Goal: Complete application form

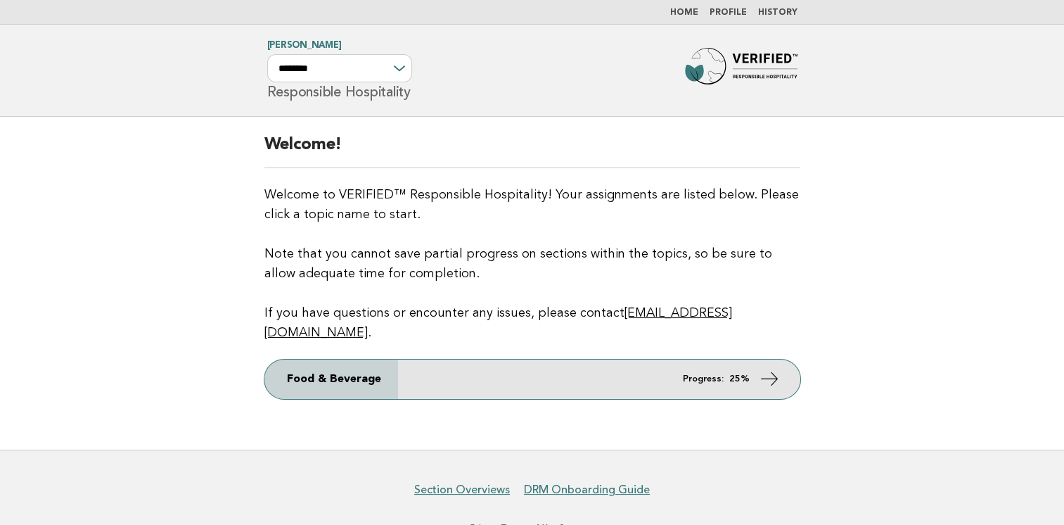
click at [771, 368] on icon at bounding box center [769, 378] width 20 height 20
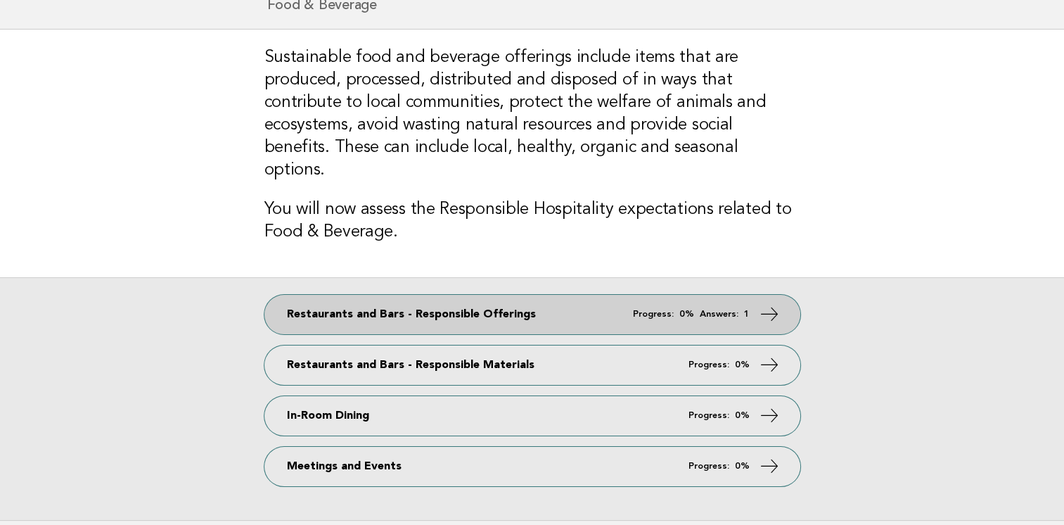
scroll to position [141, 0]
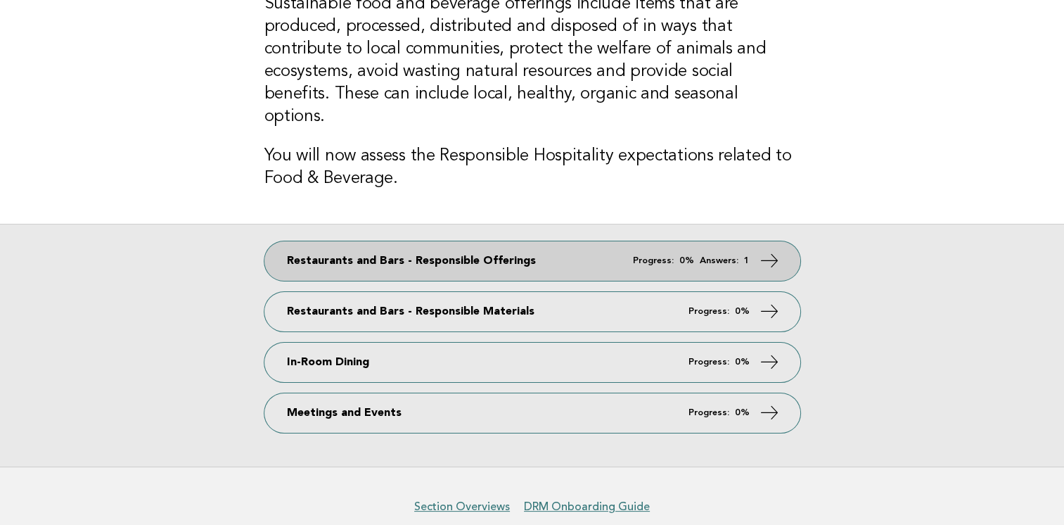
click at [742, 256] on span "Progress: 0% Answers: 1" at bounding box center [691, 260] width 117 height 9
click at [767, 250] on icon at bounding box center [769, 260] width 20 height 20
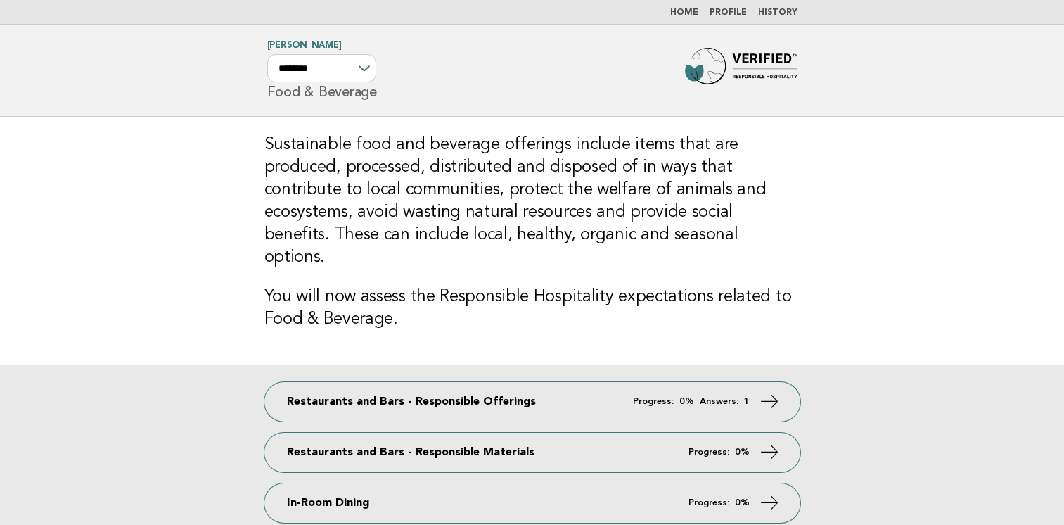
scroll to position [141, 0]
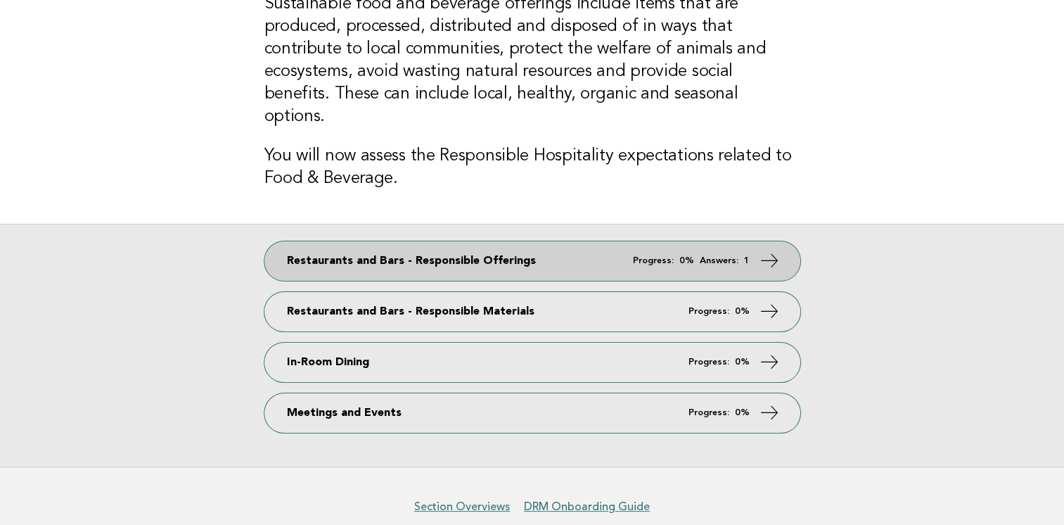
click at [646, 244] on link "Restaurants and Bars - Responsible Offerings Progress: 0% Answers: 1" at bounding box center [532, 260] width 536 height 39
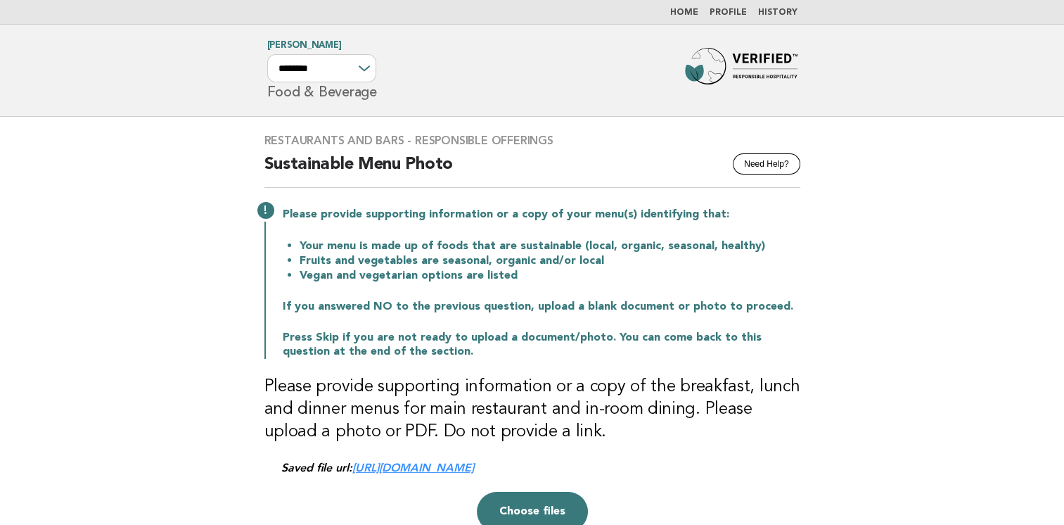
scroll to position [70, 0]
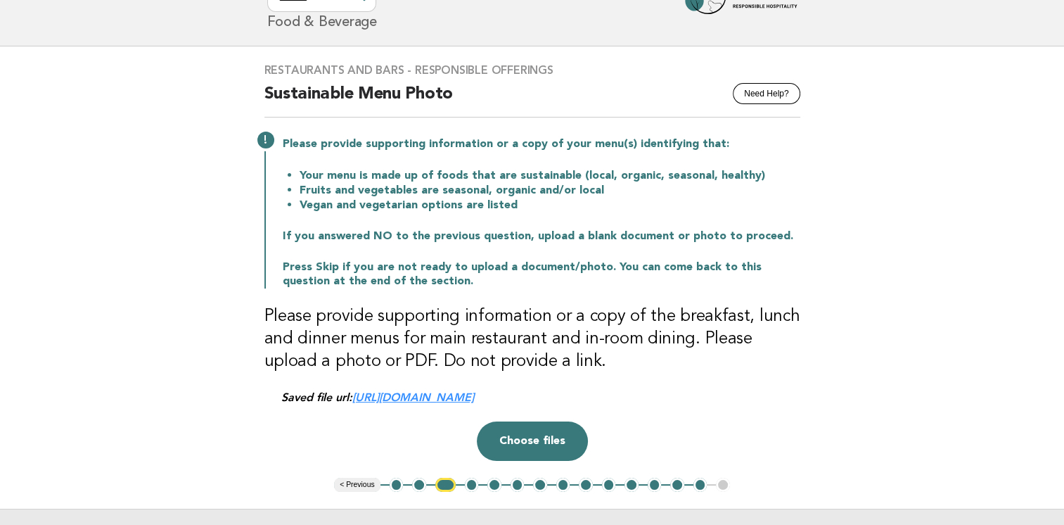
click at [473, 487] on button "4" at bounding box center [472, 485] width 14 height 14
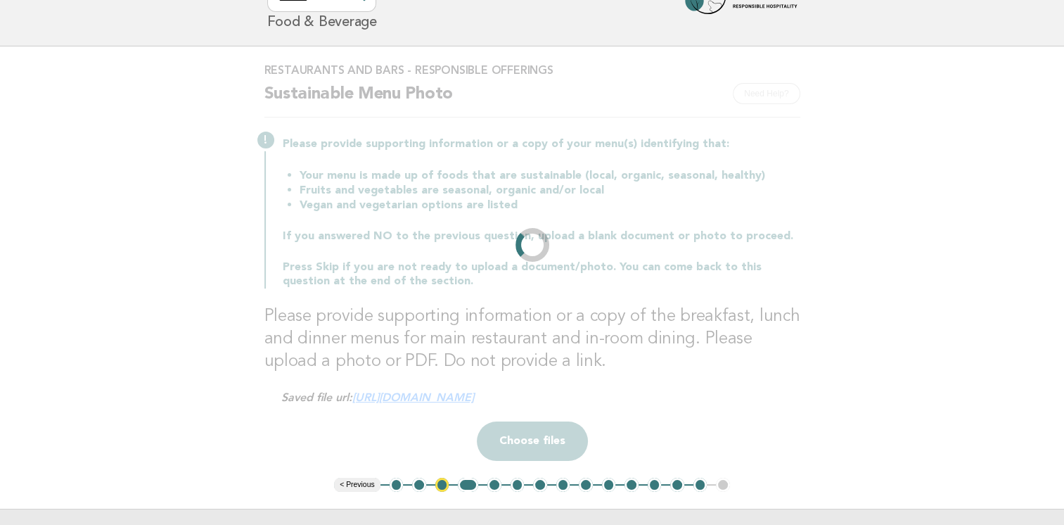
scroll to position [24, 0]
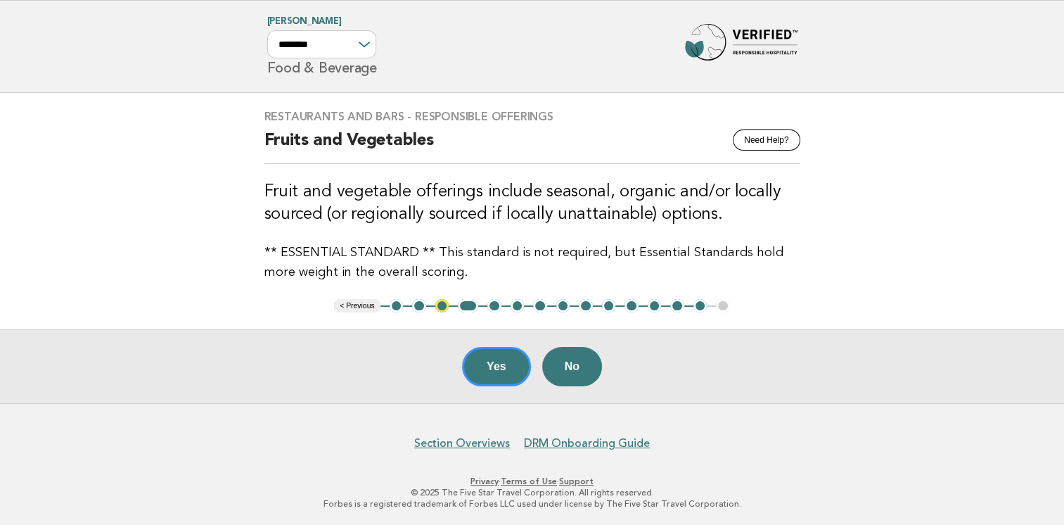
click at [493, 362] on button "Yes" at bounding box center [496, 366] width 69 height 39
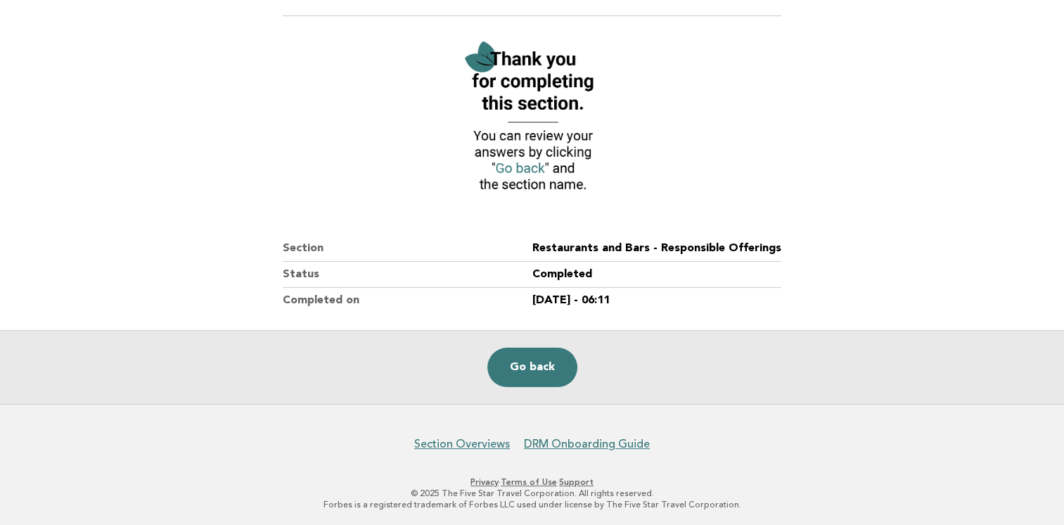
scroll to position [82, 0]
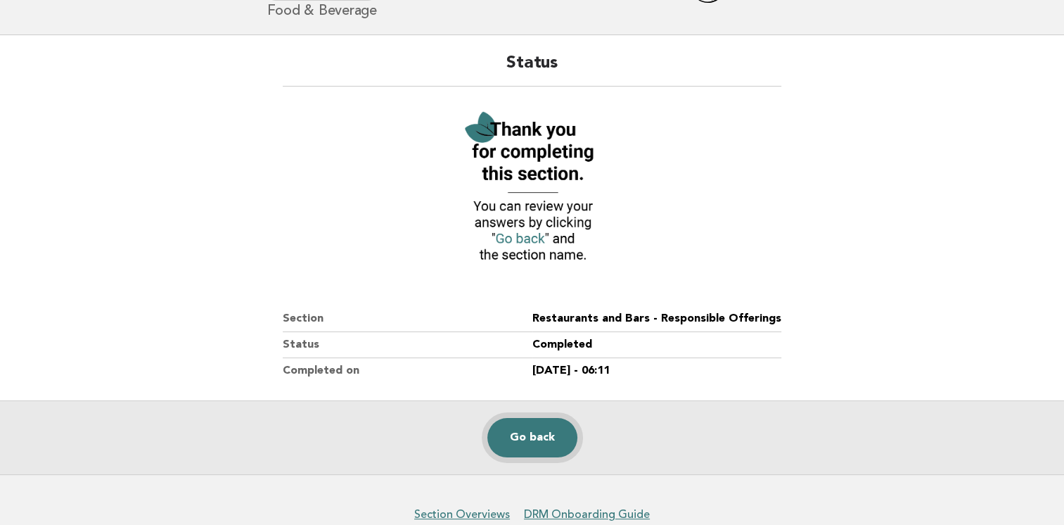
click at [536, 440] on link "Go back" at bounding box center [532, 437] width 90 height 39
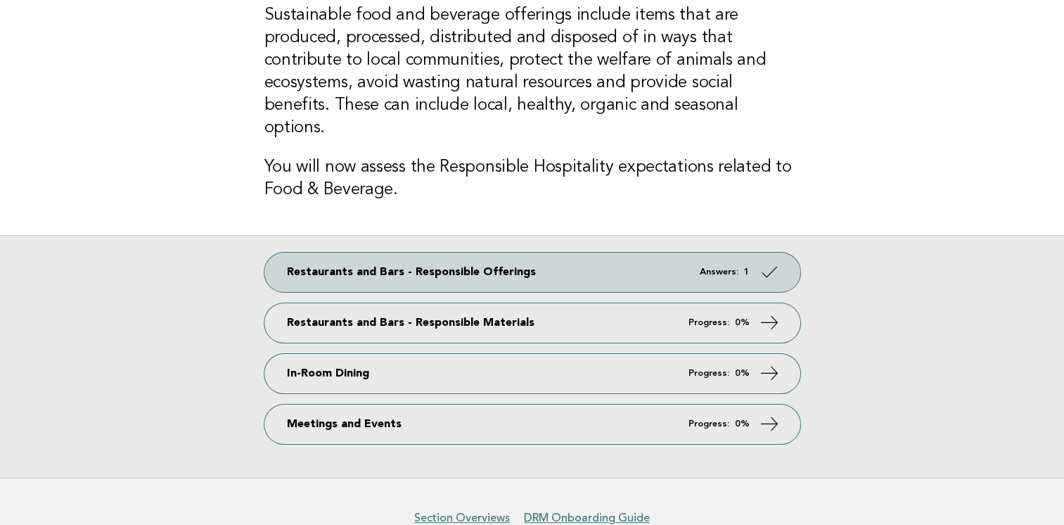
scroll to position [141, 0]
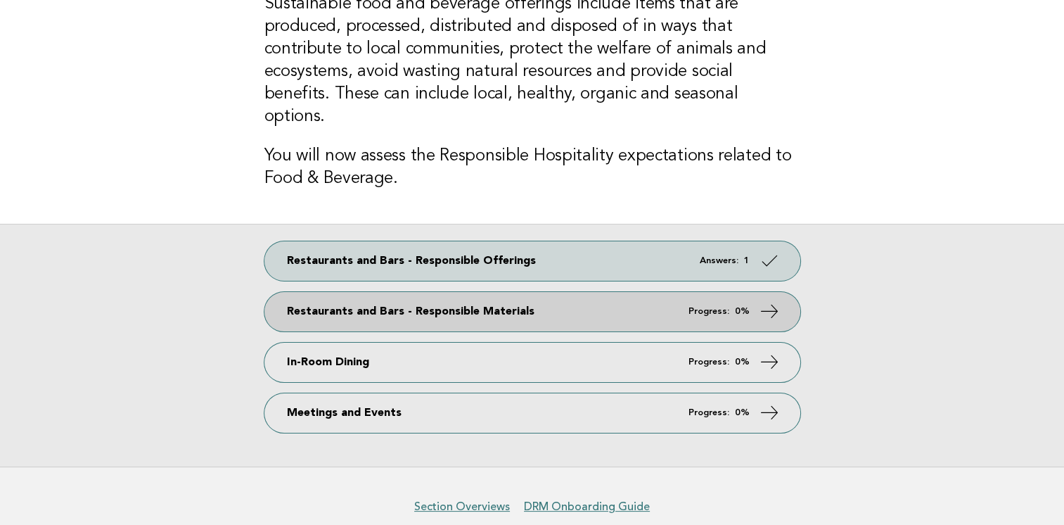
click at [491, 292] on link "Restaurants and Bars - Responsible Materials Progress: 0%" at bounding box center [532, 311] width 536 height 39
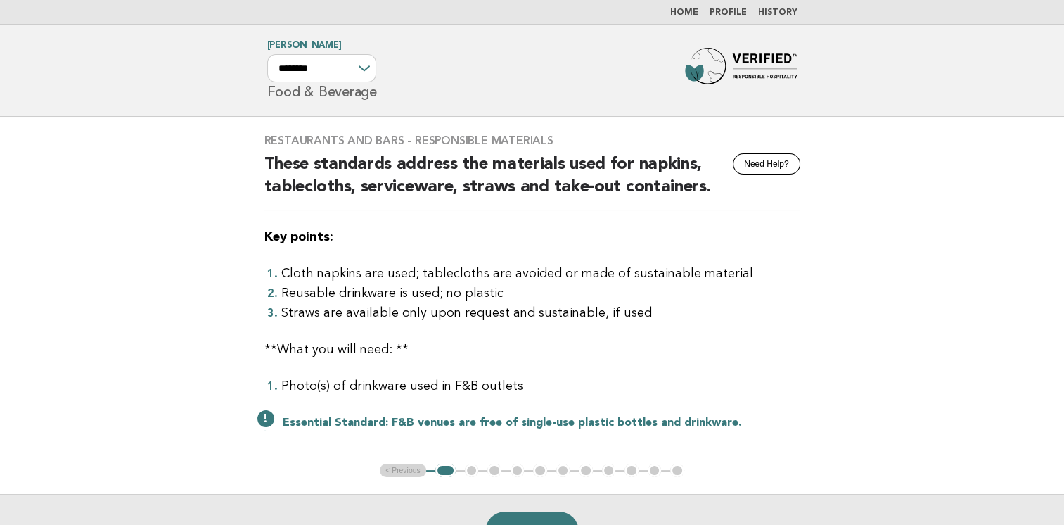
scroll to position [70, 0]
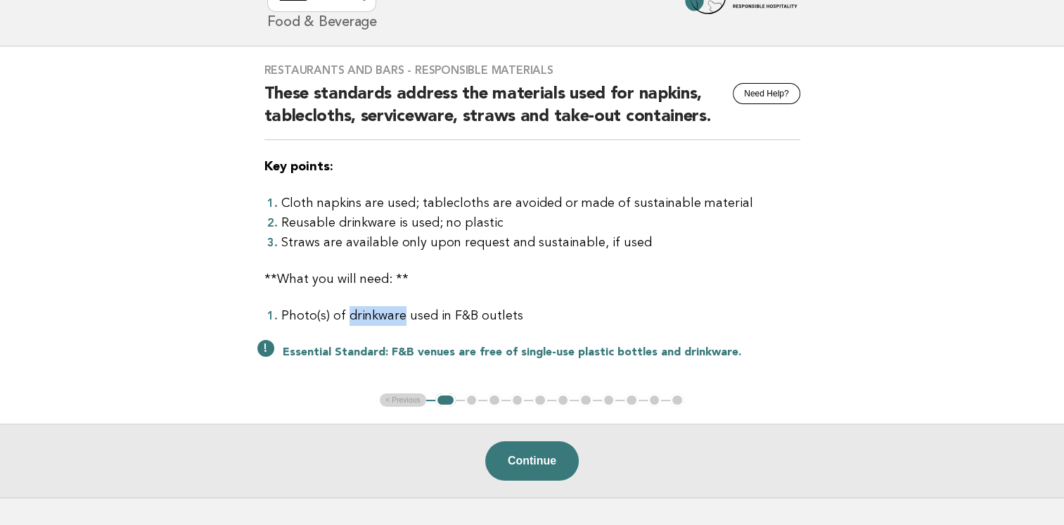
drag, startPoint x: 399, startPoint y: 314, endPoint x: 345, endPoint y: 318, distance: 55.0
click at [345, 318] on li "Photo(s) of drinkware used in F&B outlets" at bounding box center [540, 316] width 519 height 20
click at [553, 459] on button "Continue" at bounding box center [532, 460] width 94 height 39
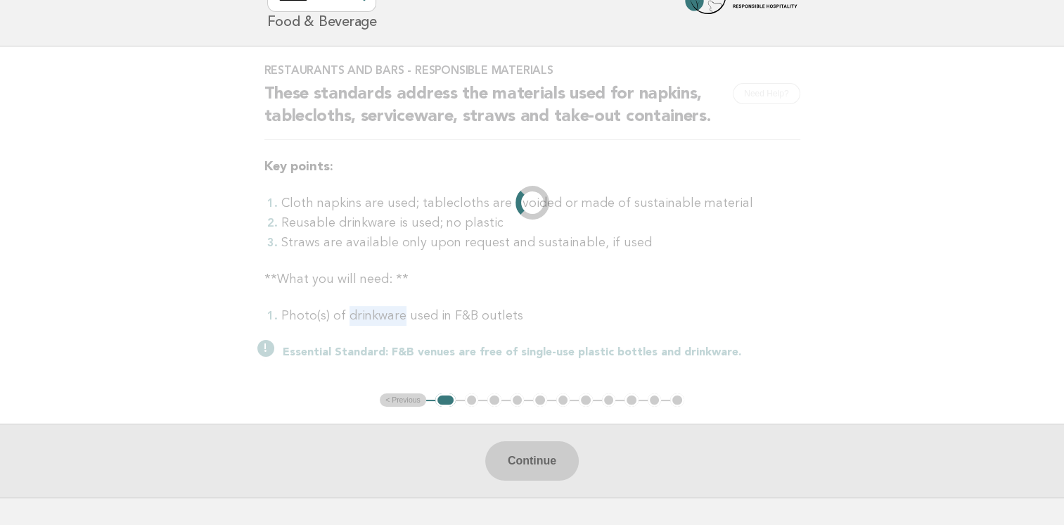
scroll to position [0, 0]
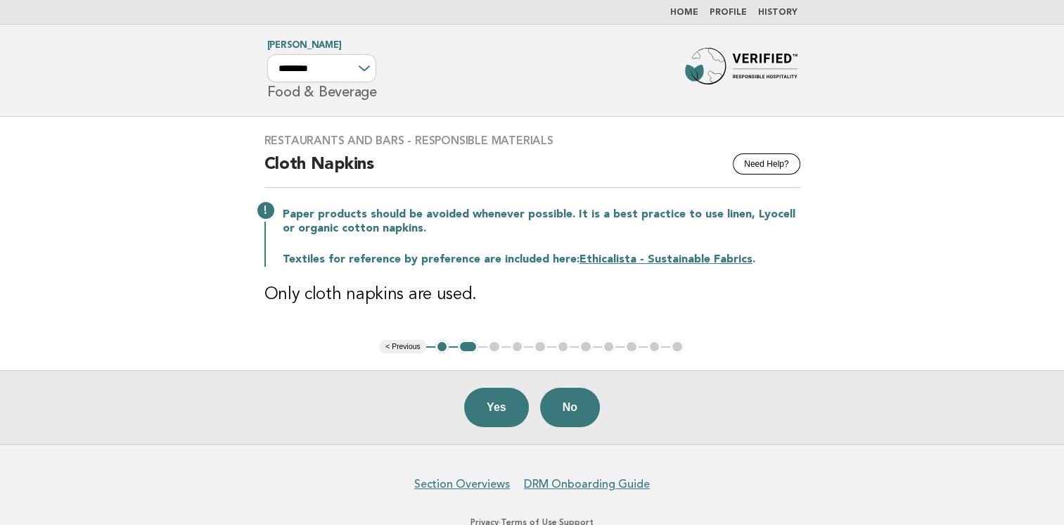
click at [442, 347] on button "1" at bounding box center [442, 347] width 14 height 14
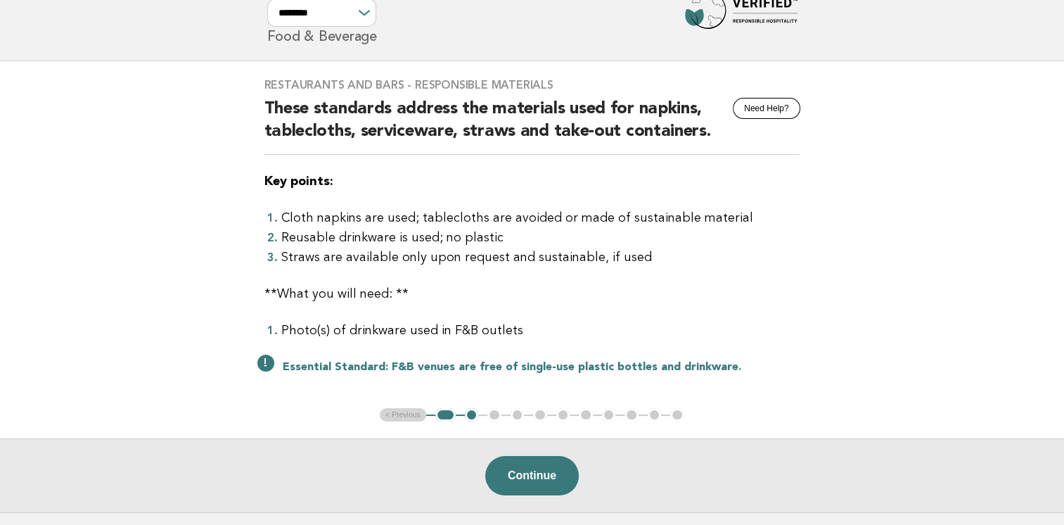
scroll to position [141, 0]
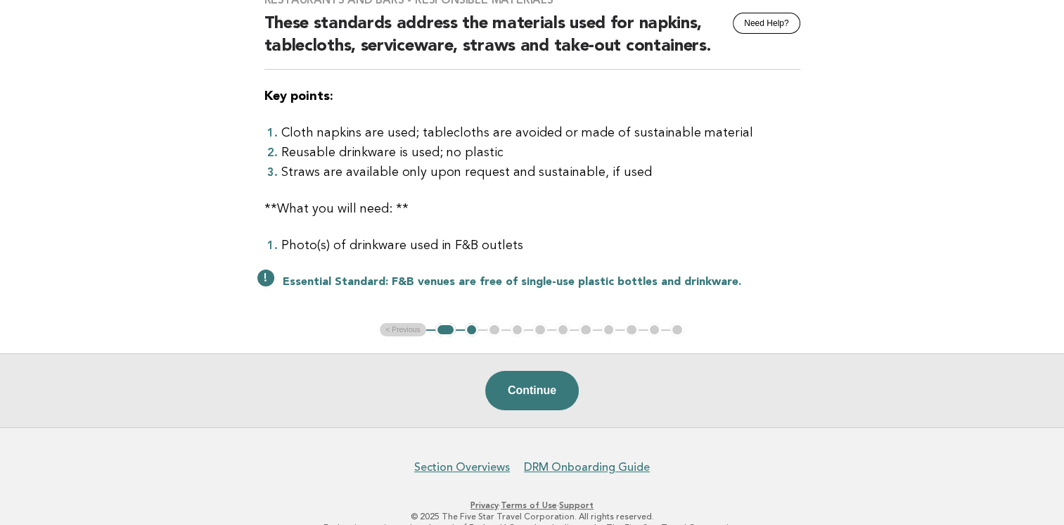
click at [264, 276] on div "Essential Standard : F&B venues are free of single-use plastic bottles and drin…" at bounding box center [532, 280] width 536 height 17
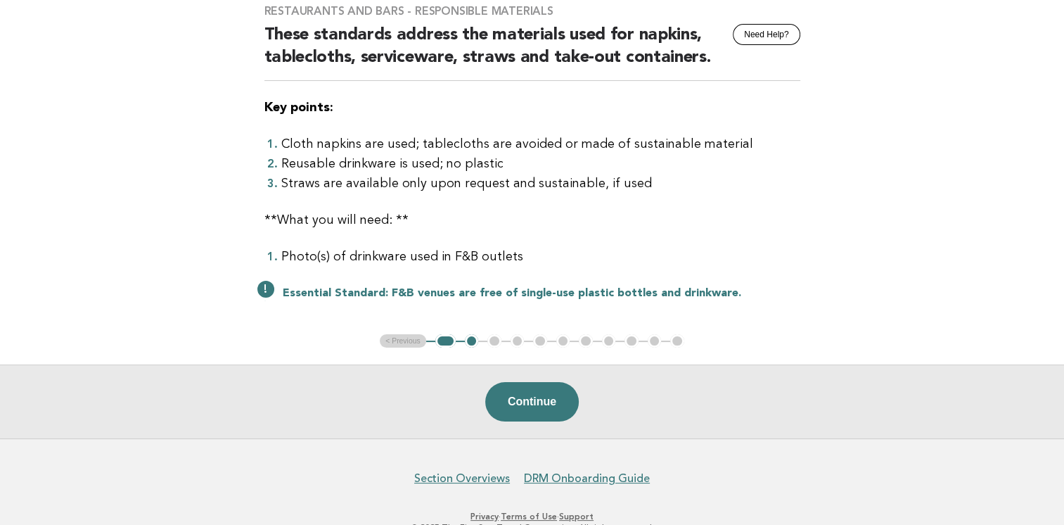
scroll to position [94, 0]
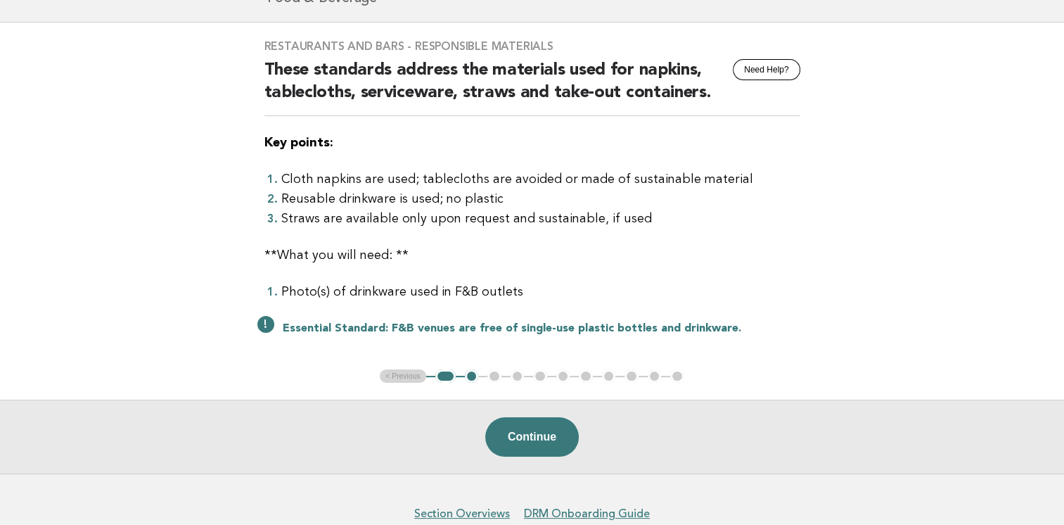
click at [473, 375] on button "2" at bounding box center [472, 376] width 14 height 14
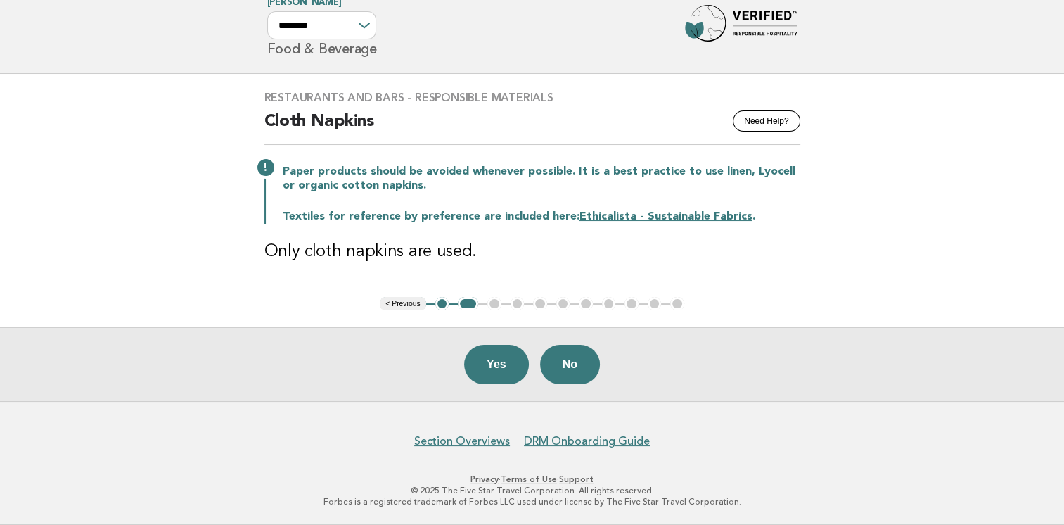
scroll to position [41, 0]
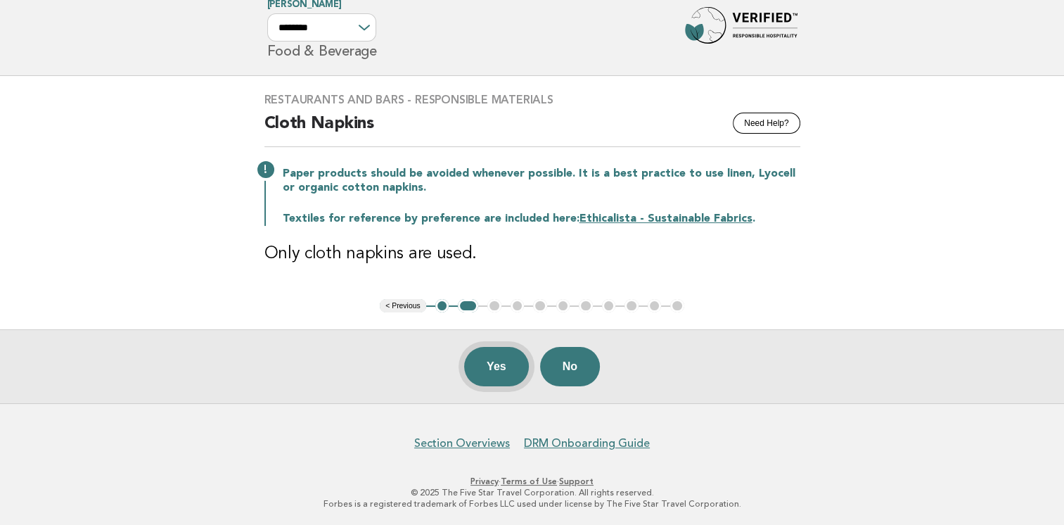
click at [484, 373] on button "Yes" at bounding box center [496, 366] width 65 height 39
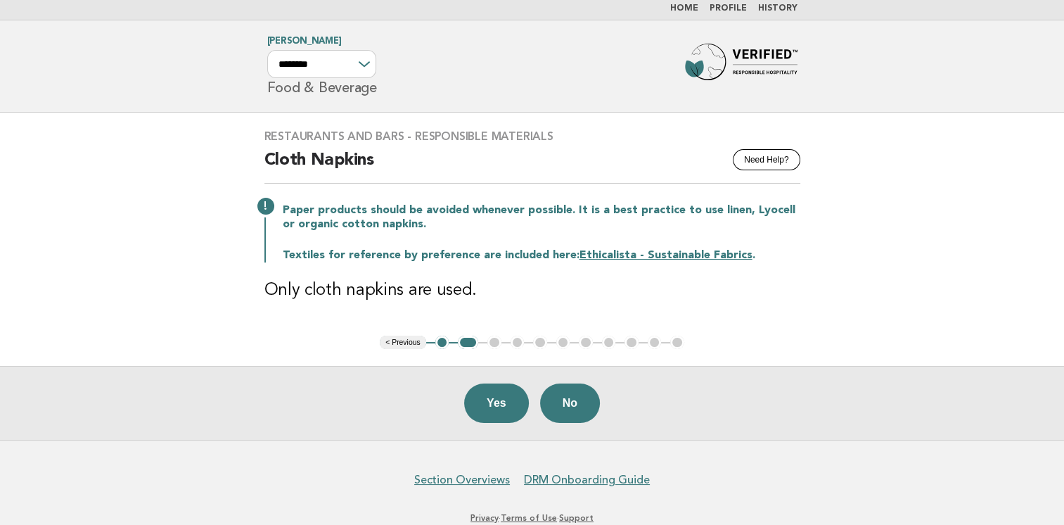
scroll to position [0, 0]
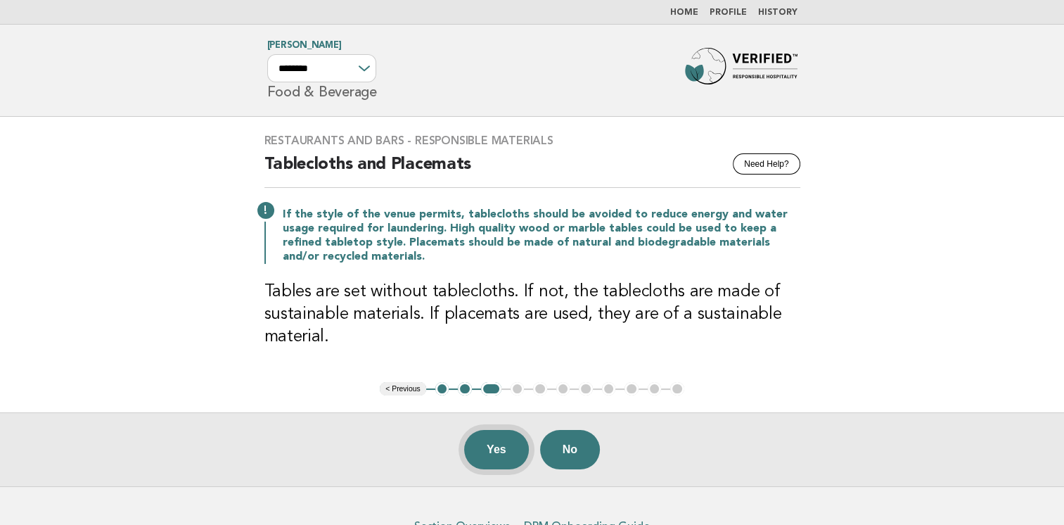
click at [504, 453] on button "Yes" at bounding box center [496, 449] width 65 height 39
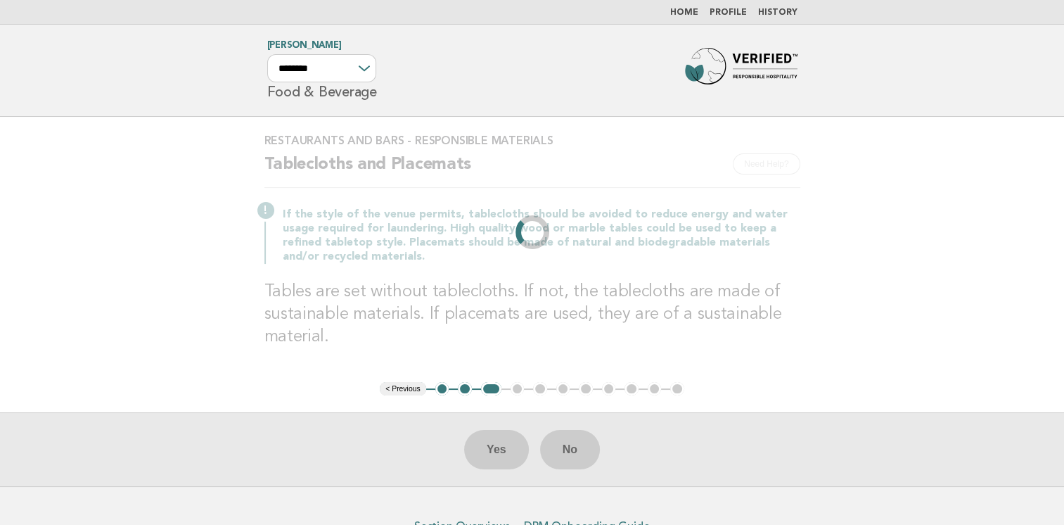
click at [944, 350] on main "Restaurants and Bars - Responsible Materials Need Help? Tablecloths and Placema…" at bounding box center [532, 302] width 1064 height 370
click at [942, 347] on main "Restaurants and Bars - Responsible Materials Need Help? Tablecloths and Placema…" at bounding box center [532, 302] width 1064 height 370
click at [818, 344] on main "Restaurants and Bars - Responsible Materials Need Help? Tablecloths and Placema…" at bounding box center [532, 302] width 1064 height 370
click at [528, 230] on div "Restaurants and Bars - Responsible Materials Need Help? Tablecloths and Placema…" at bounding box center [533, 249] width 570 height 265
click at [882, 219] on main "Restaurants and Bars - Responsible Materials Need Help? Tablecloths and Placema…" at bounding box center [532, 302] width 1064 height 370
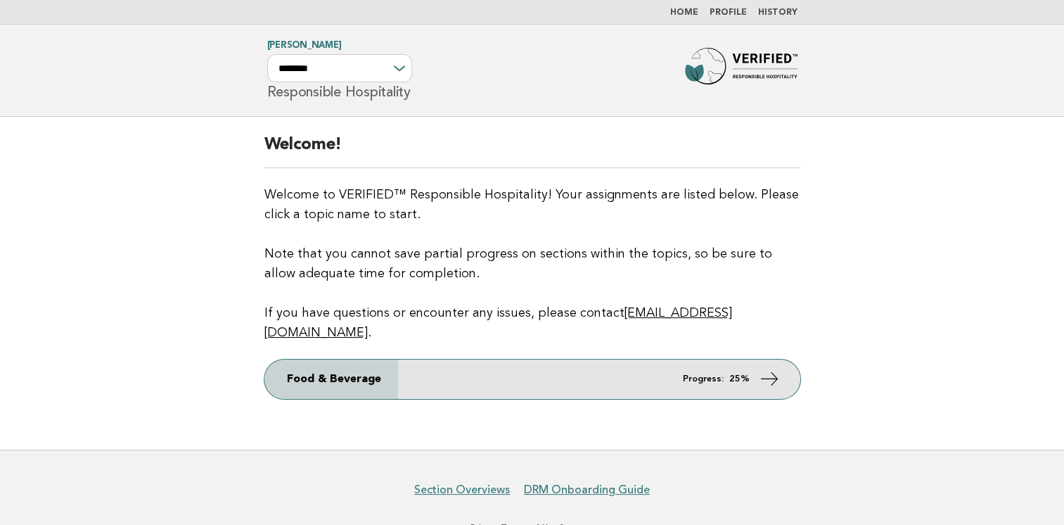
click at [731, 365] on link "Food & Beverage Progress: 25%" at bounding box center [532, 378] width 536 height 39
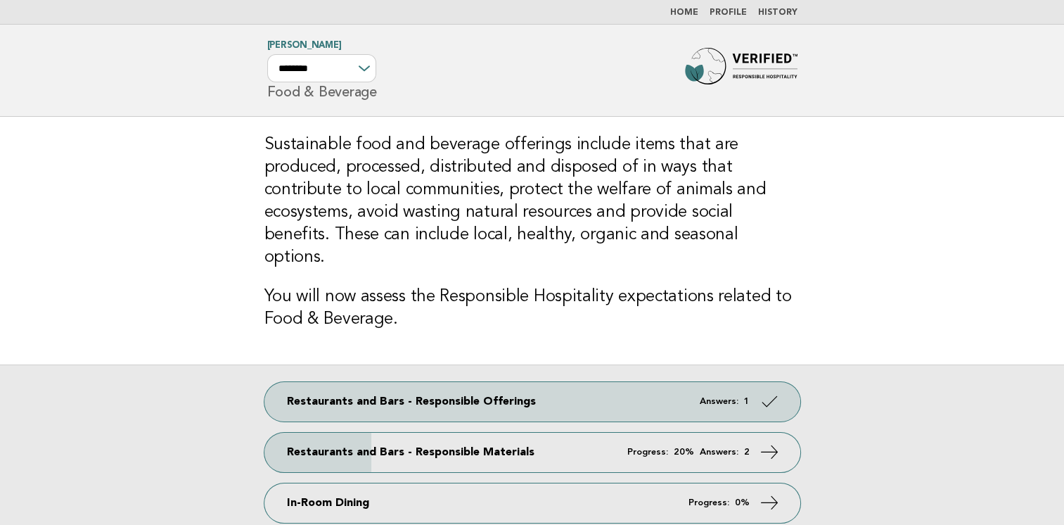
scroll to position [70, 0]
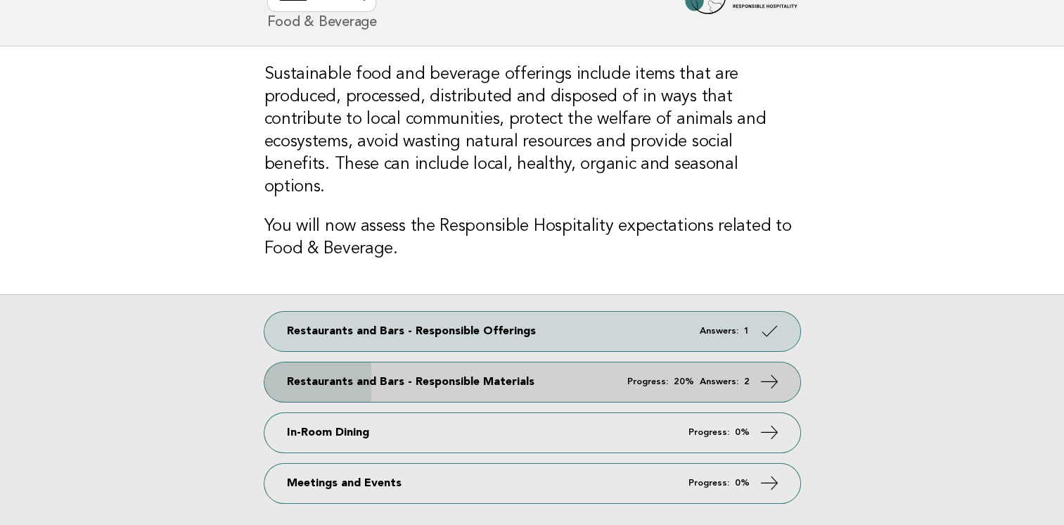
click at [732, 377] on em "Answers:" at bounding box center [719, 381] width 39 height 9
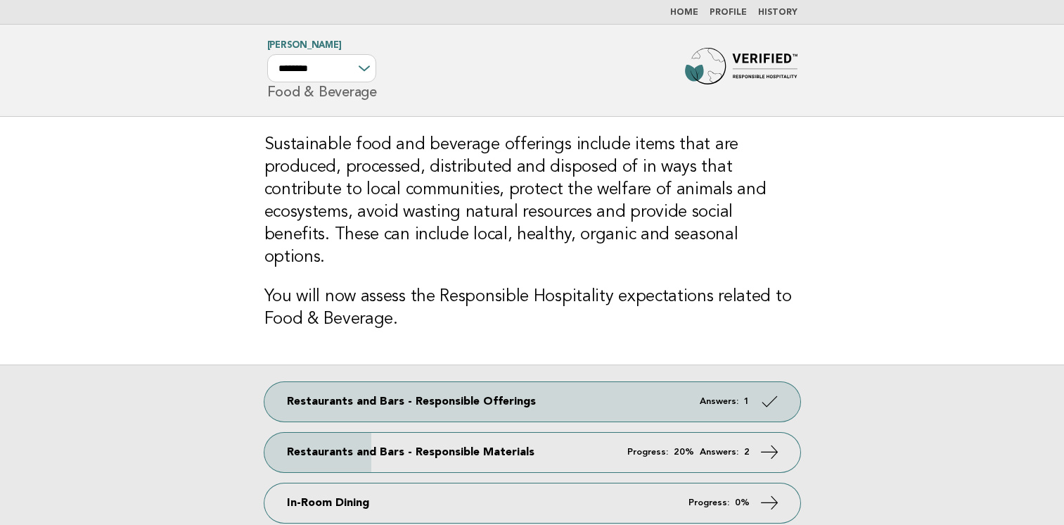
scroll to position [70, 0]
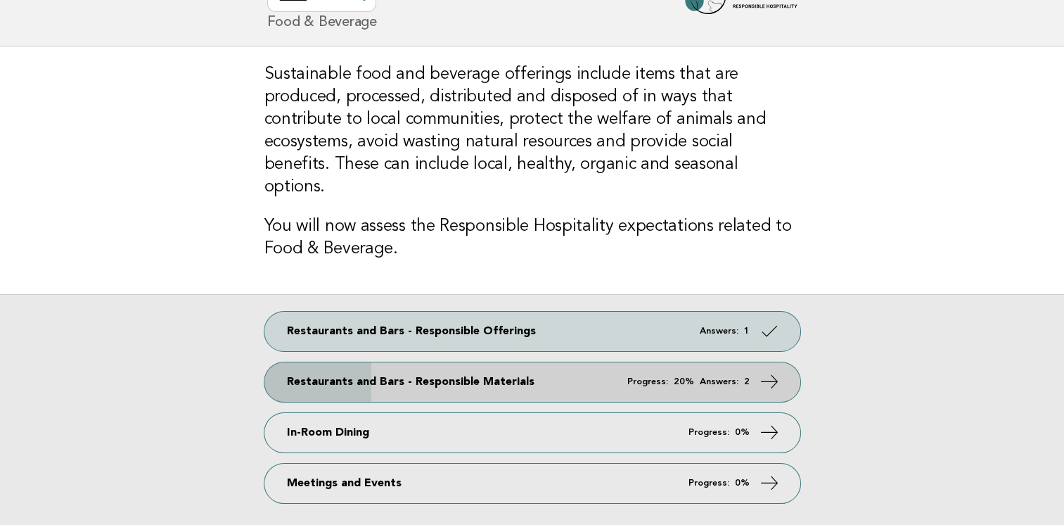
click at [652, 377] on em "Progress:" at bounding box center [647, 381] width 41 height 9
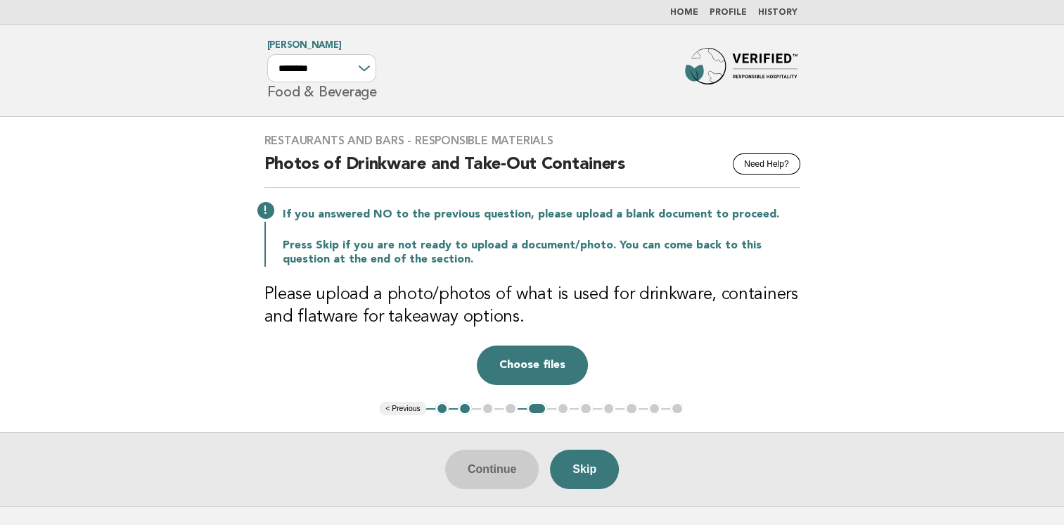
click at [462, 406] on button "2" at bounding box center [465, 409] width 14 height 14
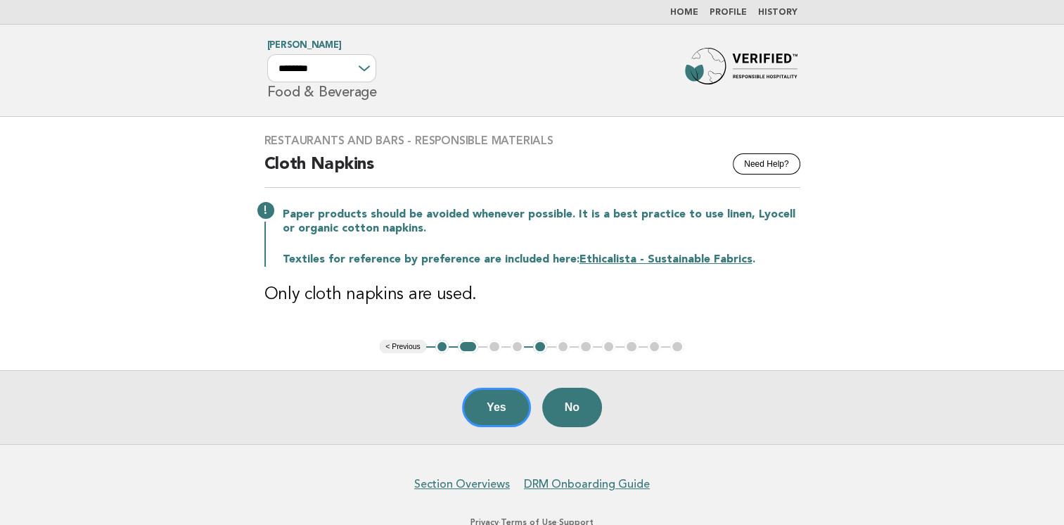
click at [442, 345] on button "1" at bounding box center [442, 347] width 14 height 14
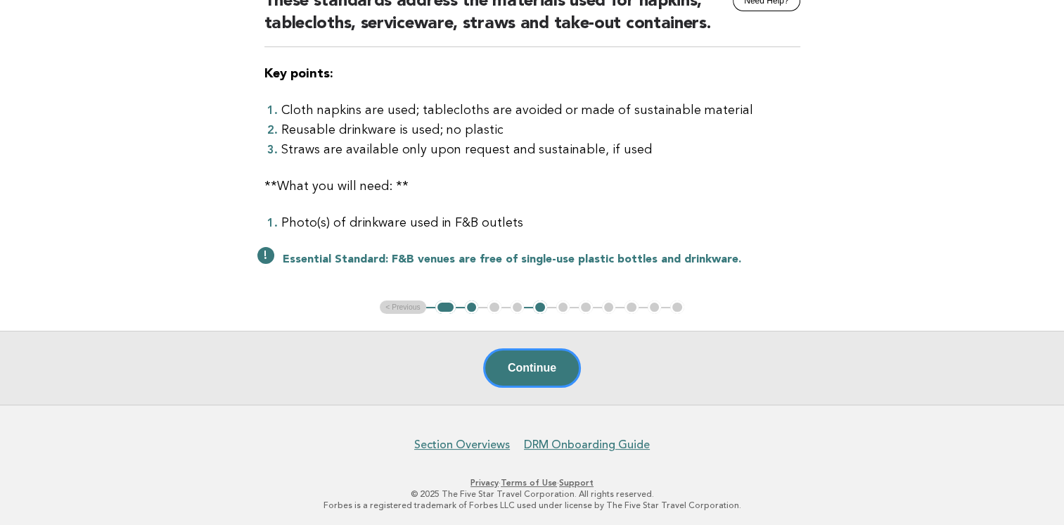
scroll to position [165, 0]
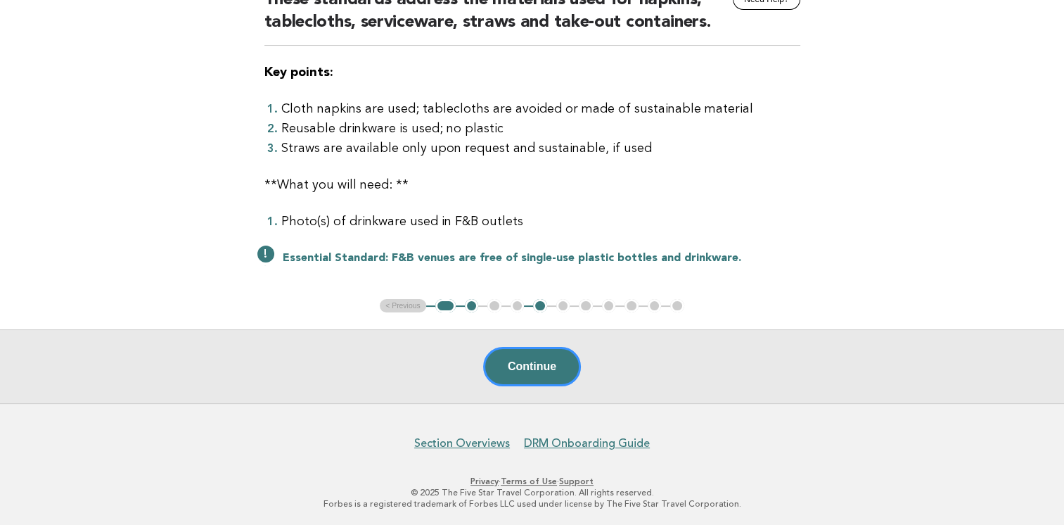
click at [493, 304] on ul "< Previous 1 2 3 4 5 6 7 8 9 10 11" at bounding box center [532, 306] width 305 height 14
click at [515, 305] on ul "< Previous 1 2 3 4 5 6 7 8 9 10 11" at bounding box center [532, 306] width 305 height 14
drag, startPoint x: 515, startPoint y: 305, endPoint x: 537, endPoint y: 306, distance: 21.8
click at [537, 306] on button "5" at bounding box center [540, 306] width 14 height 14
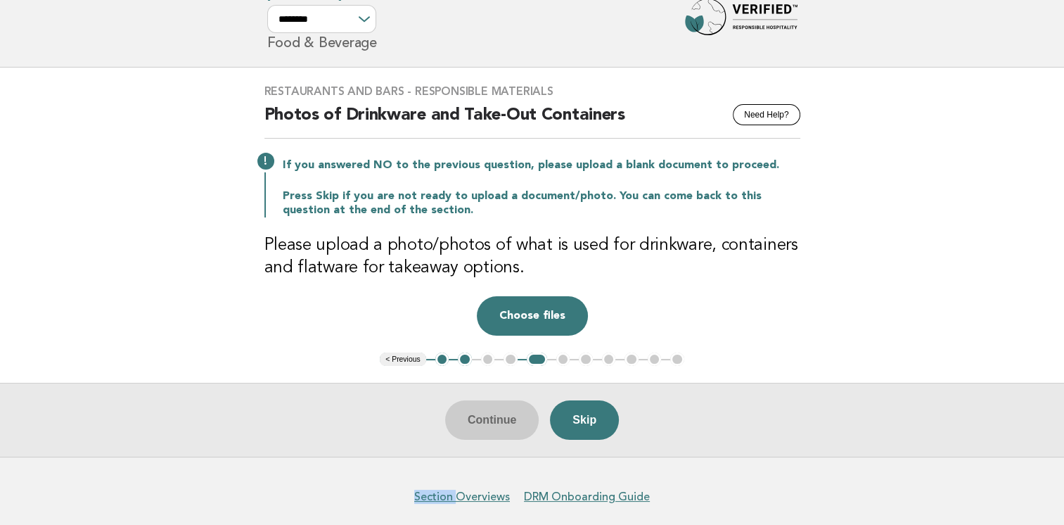
scroll to position [0, 0]
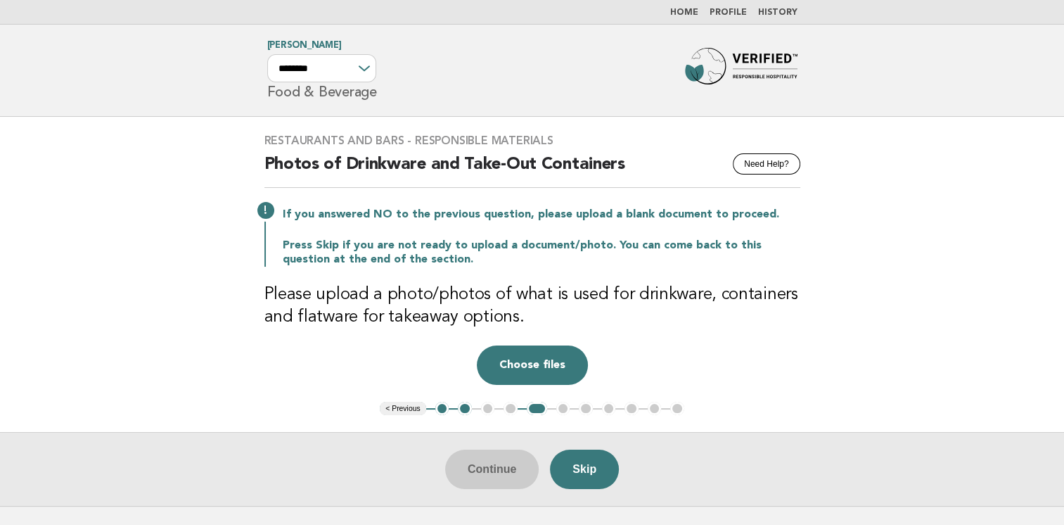
click at [563, 412] on ul "< Previous 1 2 3 4 5 6 7 8 9 10 11" at bounding box center [532, 409] width 305 height 14
click at [564, 409] on ul "< Previous 1 2 3 4 5 6 7 8 9 10 11" at bounding box center [532, 409] width 305 height 14
click at [560, 409] on ul "< Previous 1 2 3 4 5 6 7 8 9 10 11" at bounding box center [532, 409] width 305 height 14
click at [601, 468] on button "Skip" at bounding box center [584, 468] width 69 height 39
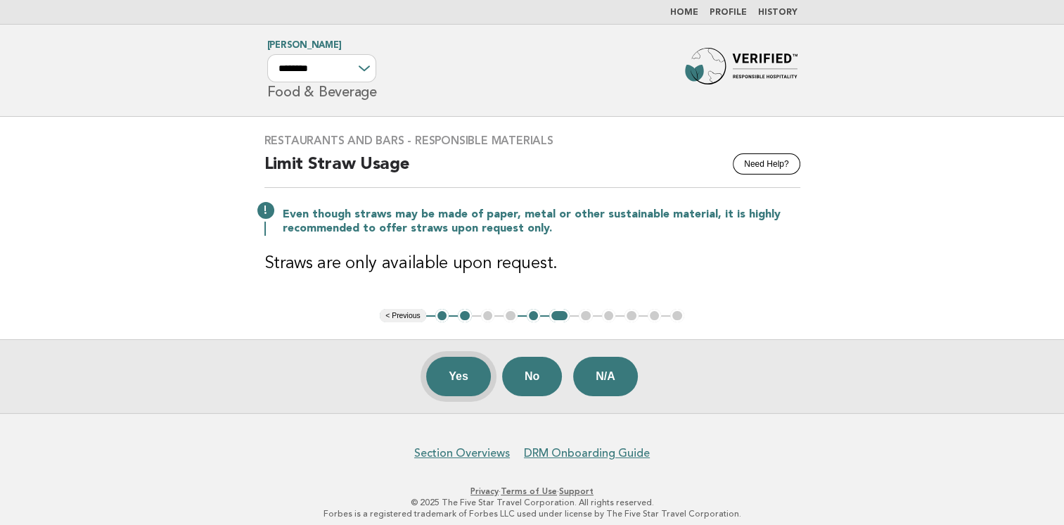
click at [463, 376] on button "Yes" at bounding box center [458, 376] width 65 height 39
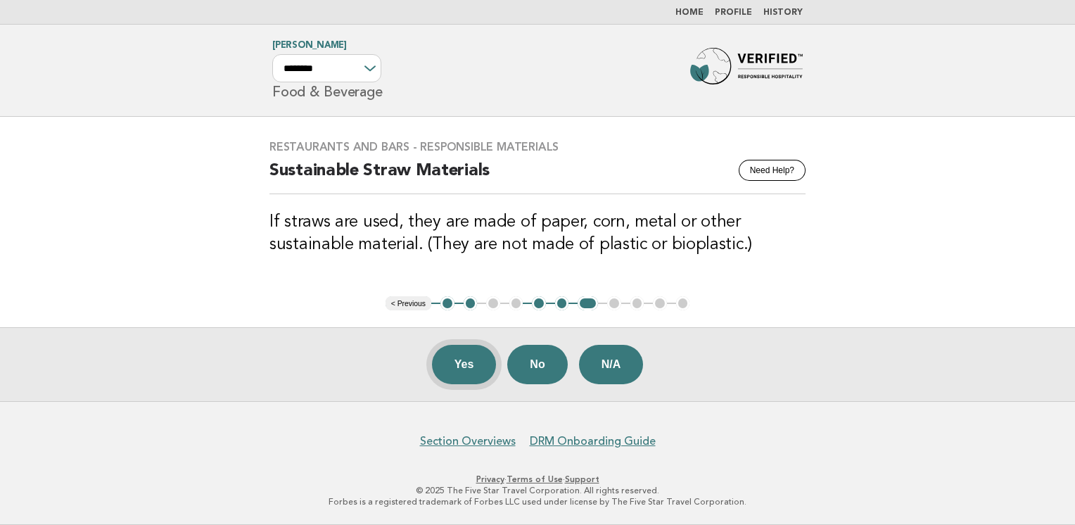
click at [458, 368] on button "Yes" at bounding box center [464, 364] width 65 height 39
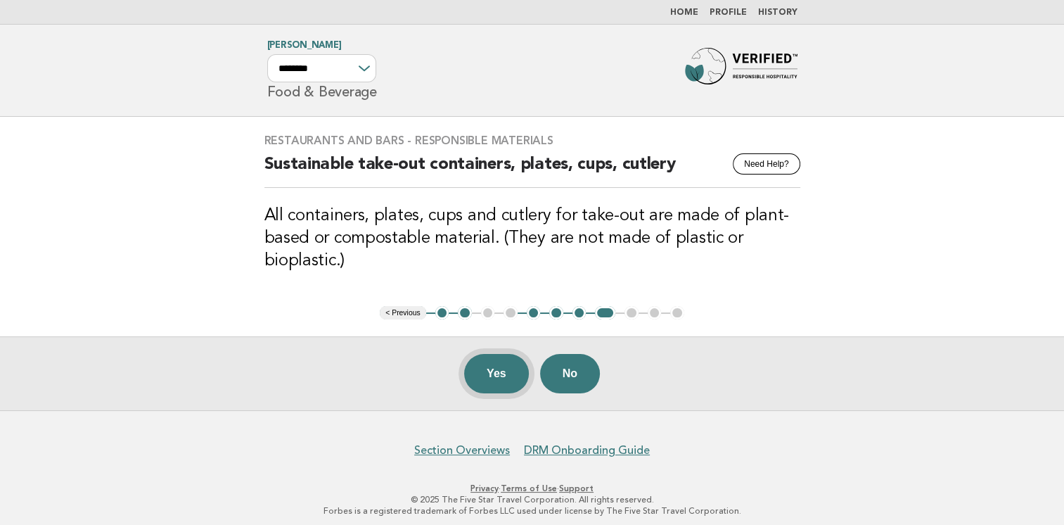
click at [489, 375] on button "Yes" at bounding box center [496, 373] width 65 height 39
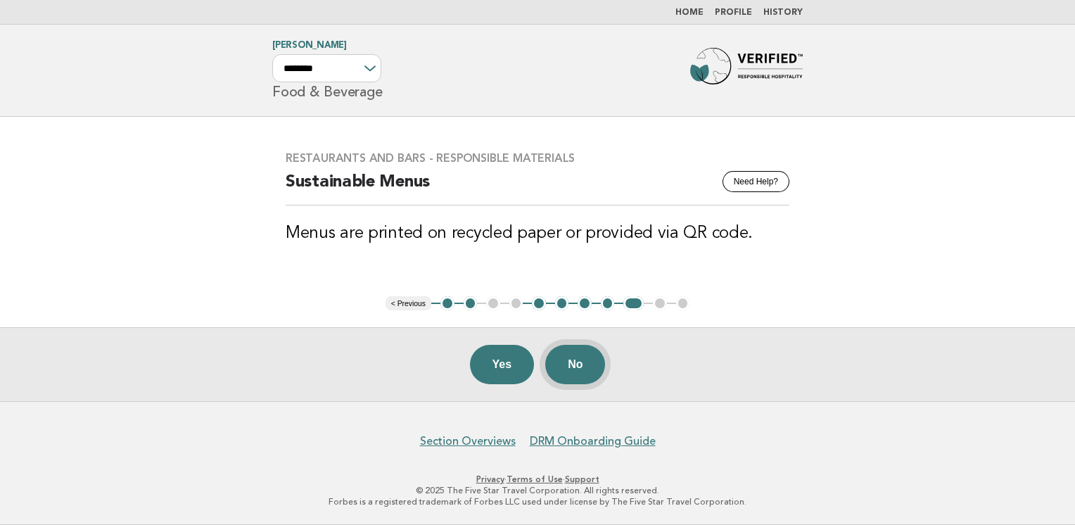
click at [585, 364] on button "No" at bounding box center [575, 364] width 60 height 39
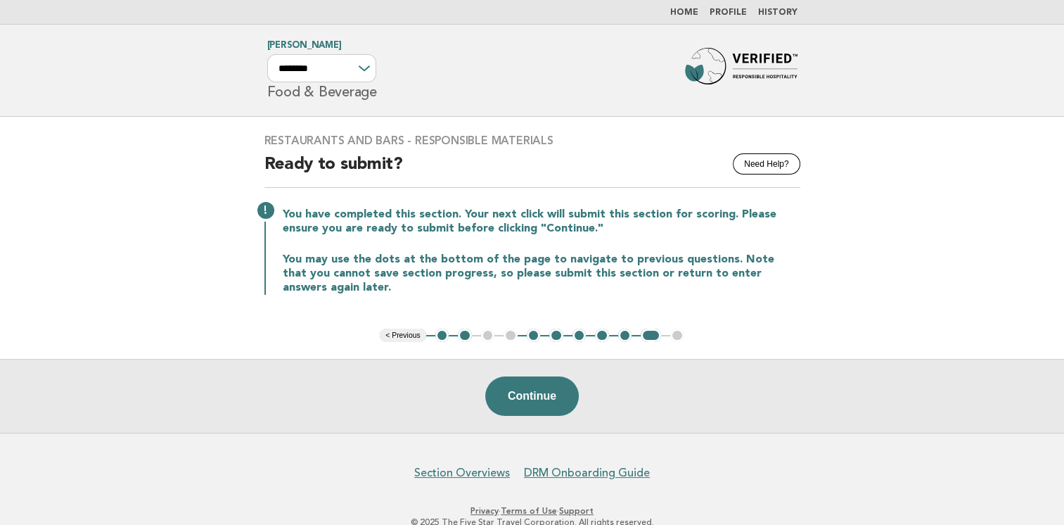
click at [530, 335] on button "5" at bounding box center [534, 335] width 14 height 14
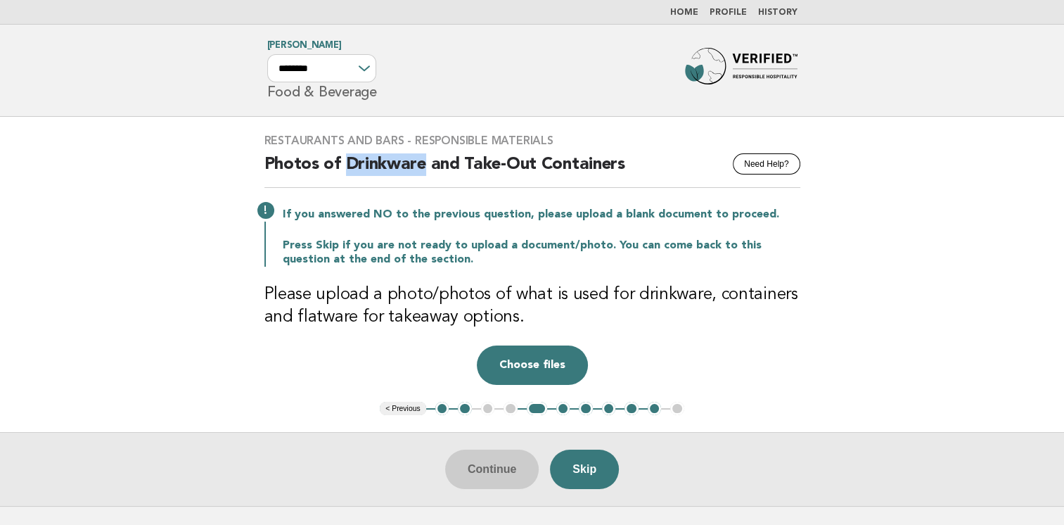
drag, startPoint x: 422, startPoint y: 166, endPoint x: 344, endPoint y: 167, distance: 78.1
click at [344, 167] on h2 "Photos of Drinkware and Take-Out Containers" at bounding box center [532, 170] width 536 height 34
drag, startPoint x: 344, startPoint y: 167, endPoint x: 410, endPoint y: 193, distance: 71.0
click at [410, 193] on div "Restaurants and Bars - Responsible Materials Need Help? Photos of Drinkware and…" at bounding box center [533, 259] width 570 height 285
click at [837, 381] on main "Restaurants and Bars - Responsible Materials Need Help? Photos of Drinkware and…" at bounding box center [532, 312] width 1064 height 390
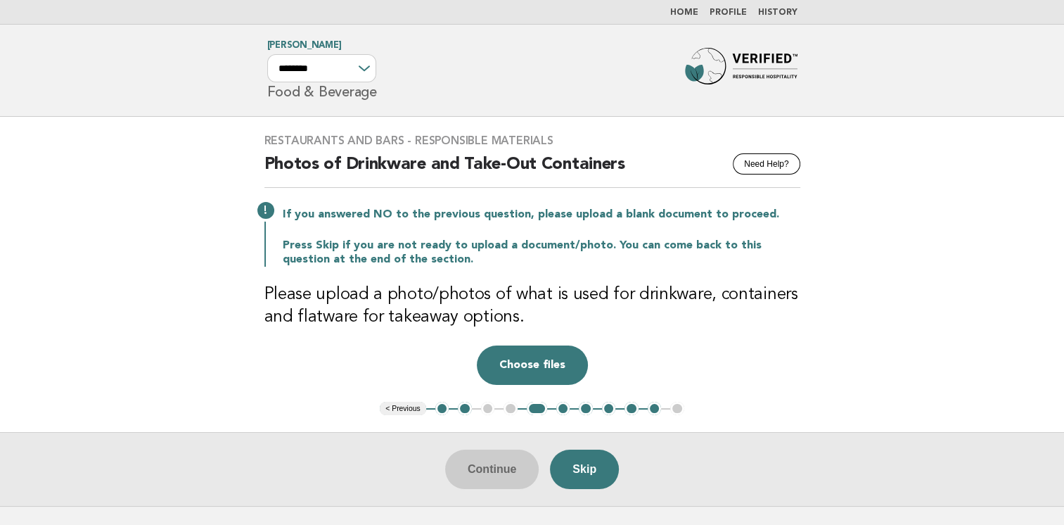
click at [445, 411] on button "1" at bounding box center [442, 409] width 14 height 14
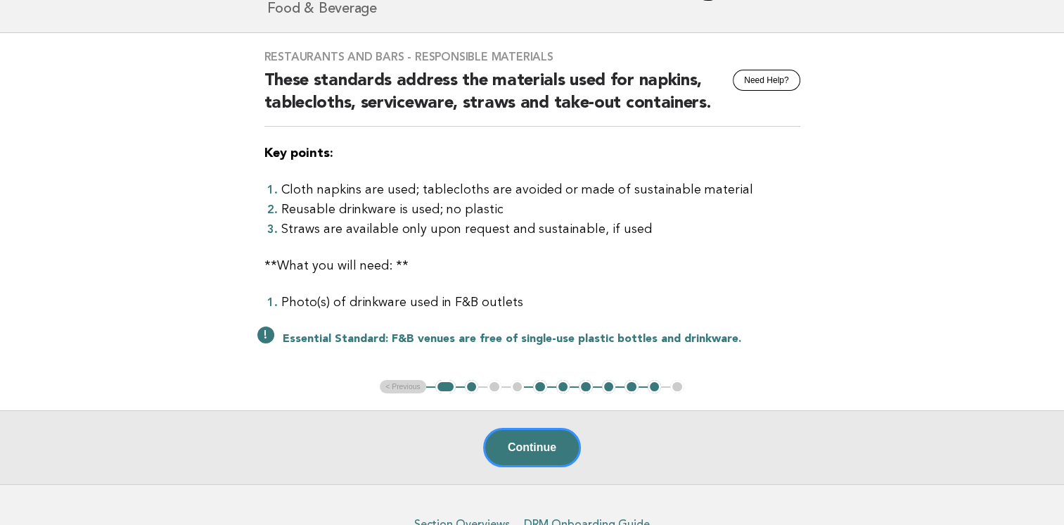
scroll to position [165, 0]
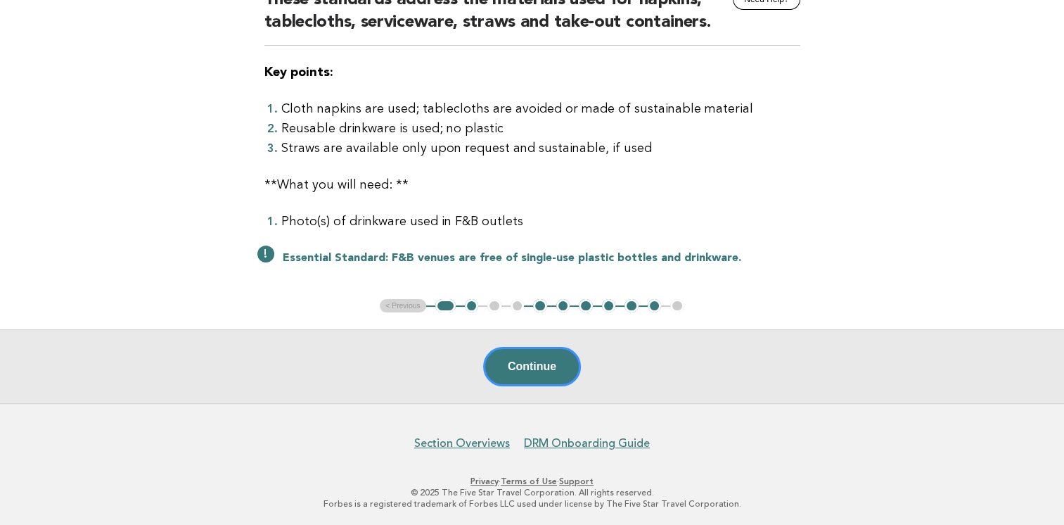
click at [472, 307] on button "2" at bounding box center [472, 306] width 14 height 14
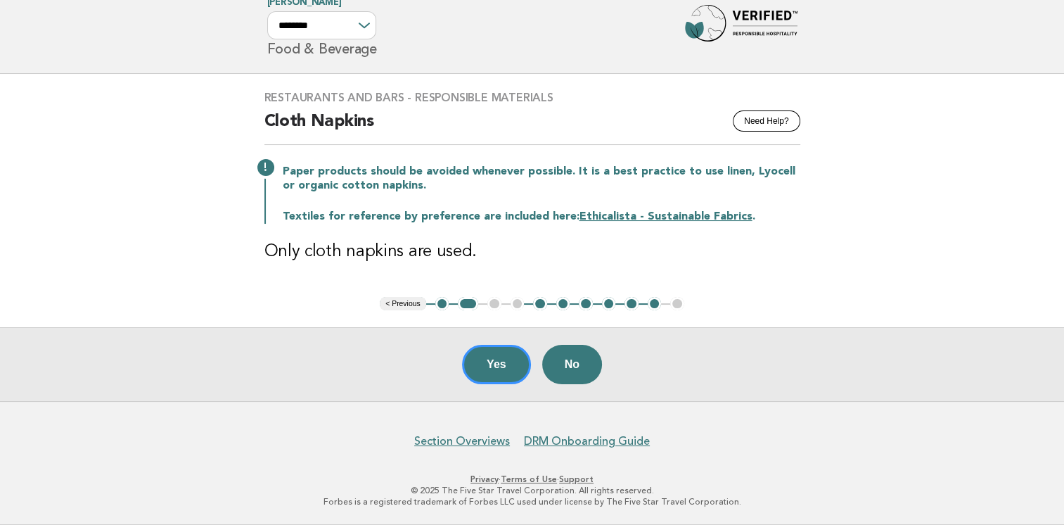
scroll to position [41, 0]
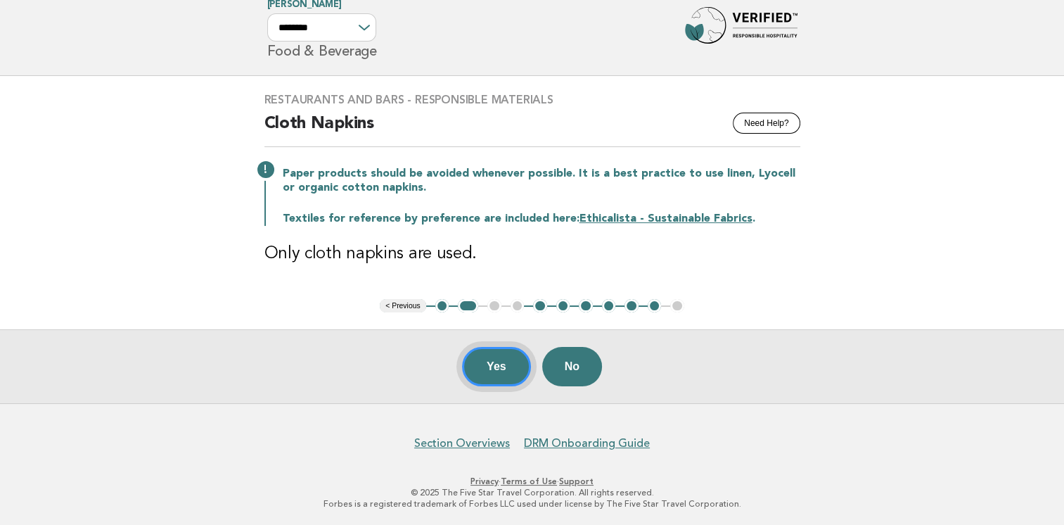
click at [499, 356] on button "Yes" at bounding box center [496, 366] width 69 height 39
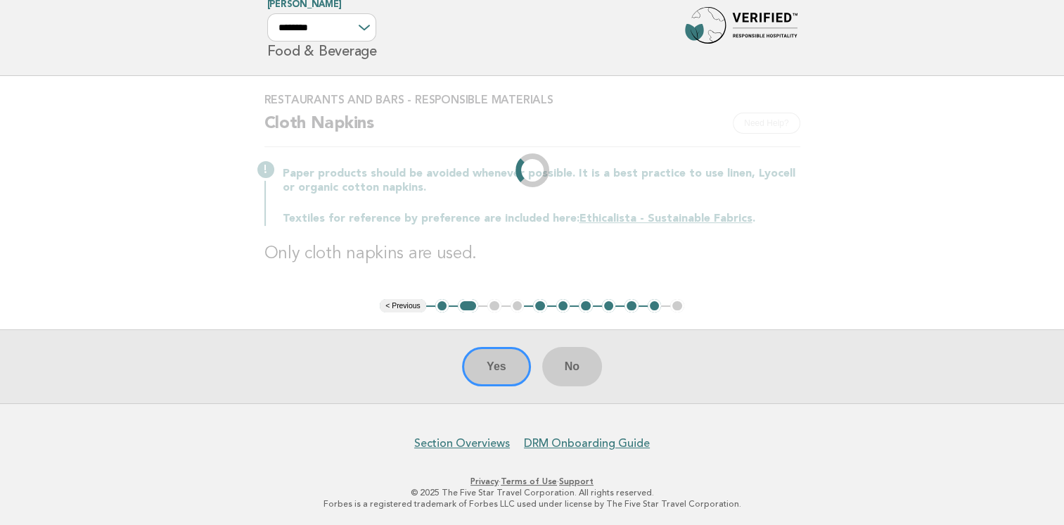
scroll to position [0, 0]
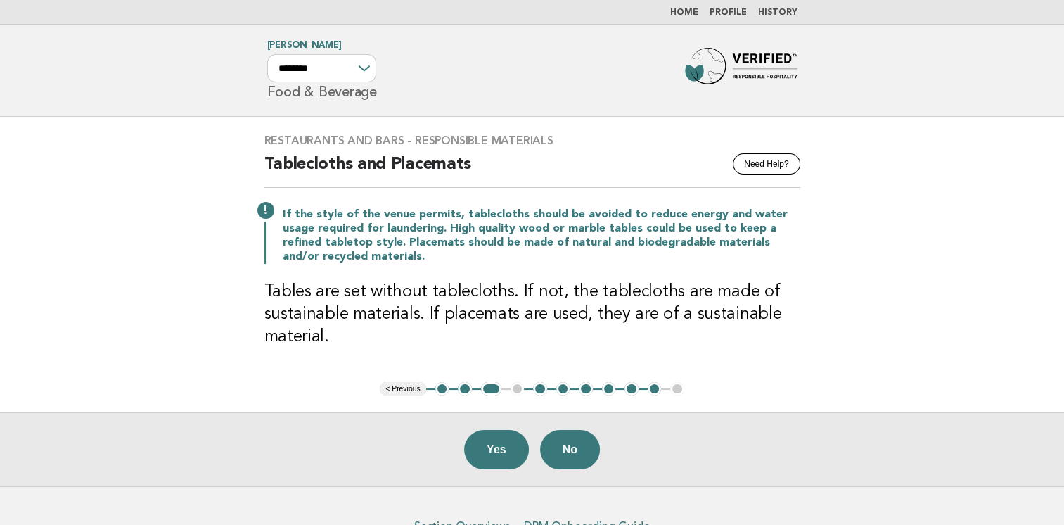
click at [489, 444] on button "Yes" at bounding box center [496, 449] width 65 height 39
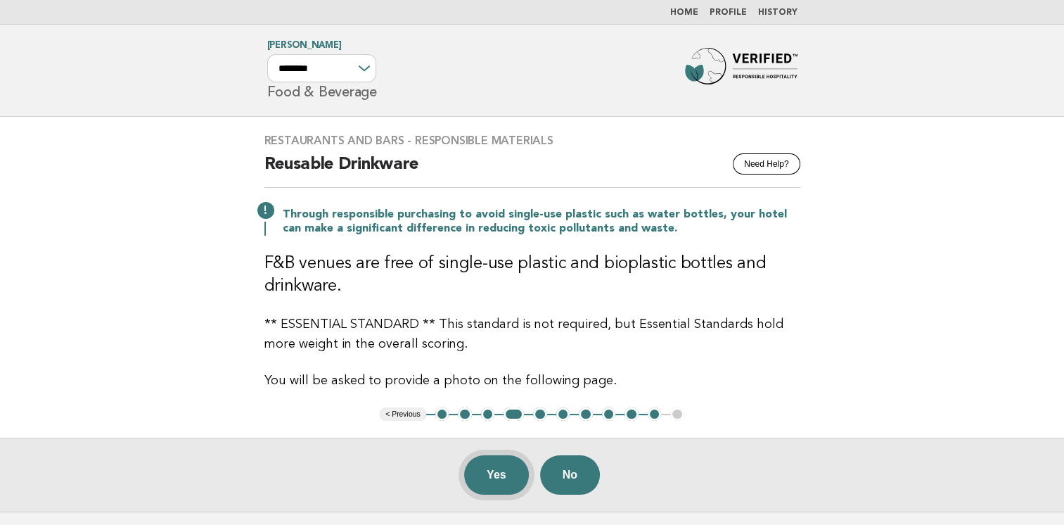
click at [505, 473] on button "Yes" at bounding box center [496, 474] width 65 height 39
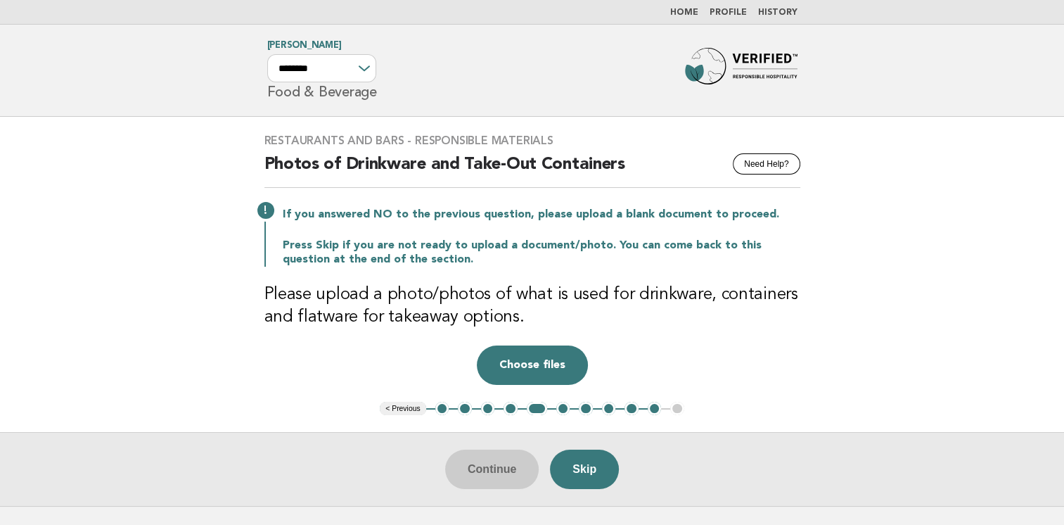
click at [947, 243] on main "Restaurants and Bars - Responsible Materials Need Help? Photos of Drinkware and…" at bounding box center [532, 312] width 1064 height 390
click at [931, 318] on main "Restaurants and Bars - Responsible Materials Need Help? Photos of Drinkware and…" at bounding box center [532, 312] width 1064 height 390
click at [541, 374] on button "Choose files" at bounding box center [532, 364] width 111 height 39
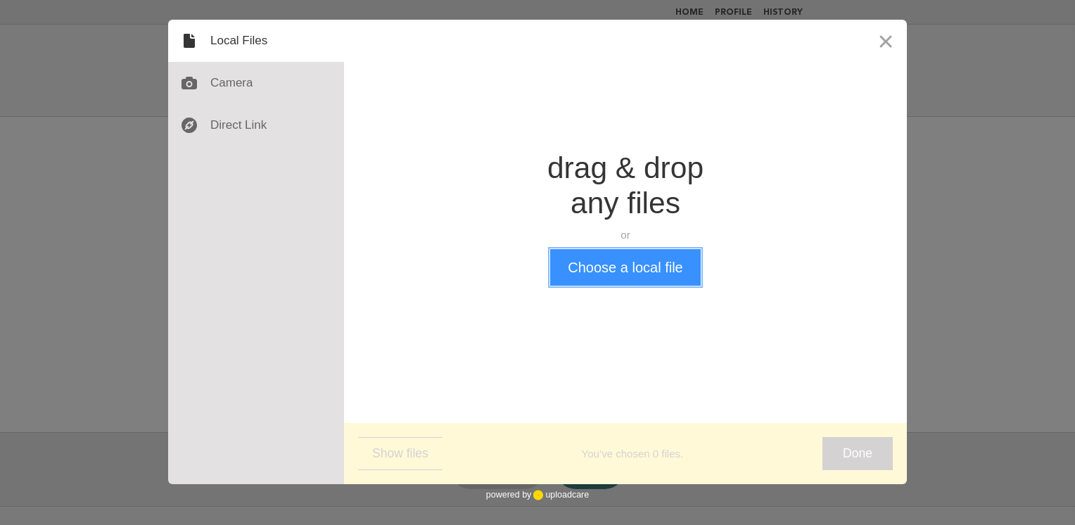
click at [645, 271] on button "Choose a local file" at bounding box center [625, 267] width 150 height 37
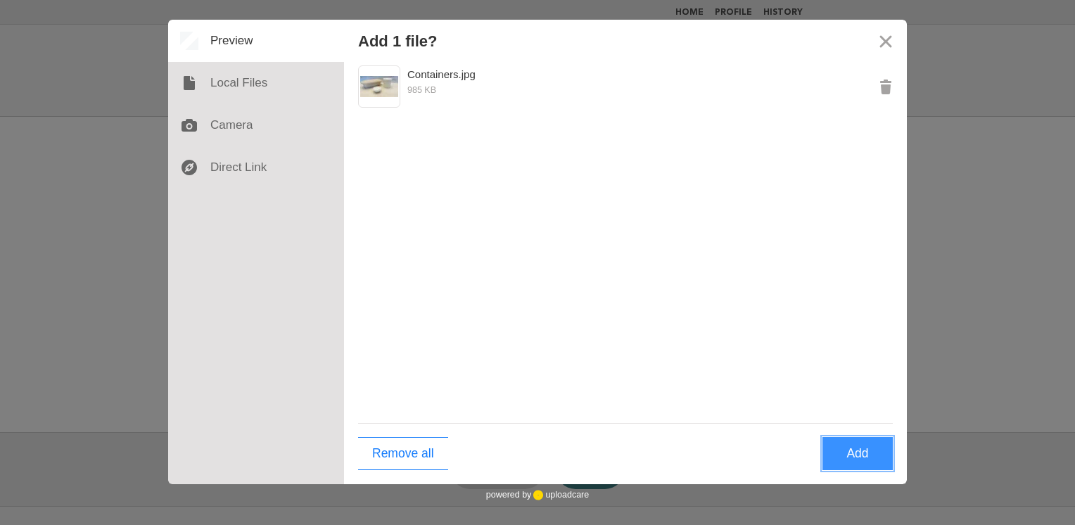
click at [854, 456] on button "Add" at bounding box center [857, 453] width 70 height 33
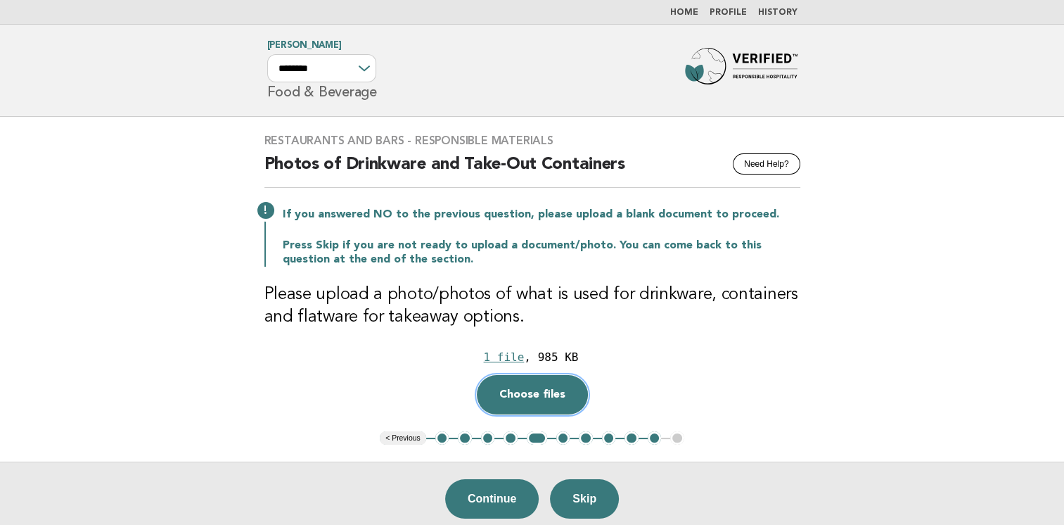
click at [558, 396] on button "Choose files" at bounding box center [532, 394] width 111 height 39
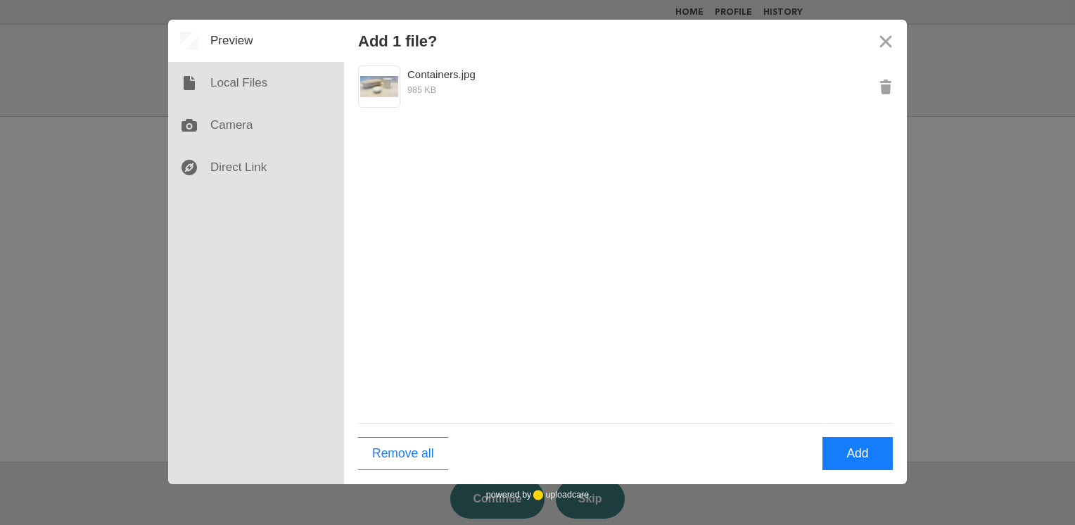
click at [684, 241] on div "Containers.jpg 985 KB" at bounding box center [625, 242] width 563 height 361
click at [625, 226] on div "Containers.jpg 985 KB" at bounding box center [625, 242] width 563 height 361
click at [248, 82] on div at bounding box center [256, 83] width 176 height 42
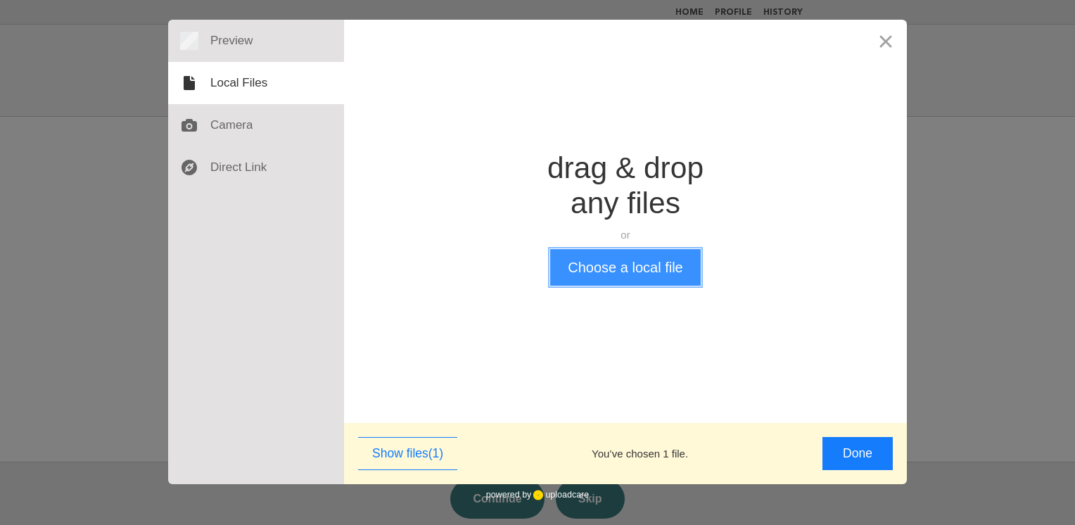
click at [609, 274] on button "Choose a local file" at bounding box center [625, 267] width 150 height 37
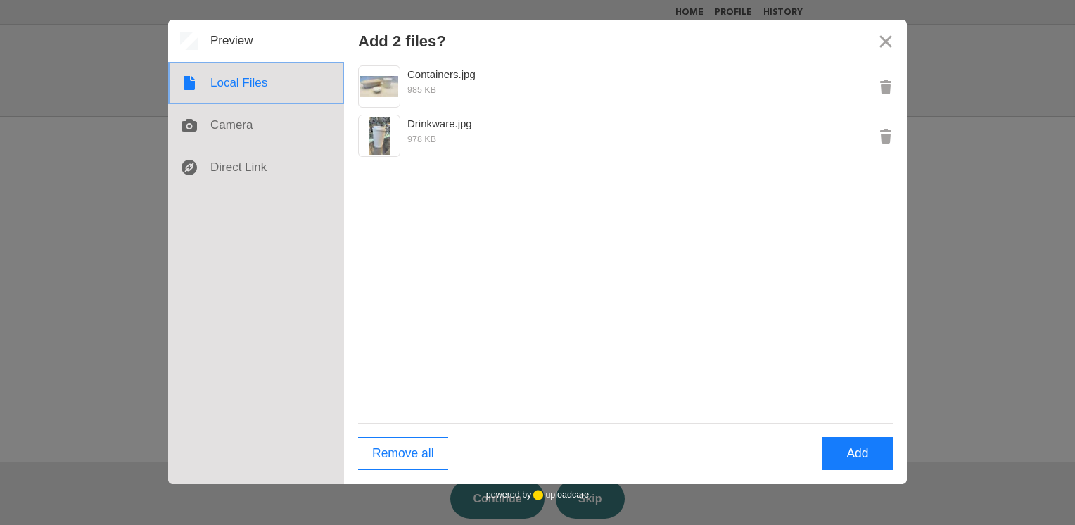
click at [247, 85] on div at bounding box center [256, 83] width 176 height 42
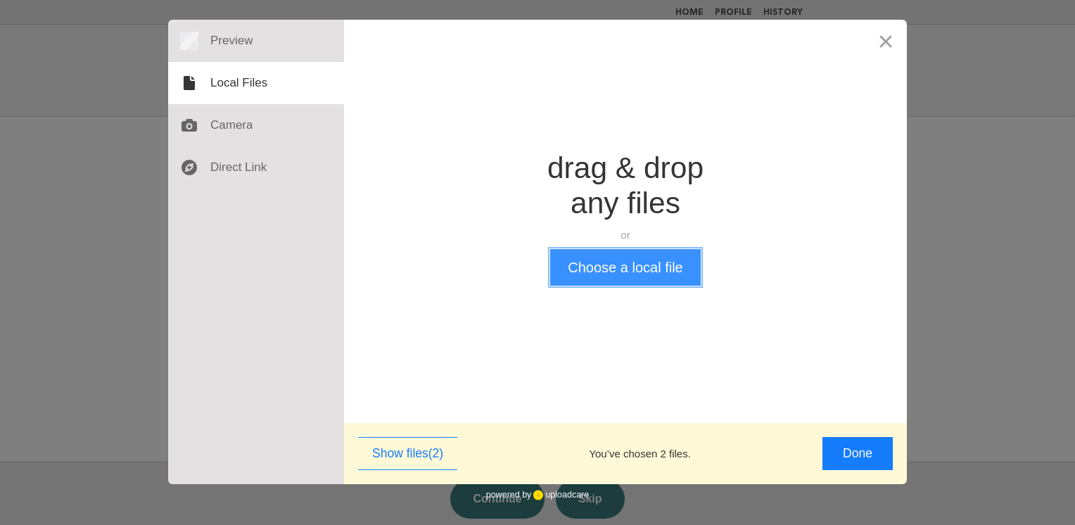
click at [584, 267] on button "Choose a local file" at bounding box center [625, 267] width 150 height 37
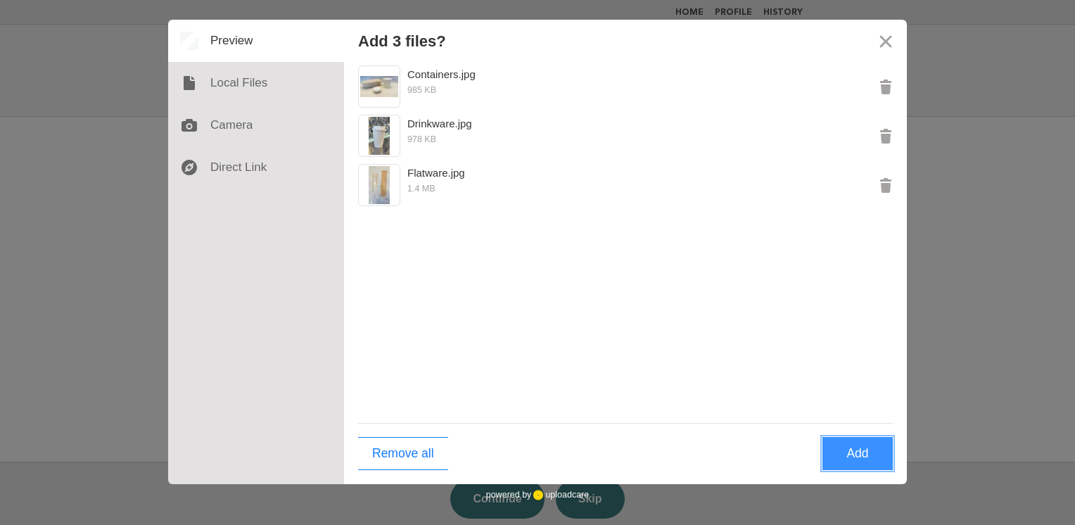
click at [860, 451] on button "Add" at bounding box center [857, 453] width 70 height 33
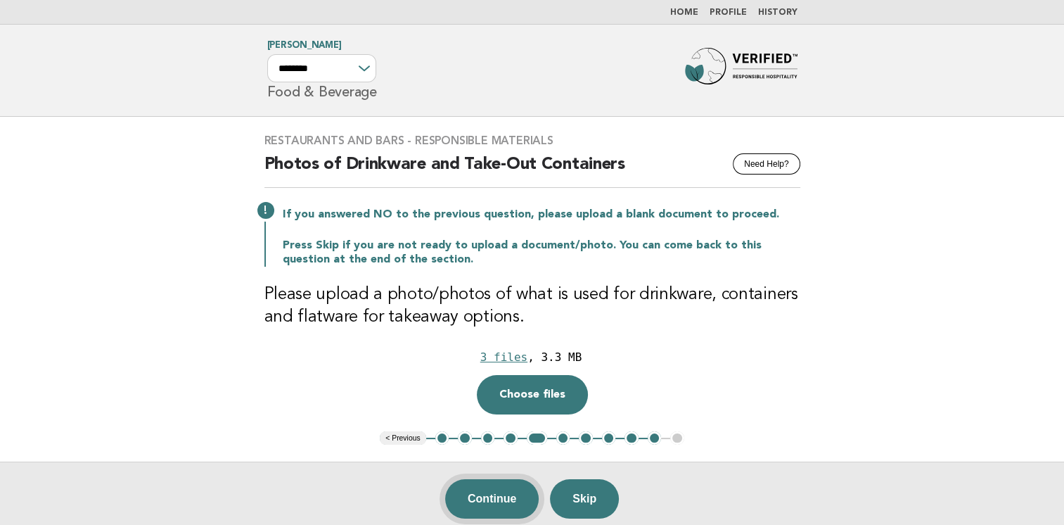
click at [483, 499] on button "Continue" at bounding box center [492, 498] width 94 height 39
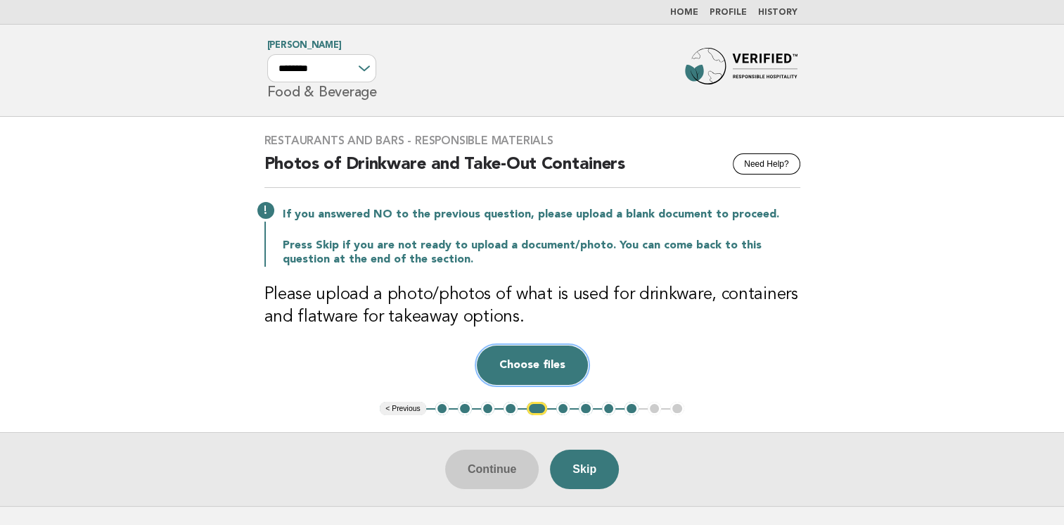
click at [560, 367] on button "Choose files" at bounding box center [532, 364] width 111 height 39
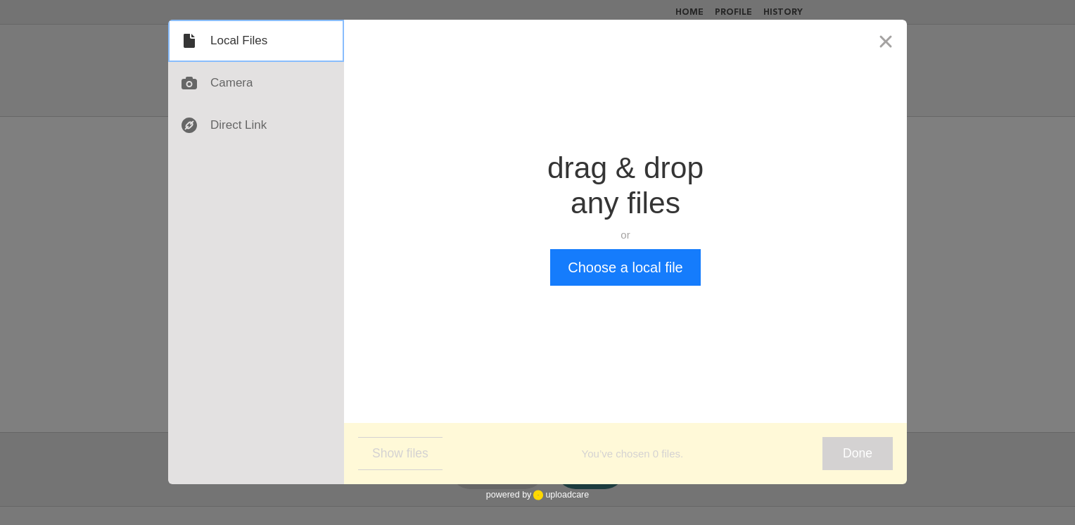
click at [248, 43] on div at bounding box center [256, 41] width 176 height 42
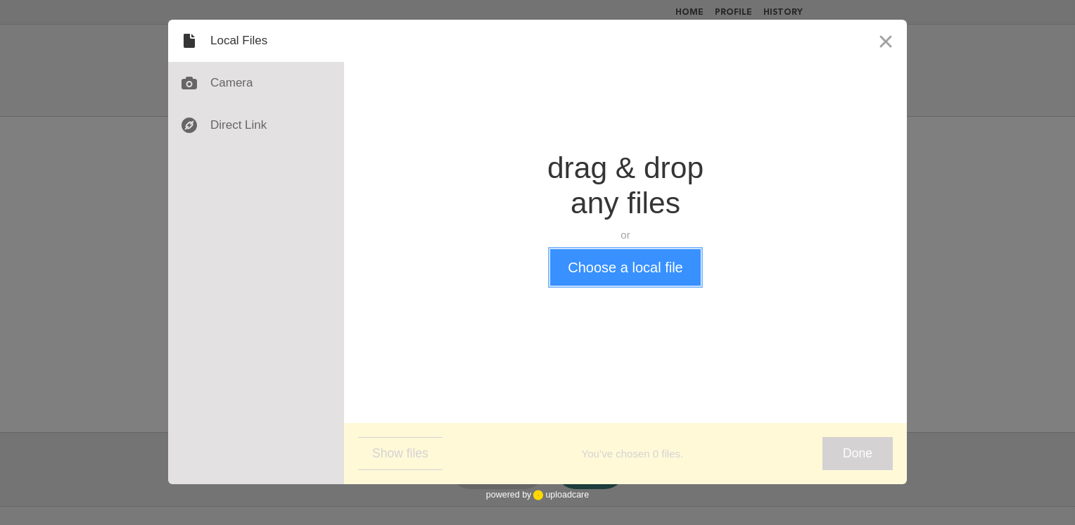
click at [606, 253] on button "Choose a local file" at bounding box center [625, 267] width 150 height 37
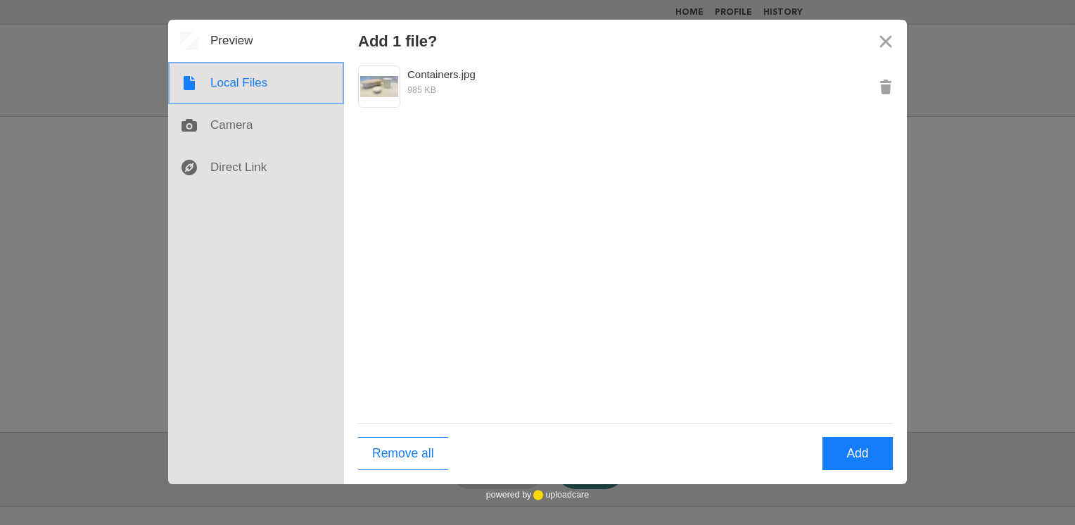
click at [254, 86] on div at bounding box center [256, 83] width 176 height 42
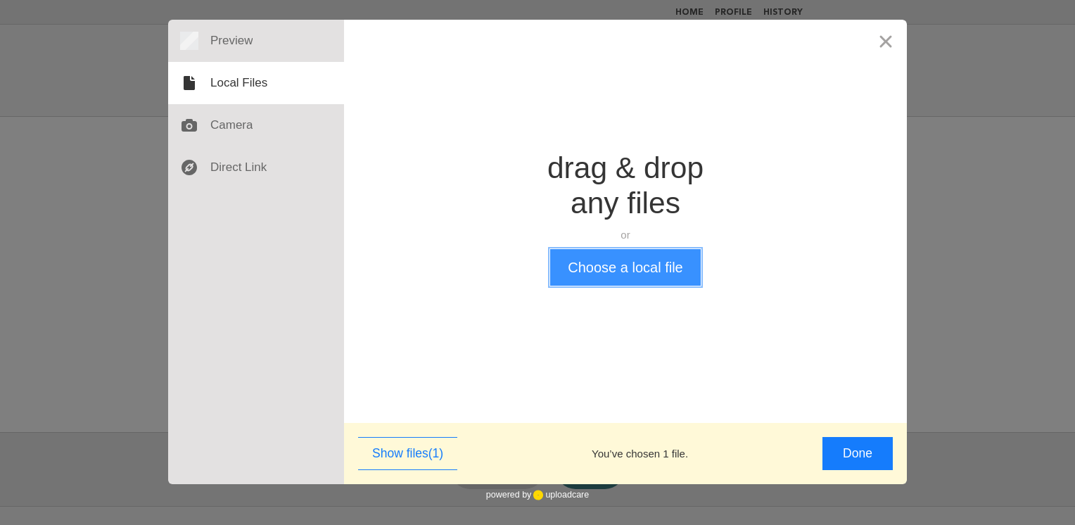
click at [630, 259] on button "Choose a local file" at bounding box center [625, 267] width 150 height 37
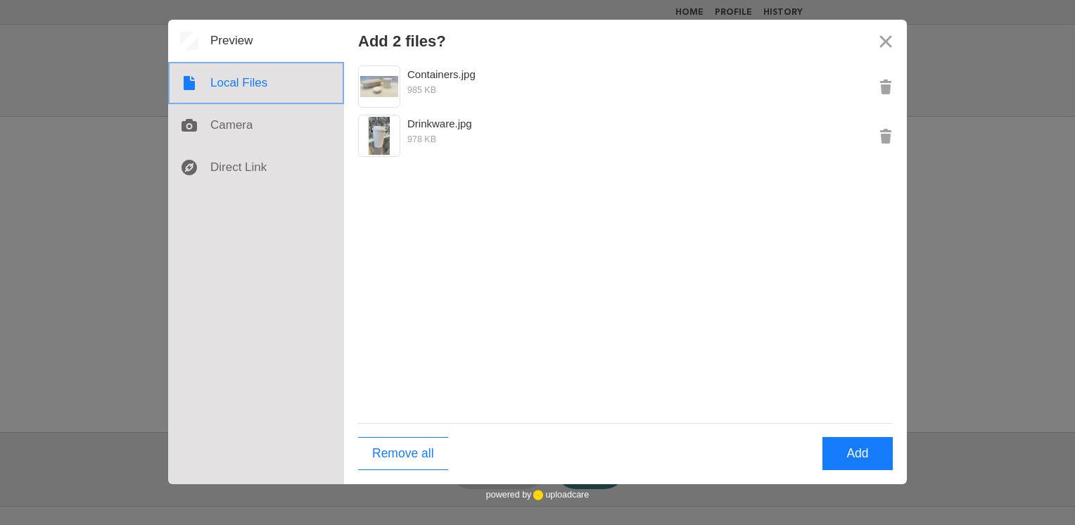
click at [250, 86] on div at bounding box center [256, 83] width 176 height 42
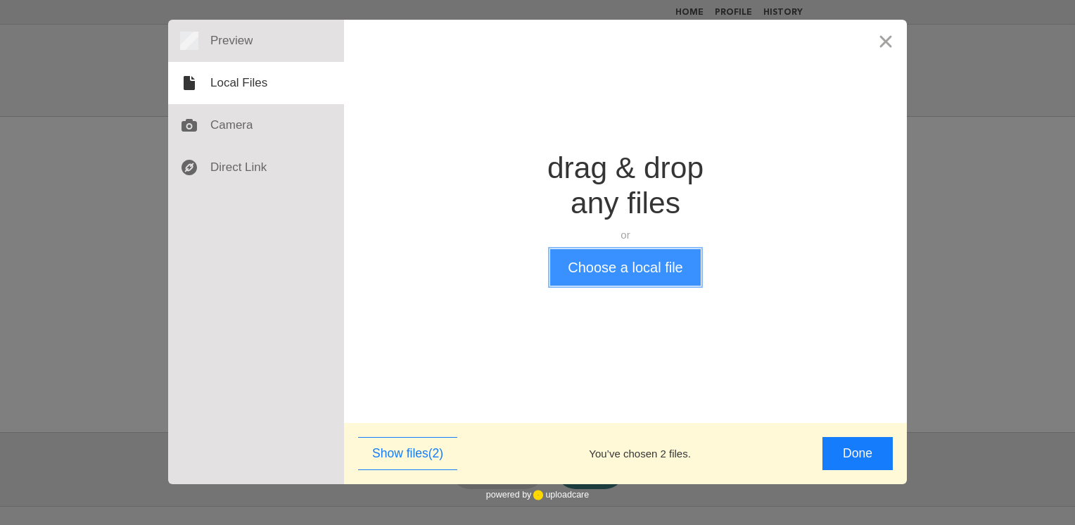
click at [612, 262] on button "Choose a local file" at bounding box center [625, 267] width 150 height 37
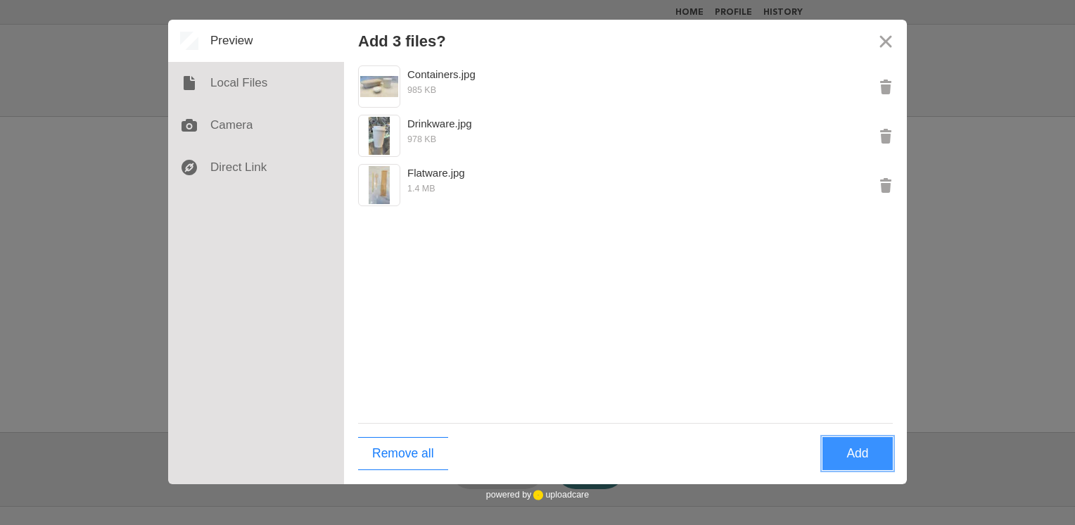
click at [846, 458] on button "Add" at bounding box center [857, 453] width 70 height 33
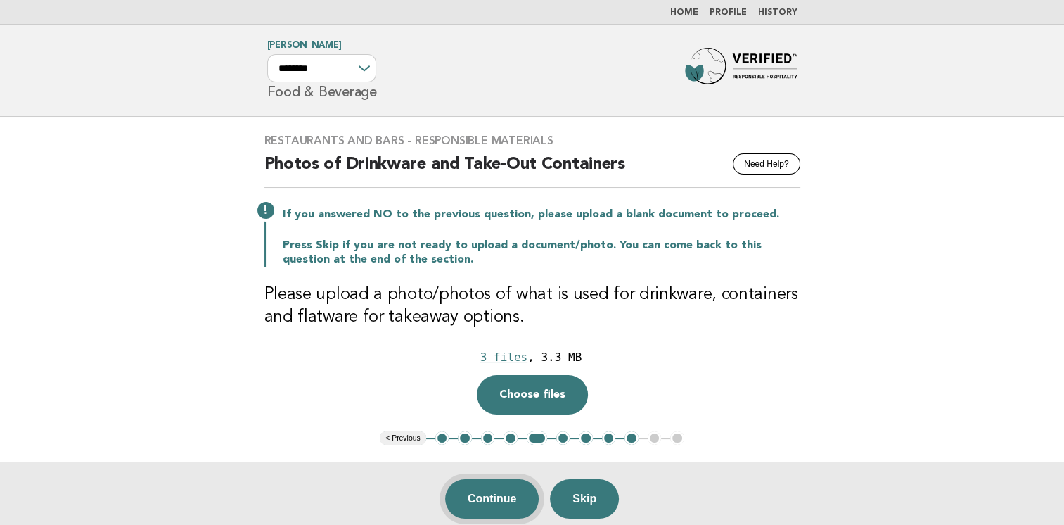
click at [485, 506] on button "Continue" at bounding box center [492, 498] width 94 height 39
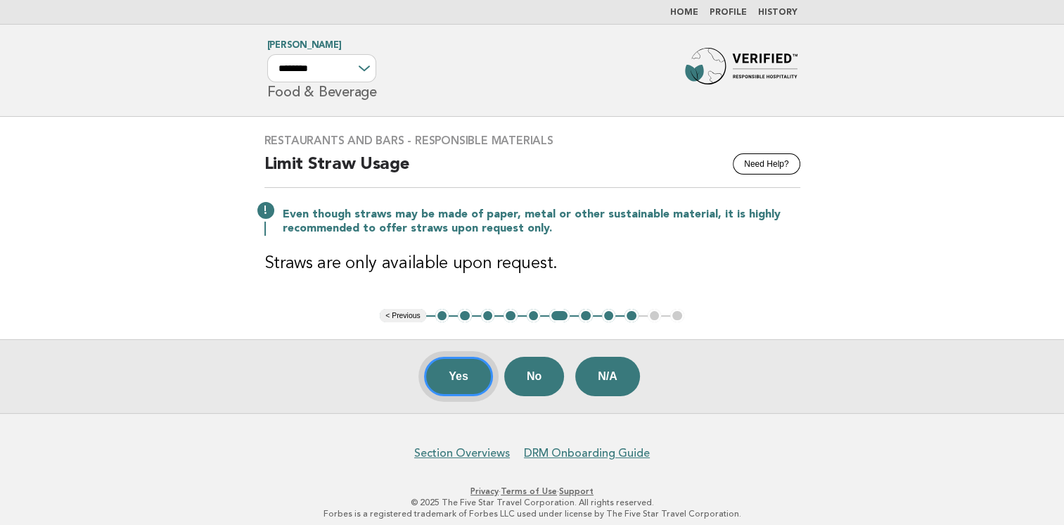
click at [442, 378] on button "Yes" at bounding box center [458, 376] width 69 height 39
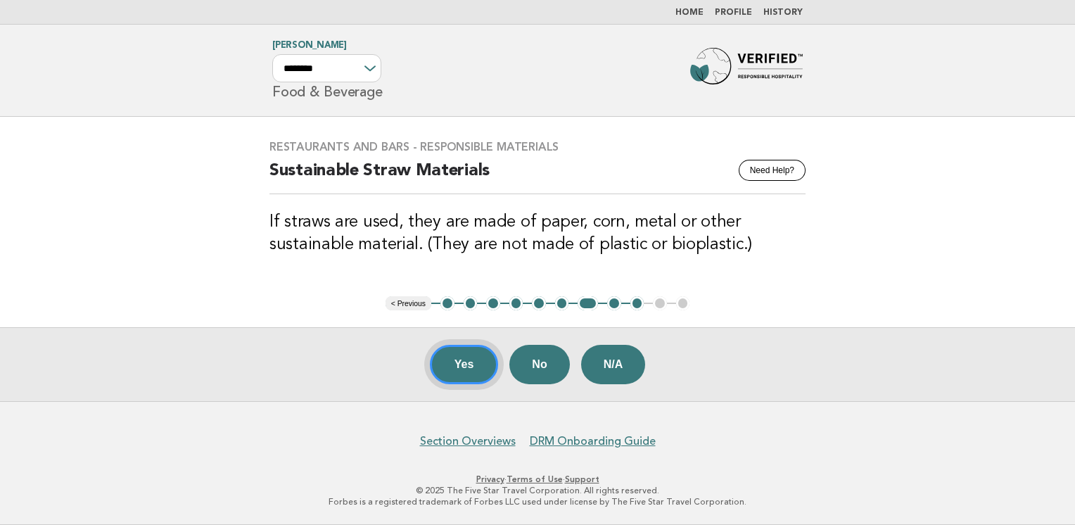
click at [456, 375] on button "Yes" at bounding box center [464, 364] width 69 height 39
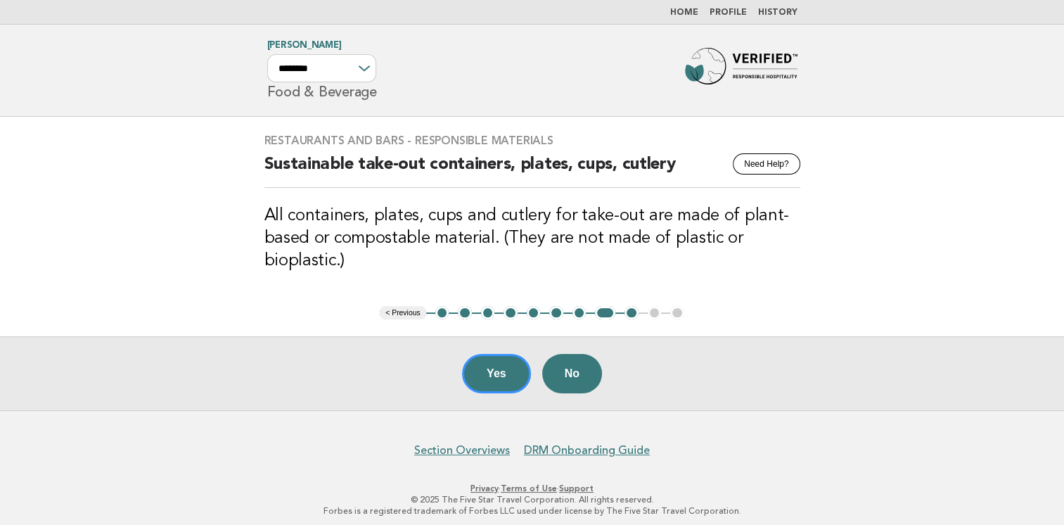
click at [485, 373] on button "Yes" at bounding box center [496, 373] width 69 height 39
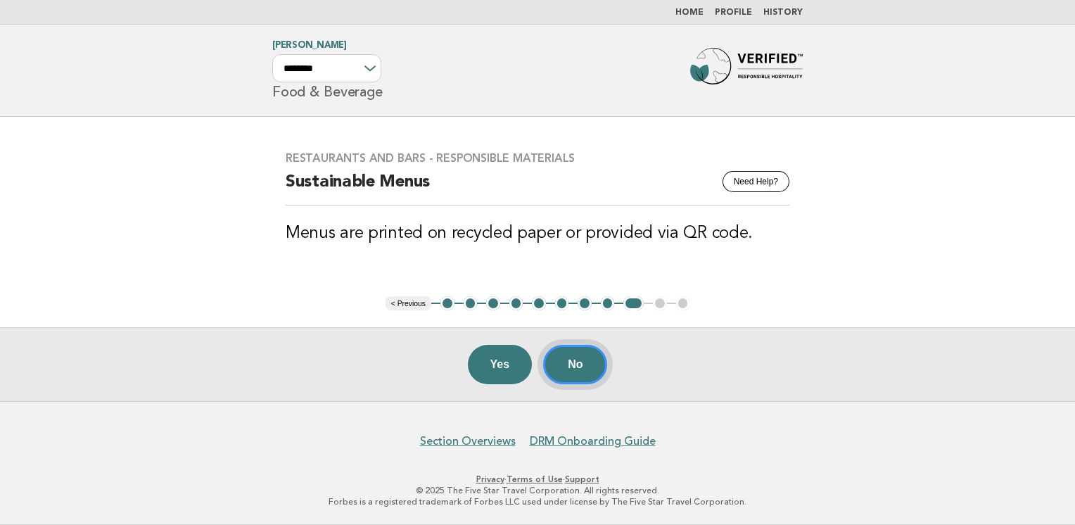
click at [592, 366] on button "No" at bounding box center [575, 364] width 64 height 39
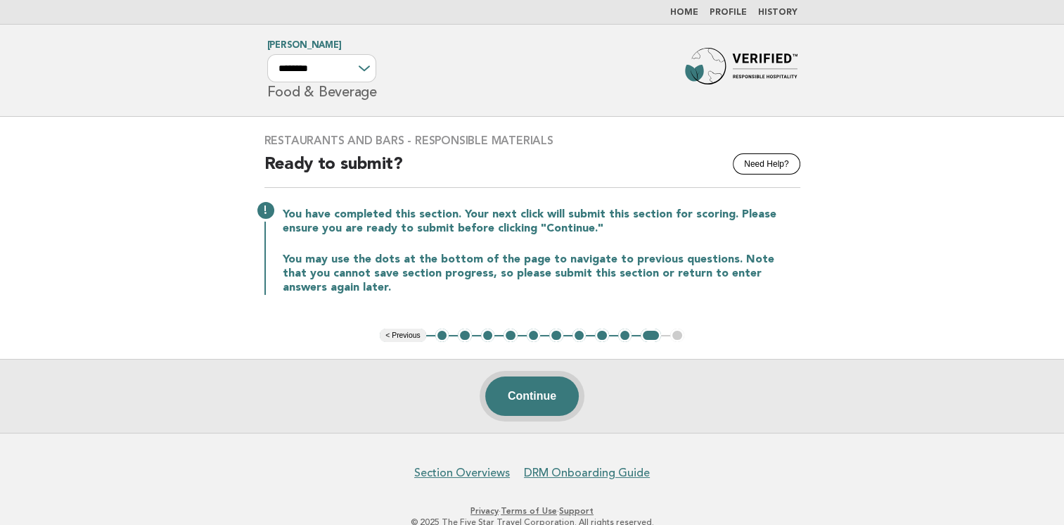
click at [531, 395] on button "Continue" at bounding box center [532, 395] width 94 height 39
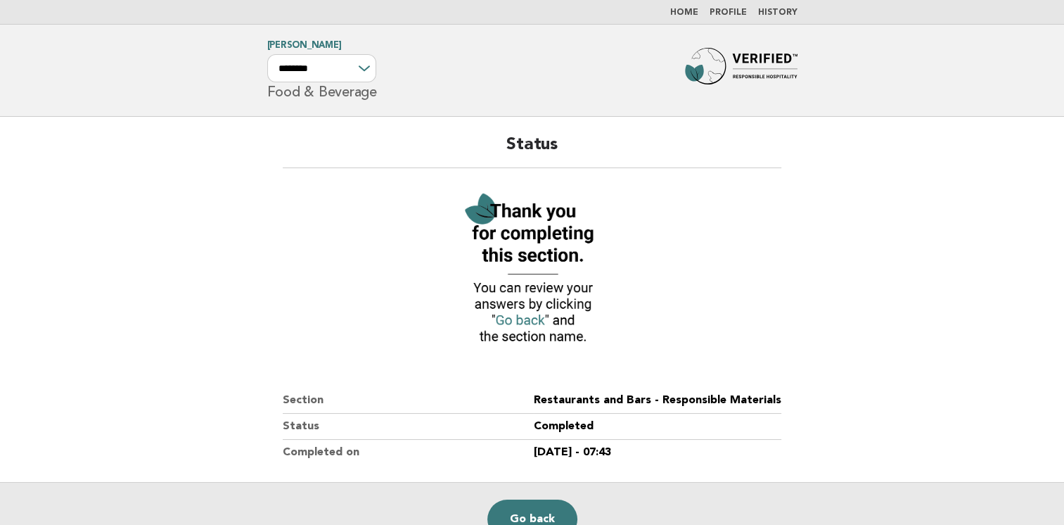
click at [854, 342] on main "Status Section Restaurants and Bars - Responsible Materials Status Completed Co…" at bounding box center [532, 336] width 1064 height 439
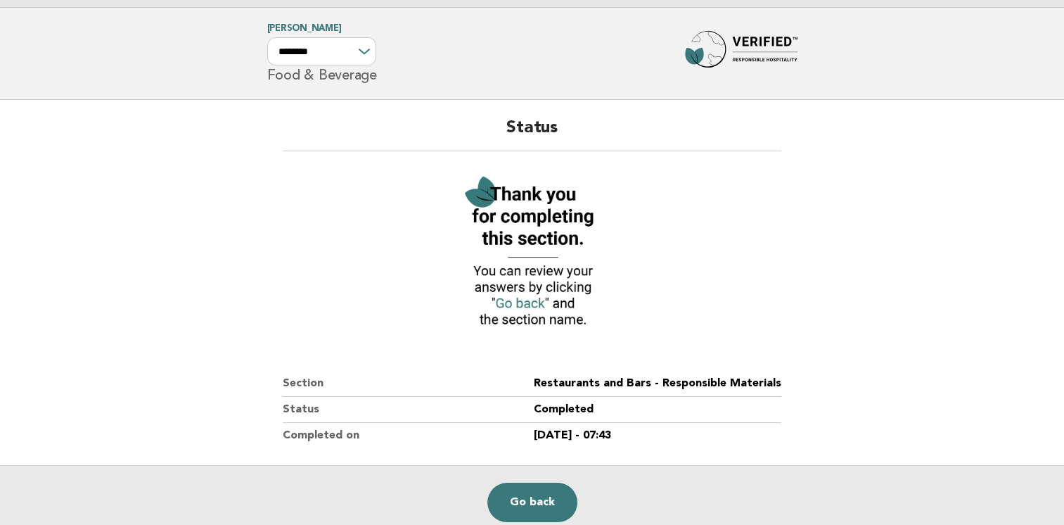
scroll to position [70, 0]
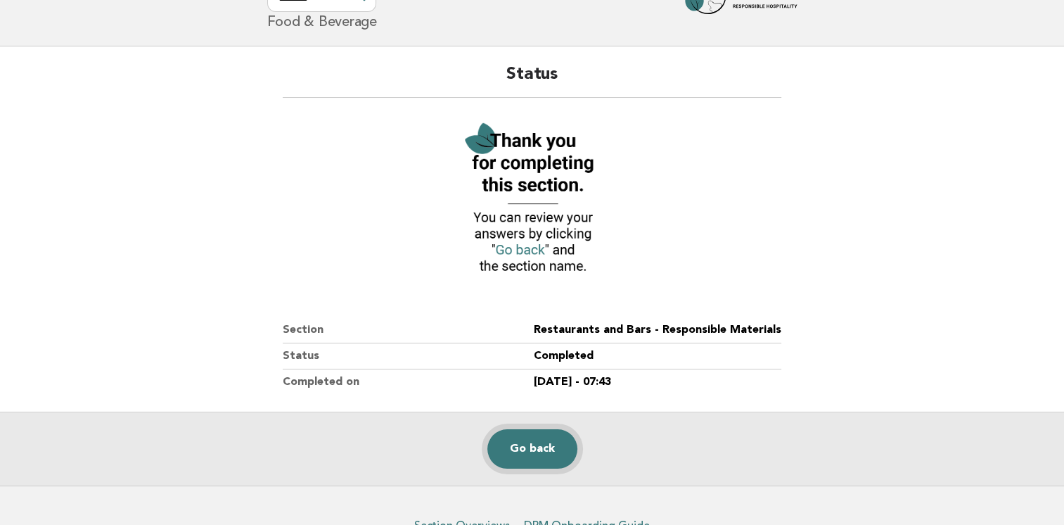
click at [535, 447] on link "Go back" at bounding box center [532, 448] width 90 height 39
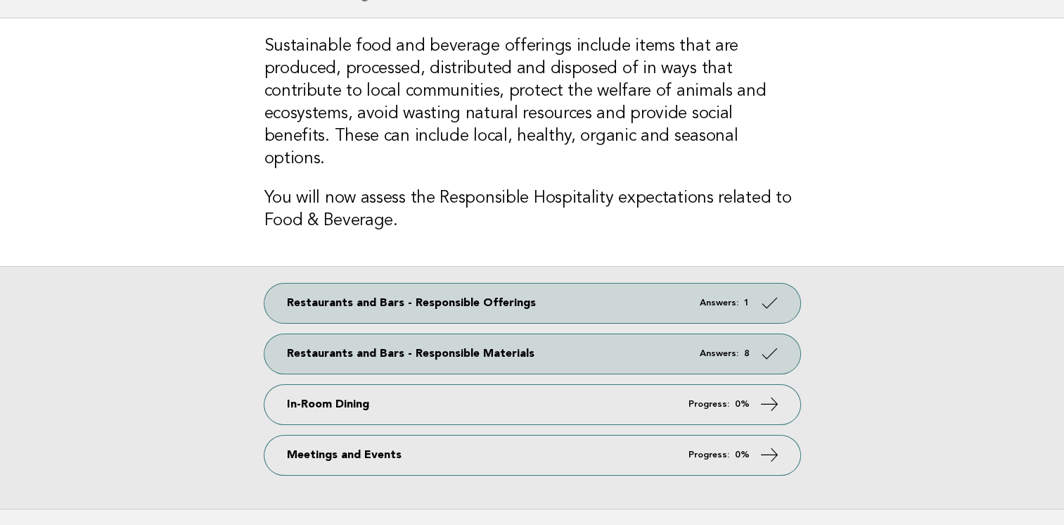
scroll to position [141, 0]
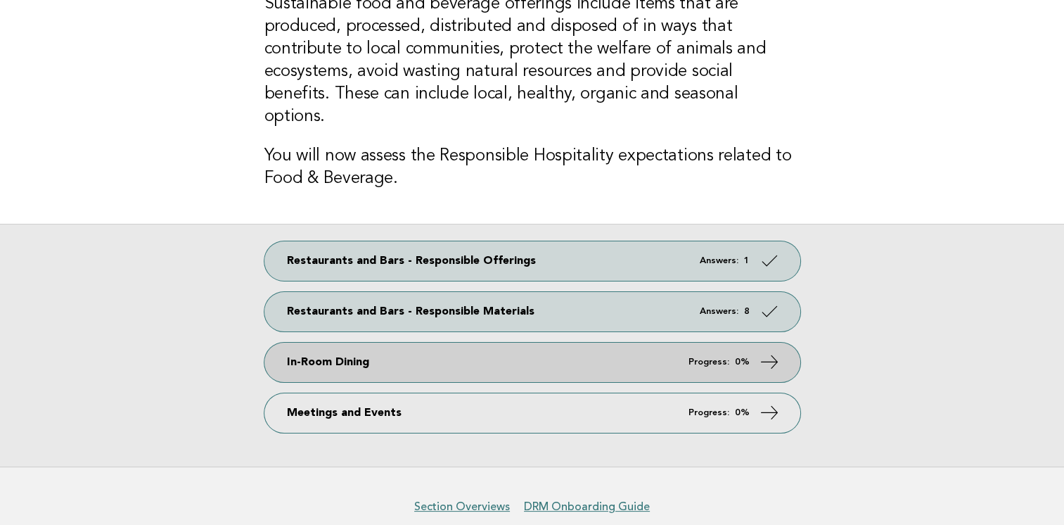
click at [765, 351] on icon at bounding box center [769, 361] width 20 height 20
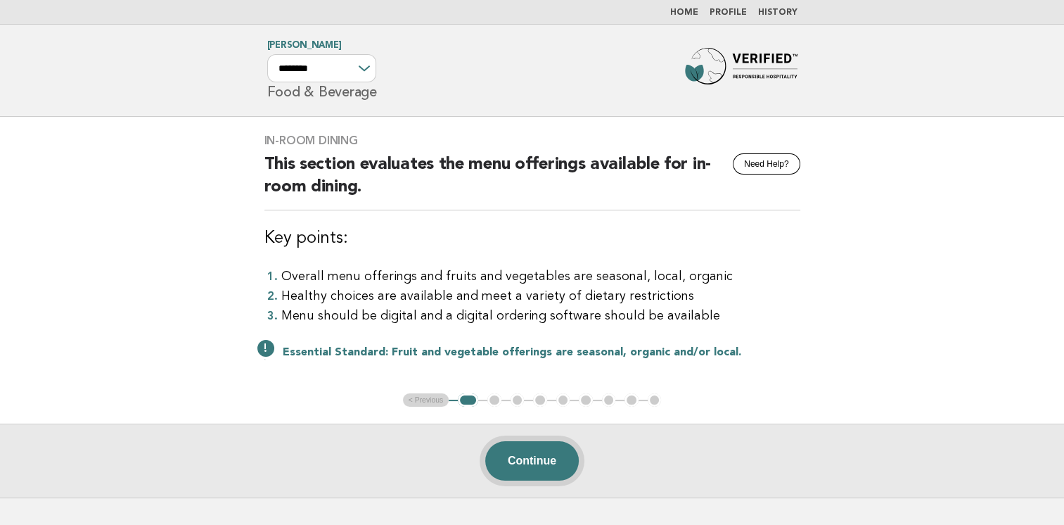
click at [548, 462] on button "Continue" at bounding box center [532, 460] width 94 height 39
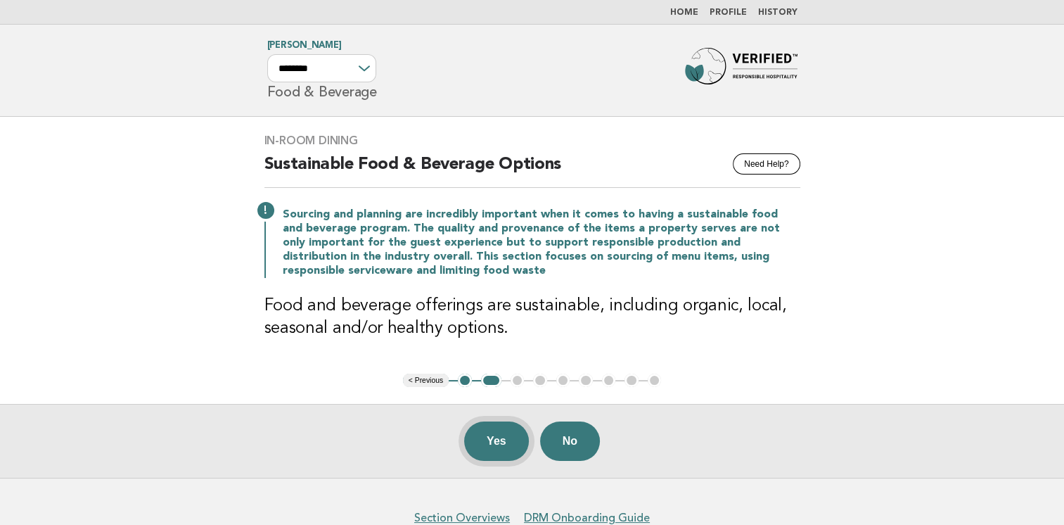
click at [498, 443] on button "Yes" at bounding box center [496, 440] width 65 height 39
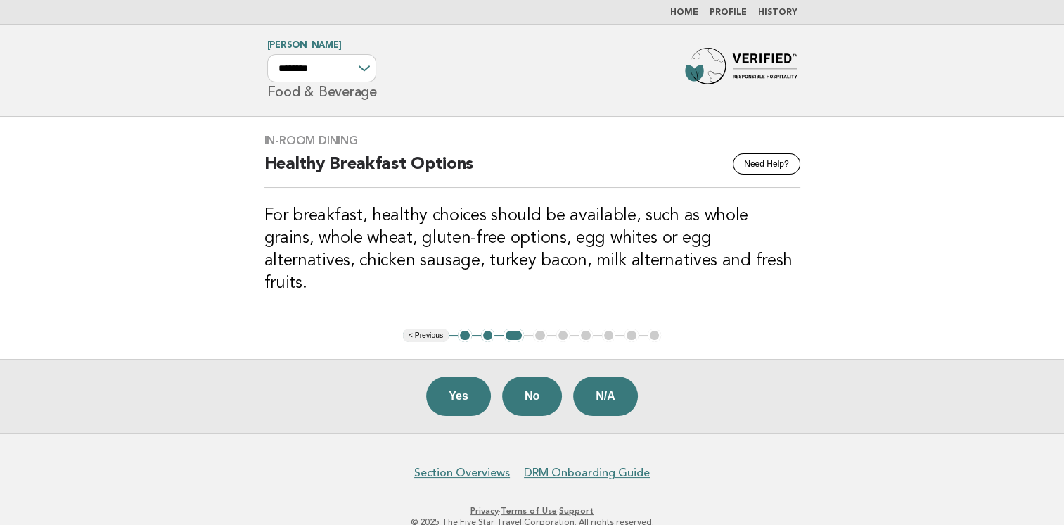
click at [798, 301] on div "In-Room Dining Need Help? Healthy Breakfast Options For breakfast, healthy choi…" at bounding box center [533, 223] width 570 height 212
click at [461, 376] on button "Yes" at bounding box center [458, 395] width 65 height 39
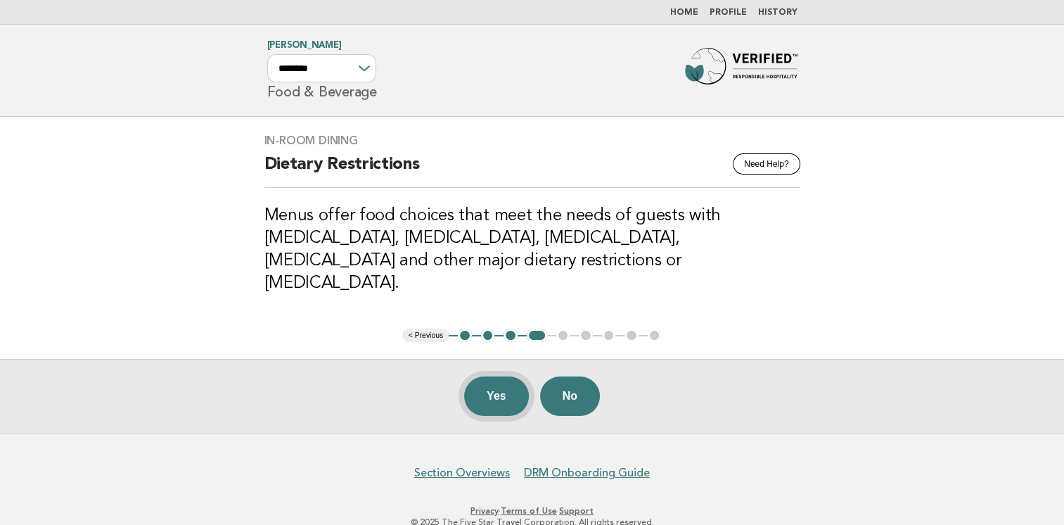
click at [490, 378] on button "Yes" at bounding box center [496, 395] width 65 height 39
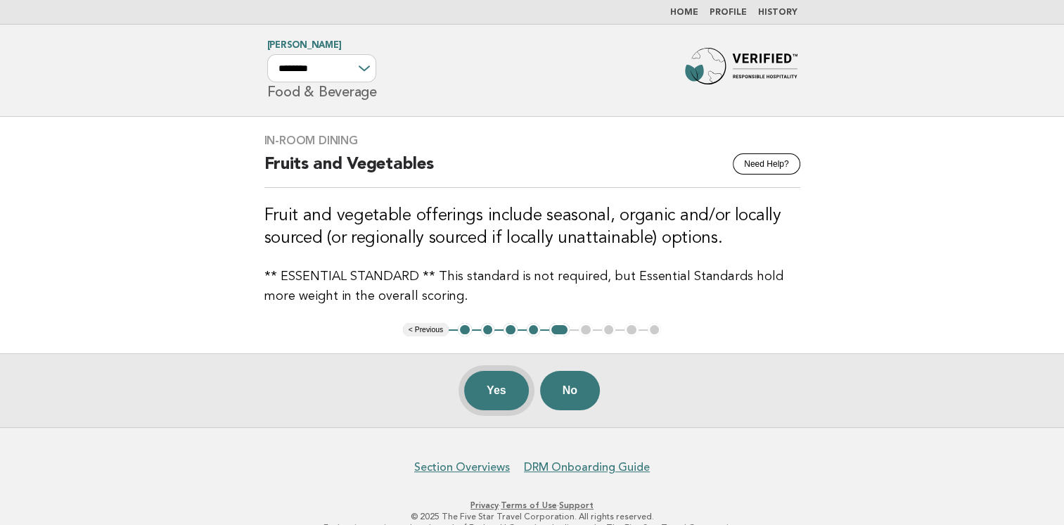
click at [504, 386] on button "Yes" at bounding box center [496, 390] width 65 height 39
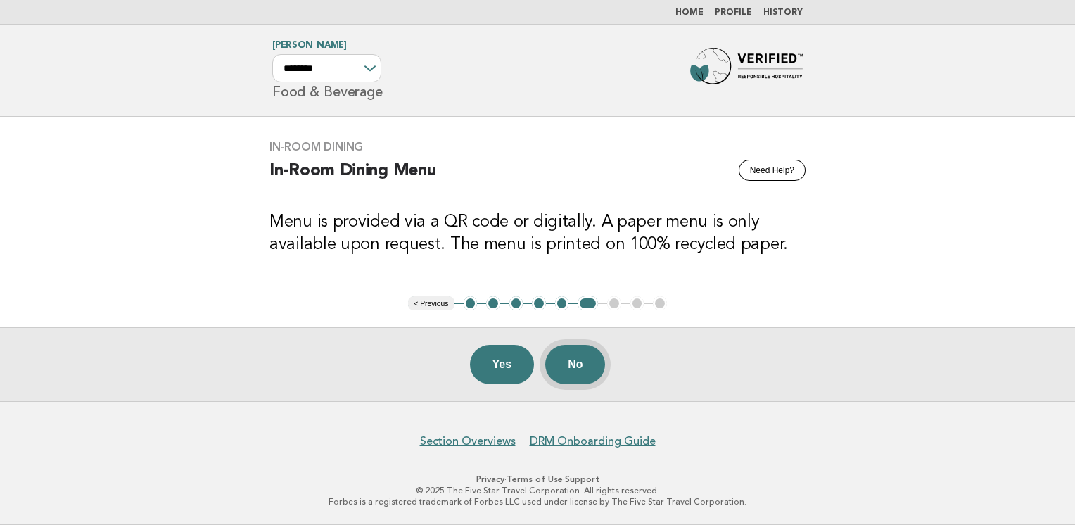
click at [581, 376] on button "No" at bounding box center [575, 364] width 60 height 39
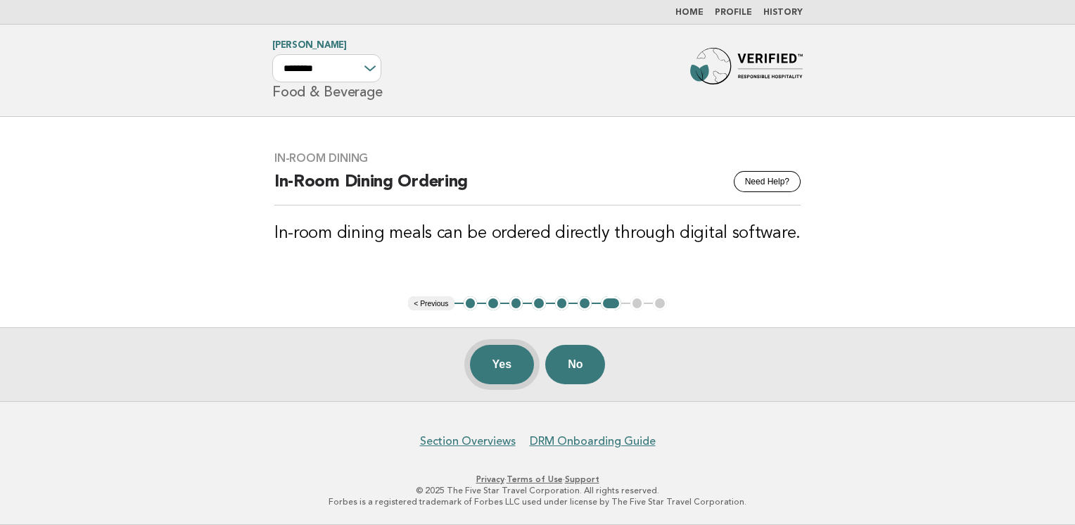
click at [503, 366] on button "Yes" at bounding box center [502, 364] width 65 height 39
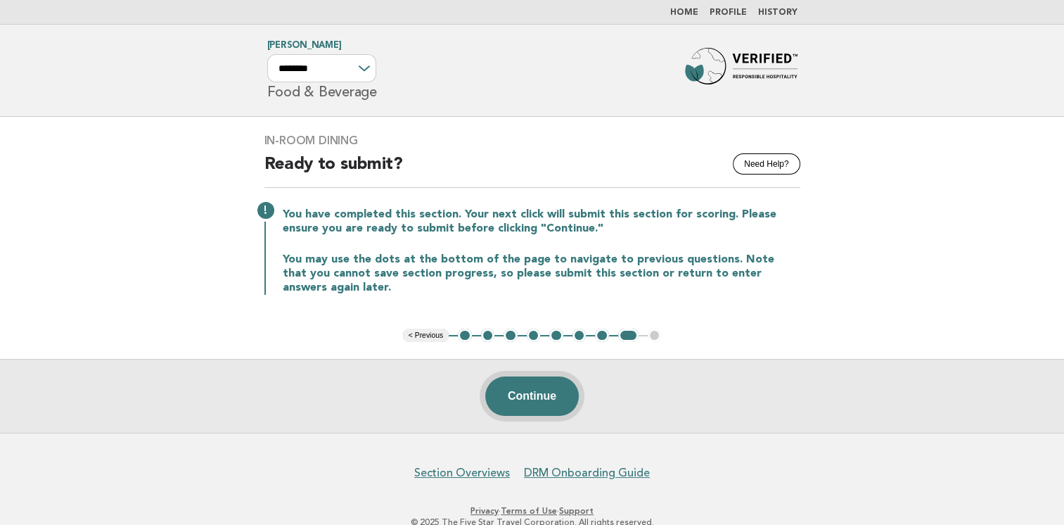
click at [549, 392] on button "Continue" at bounding box center [532, 395] width 94 height 39
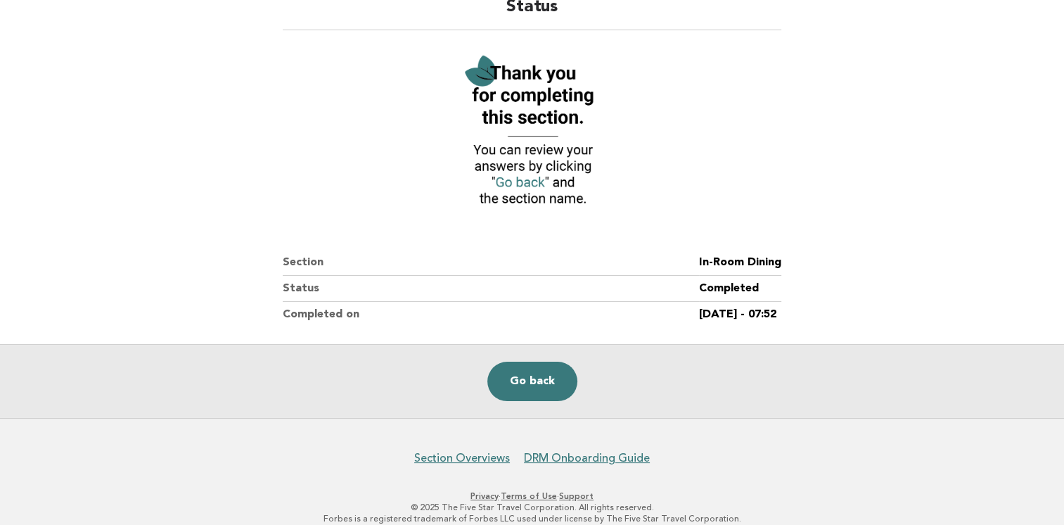
scroll to position [152, 0]
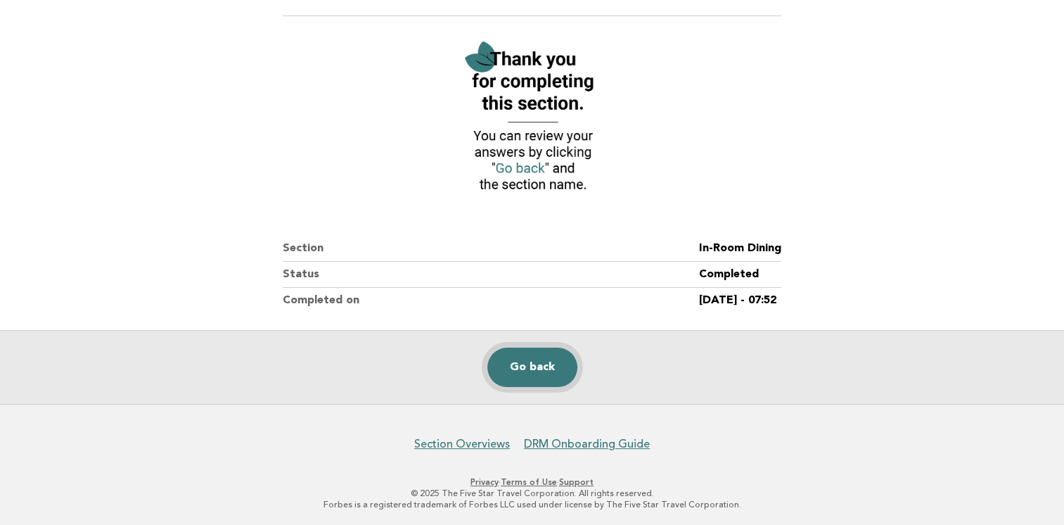
click at [539, 376] on link "Go back" at bounding box center [532, 366] width 90 height 39
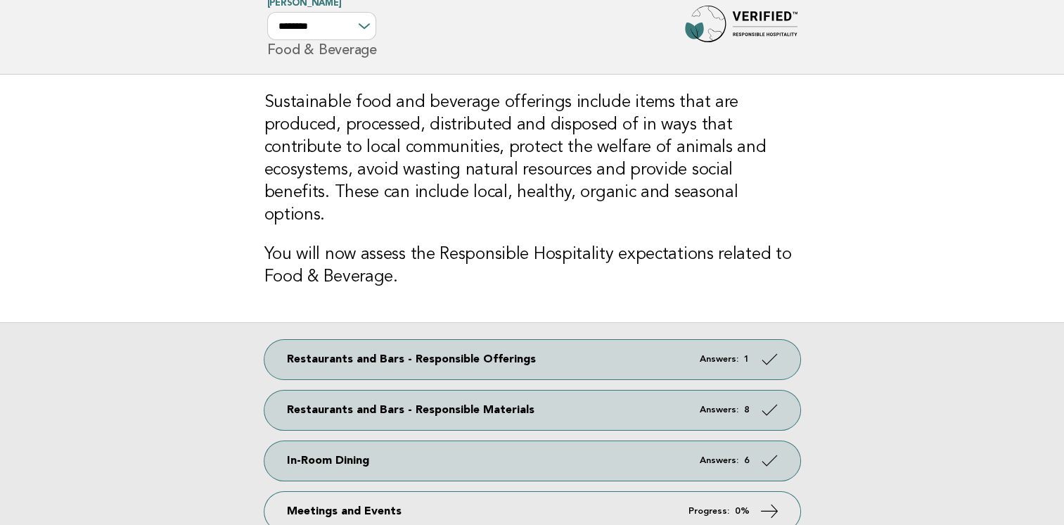
scroll to position [141, 0]
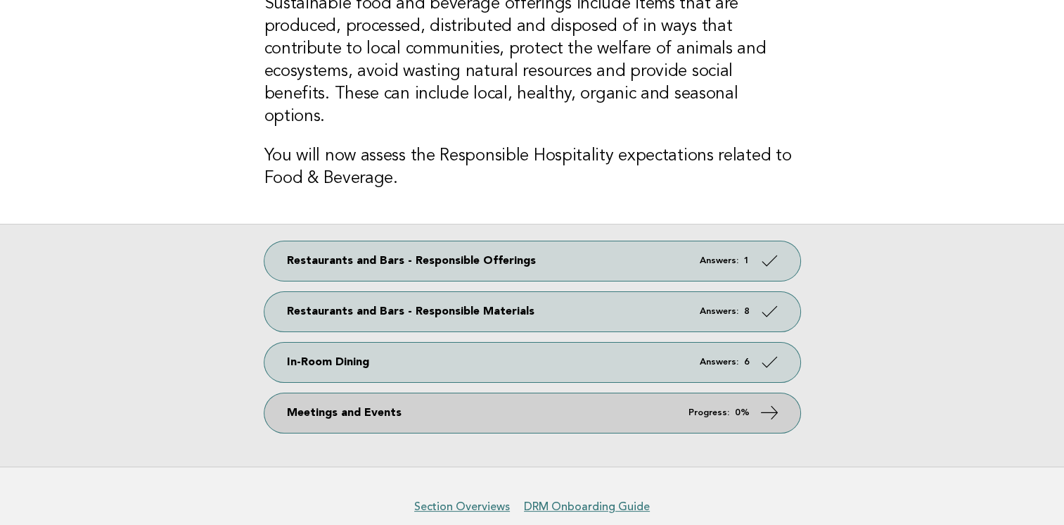
click at [754, 393] on link "Meetings and Events Progress: 0%" at bounding box center [532, 412] width 536 height 39
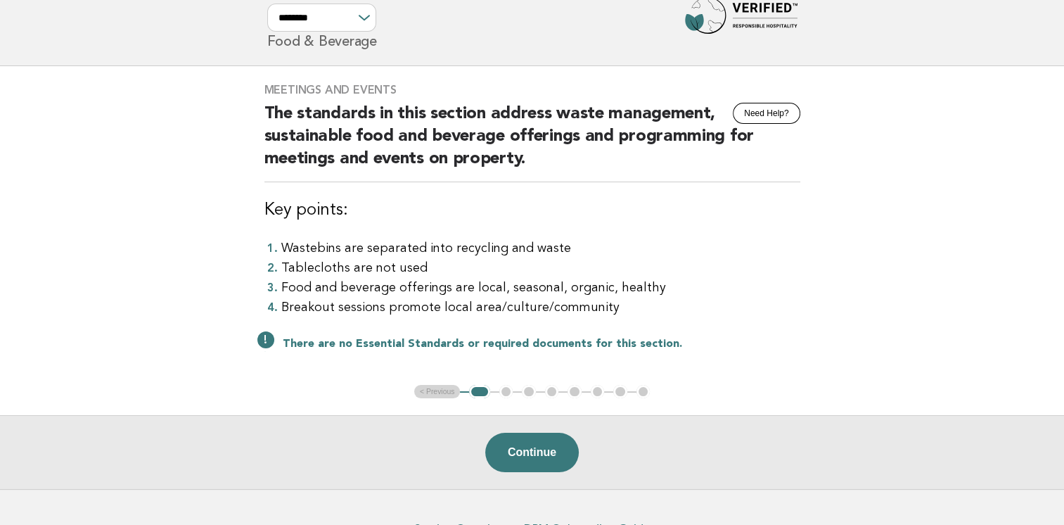
scroll to position [70, 0]
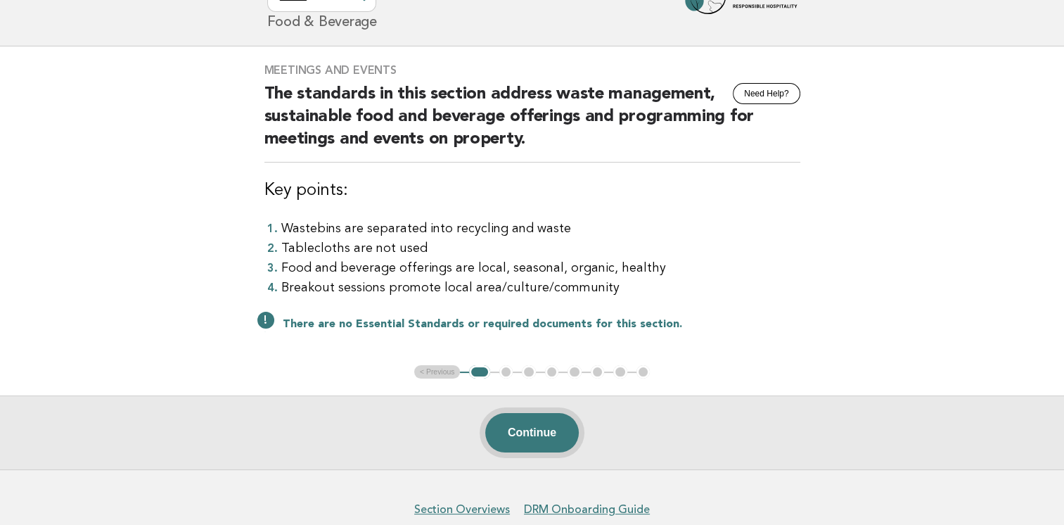
click at [549, 435] on button "Continue" at bounding box center [532, 432] width 94 height 39
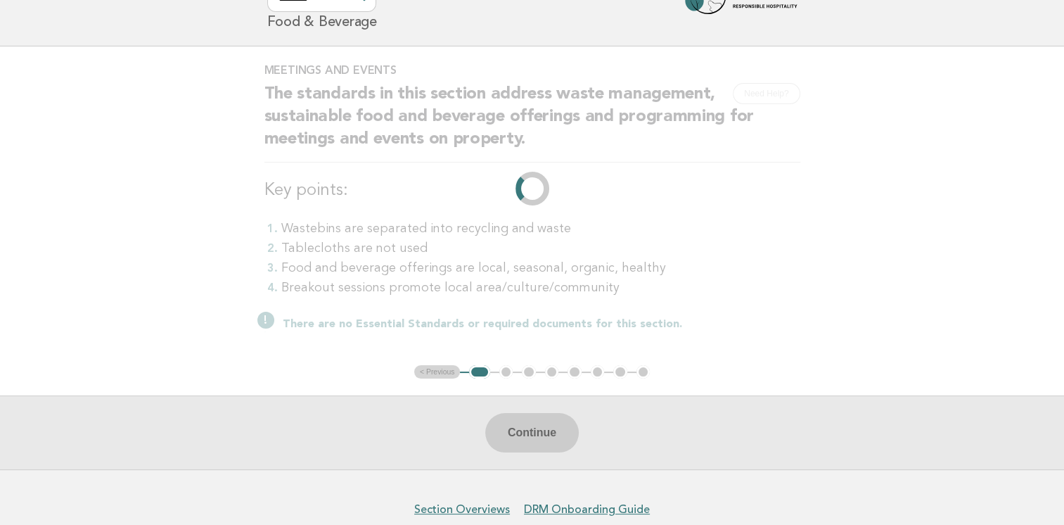
scroll to position [0, 0]
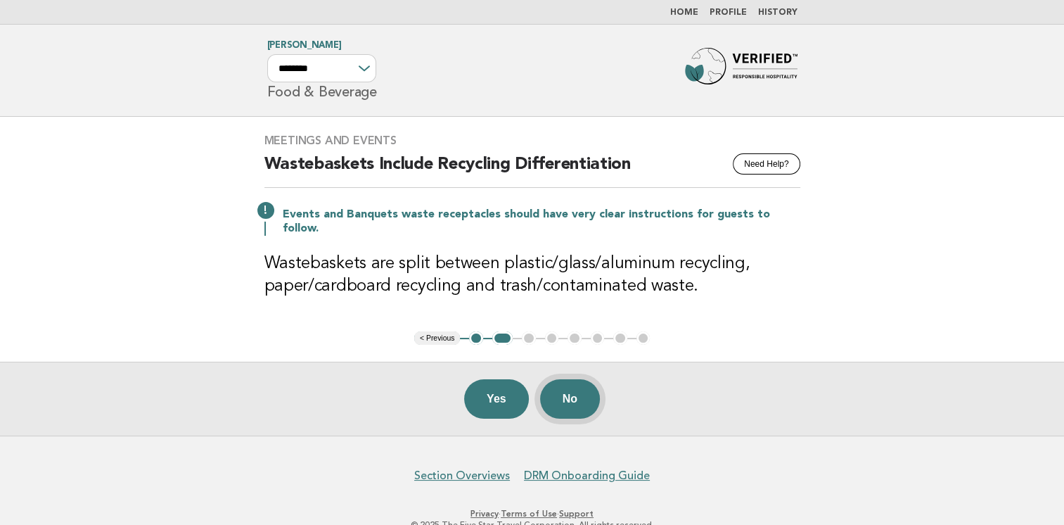
click at [591, 381] on button "No" at bounding box center [570, 398] width 60 height 39
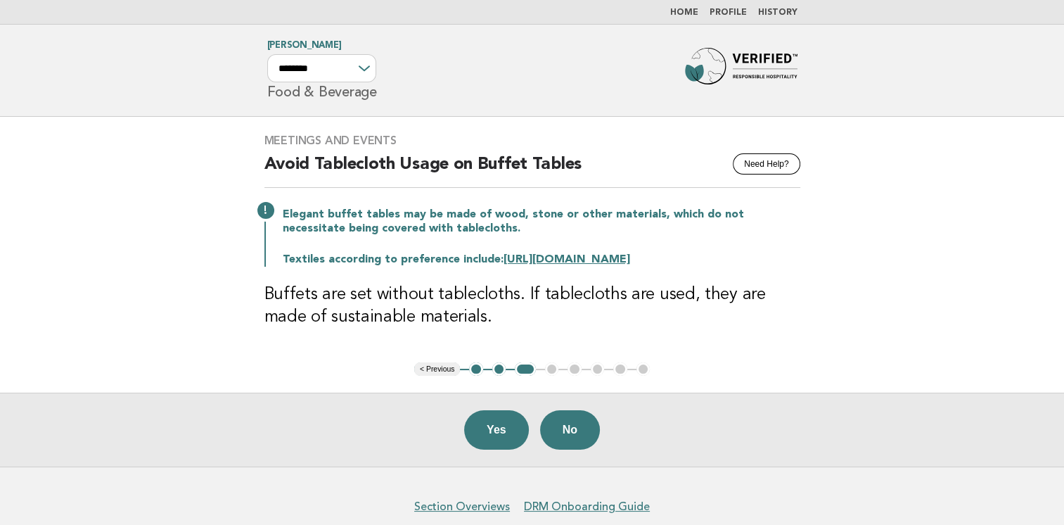
click at [499, 368] on button "2" at bounding box center [499, 369] width 14 height 14
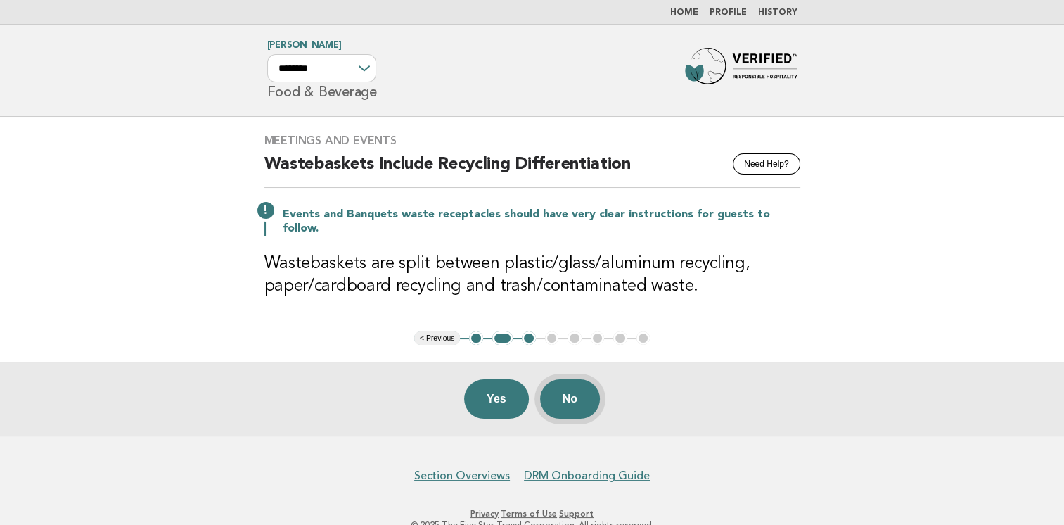
click at [553, 401] on button "No" at bounding box center [570, 398] width 60 height 39
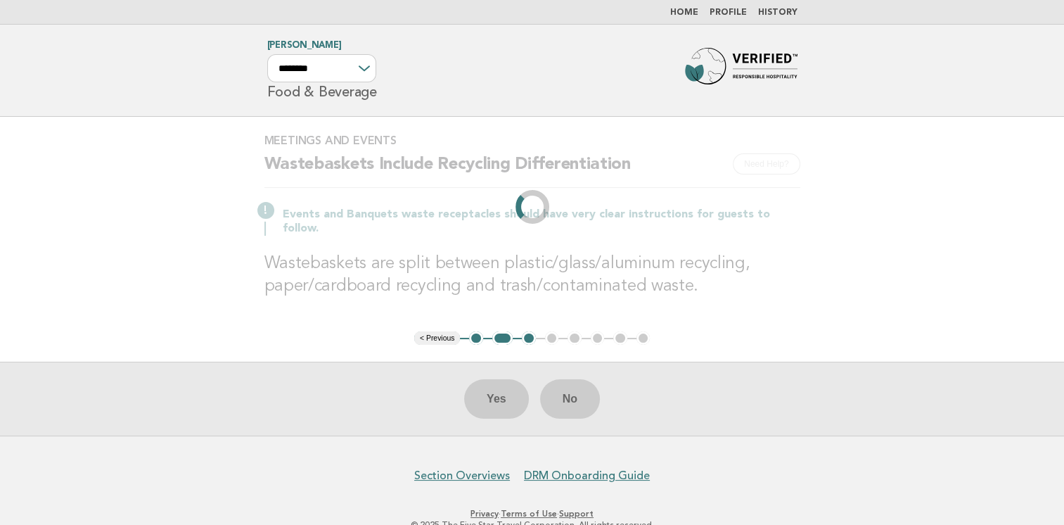
click at [762, 361] on div "Yes No" at bounding box center [532, 398] width 1064 height 74
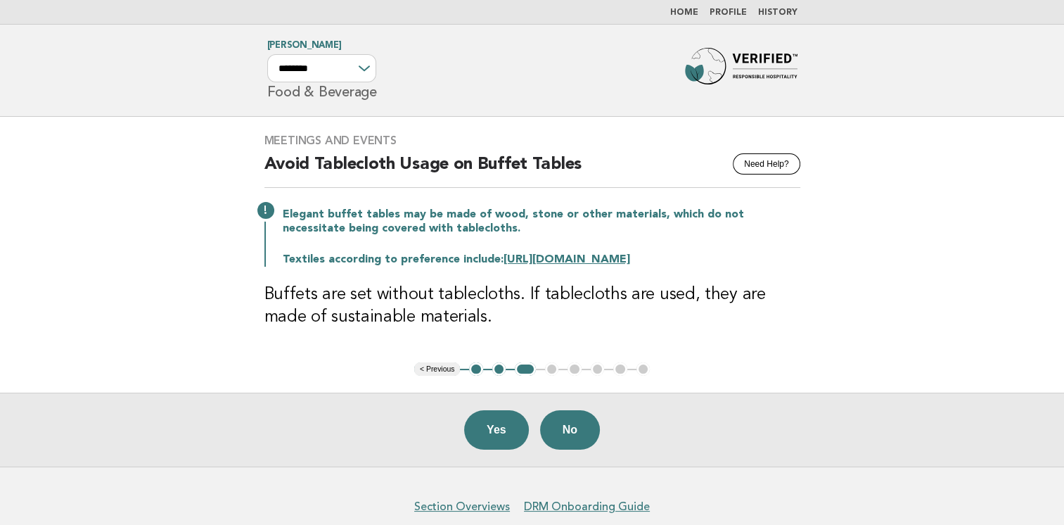
click at [501, 371] on button "2" at bounding box center [499, 369] width 14 height 14
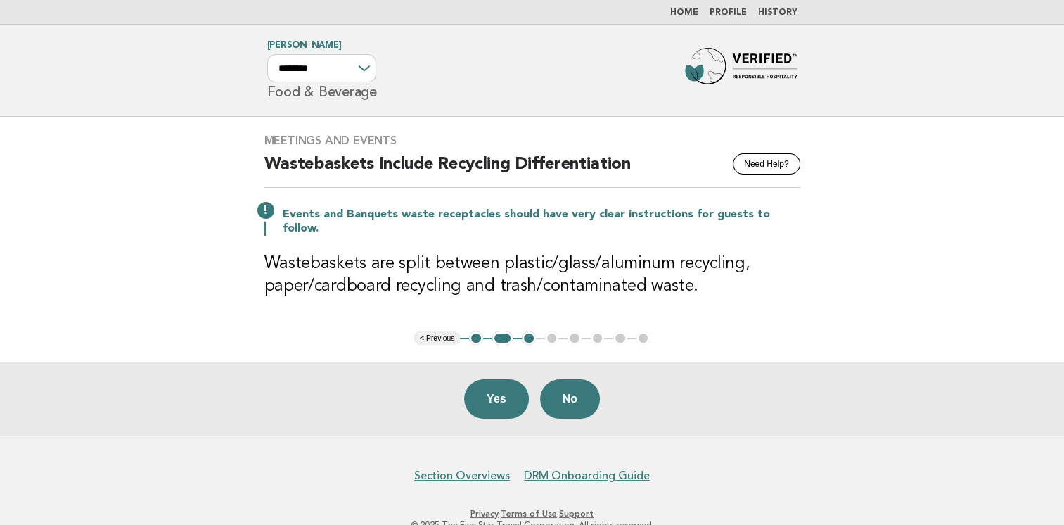
click at [475, 387] on button "Yes" at bounding box center [496, 398] width 65 height 39
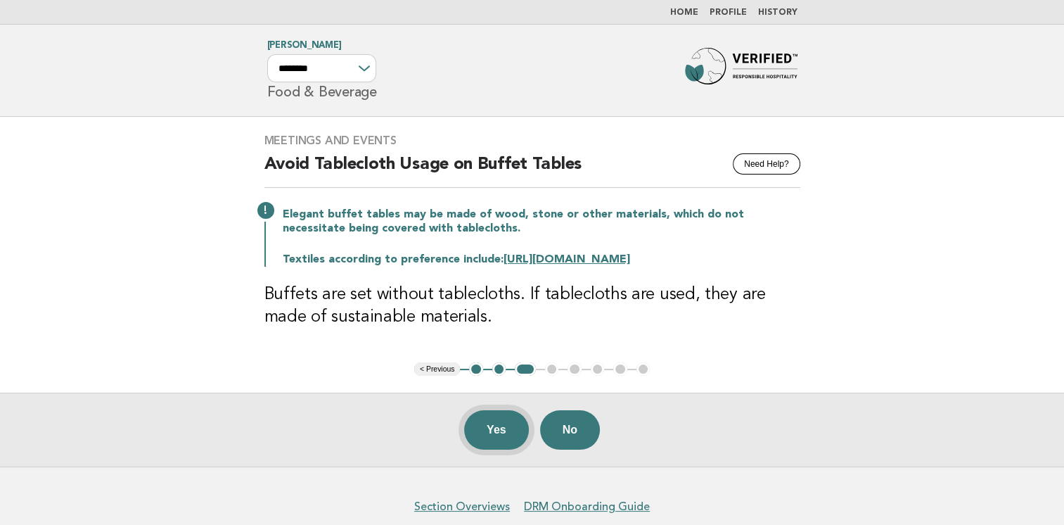
click at [497, 429] on button "Yes" at bounding box center [496, 429] width 65 height 39
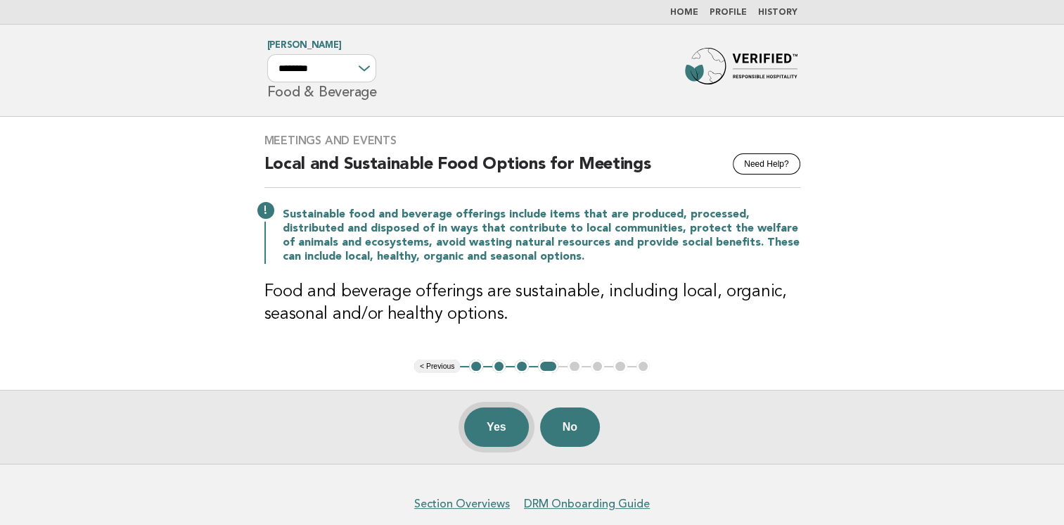
click at [489, 430] on button "Yes" at bounding box center [496, 426] width 65 height 39
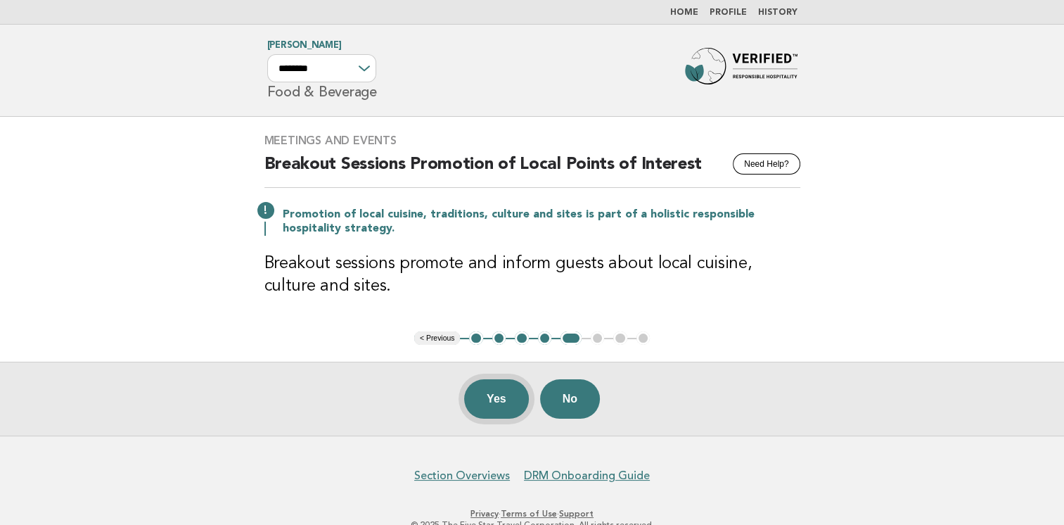
click at [487, 398] on button "Yes" at bounding box center [496, 398] width 65 height 39
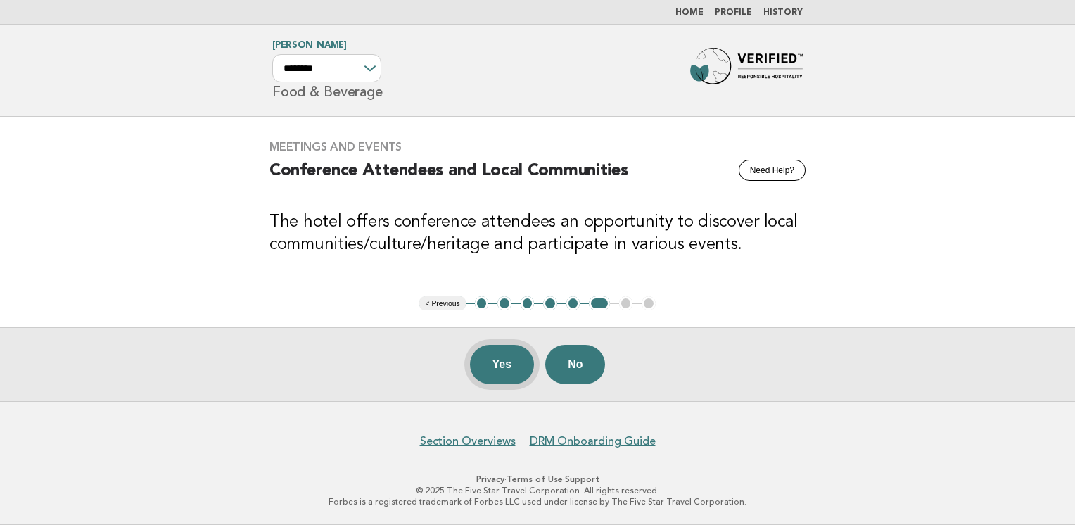
click at [491, 373] on button "Yes" at bounding box center [502, 364] width 65 height 39
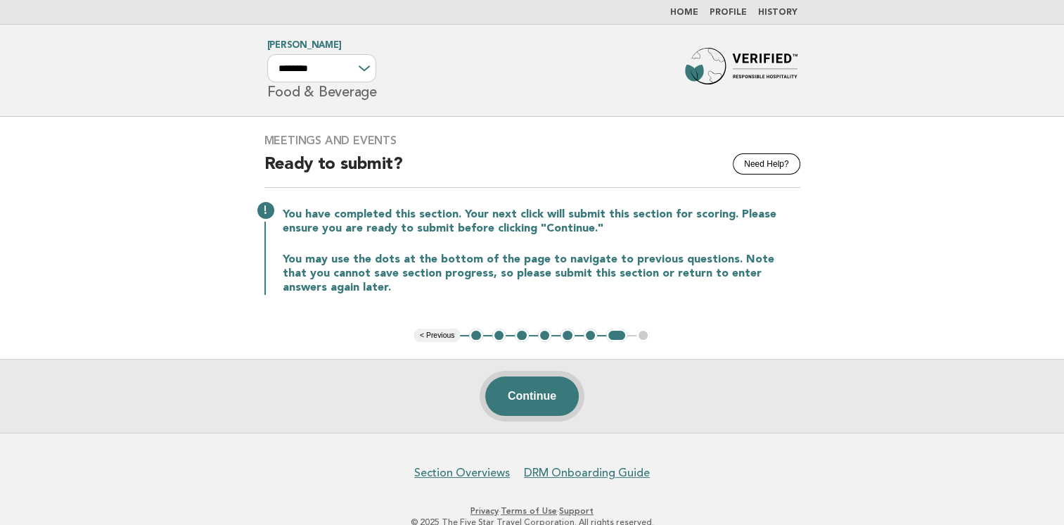
click at [533, 391] on button "Continue" at bounding box center [532, 395] width 94 height 39
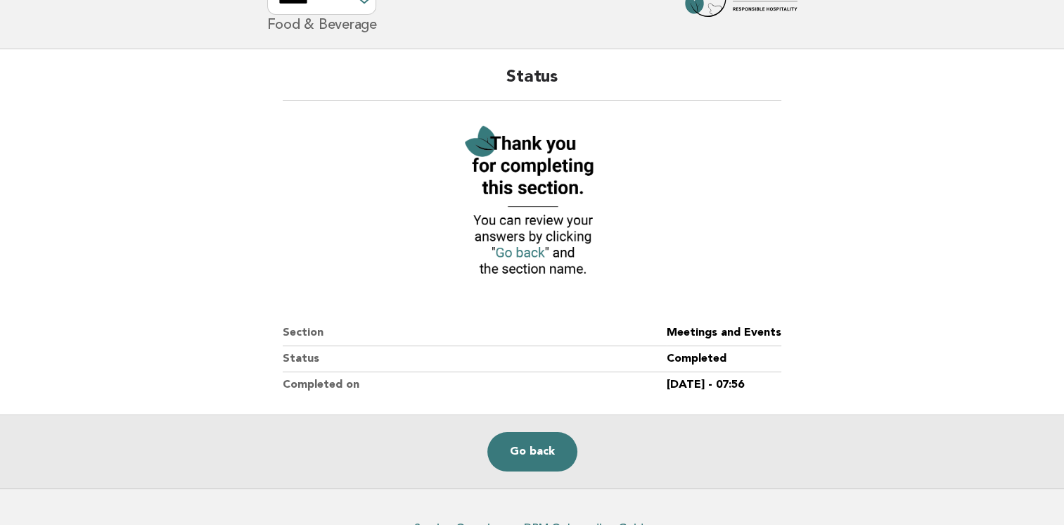
scroll to position [70, 0]
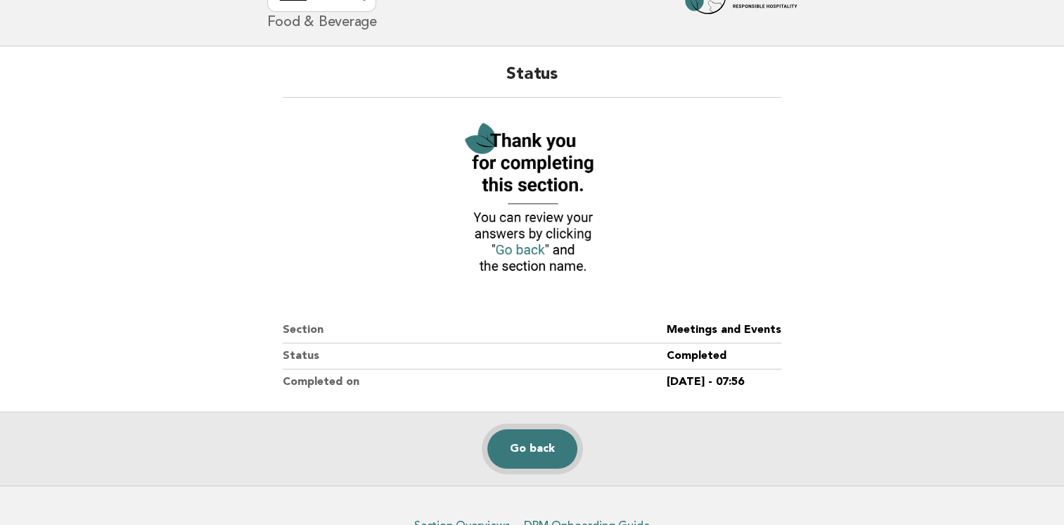
click at [539, 450] on link "Go back" at bounding box center [532, 448] width 90 height 39
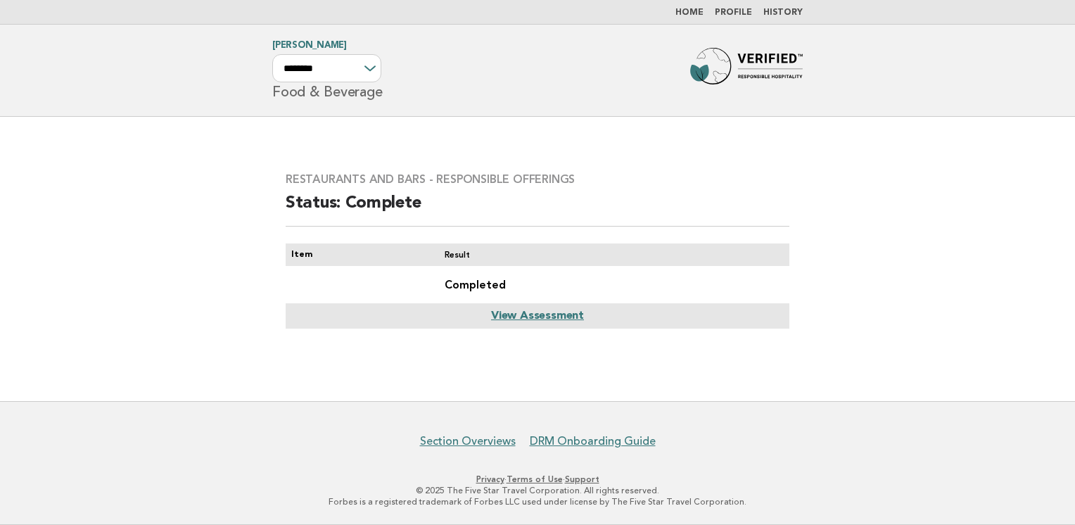
click at [753, 370] on main "Restaurants and Bars - Responsible Offerings Status: Complete Item Result Compl…" at bounding box center [537, 259] width 1075 height 284
click at [532, 319] on link "View Assessment" at bounding box center [537, 315] width 93 height 11
click at [853, 242] on main "Restaurants and Bars - Responsible Offerings Status: Complete Item Result Compl…" at bounding box center [537, 259] width 1075 height 284
click at [905, 353] on main "Restaurants and Bars - Responsible Offerings Status: Complete Item Result Compl…" at bounding box center [537, 259] width 1075 height 284
click at [905, 354] on main "Restaurants and Bars - Responsible Offerings Status: Complete Item Result Compl…" at bounding box center [537, 259] width 1075 height 284
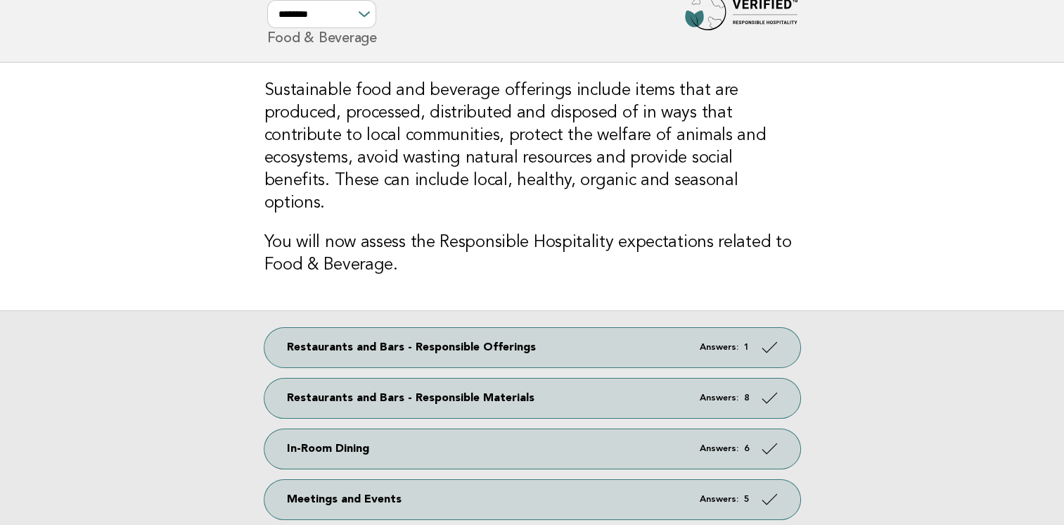
scroll to position [41, 0]
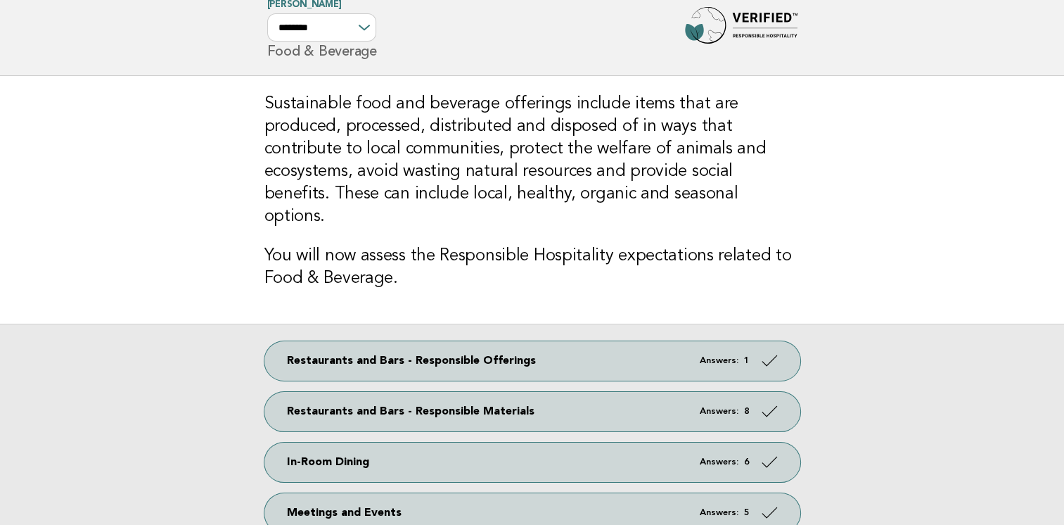
click at [361, 29] on div "**********" at bounding box center [322, 27] width 110 height 28
click at [363, 30] on div "**********" at bounding box center [322, 27] width 110 height 28
click at [362, 25] on div "**********" at bounding box center [322, 27] width 110 height 28
click at [362, 32] on select "**********" at bounding box center [321, 27] width 109 height 28
select select "**********"
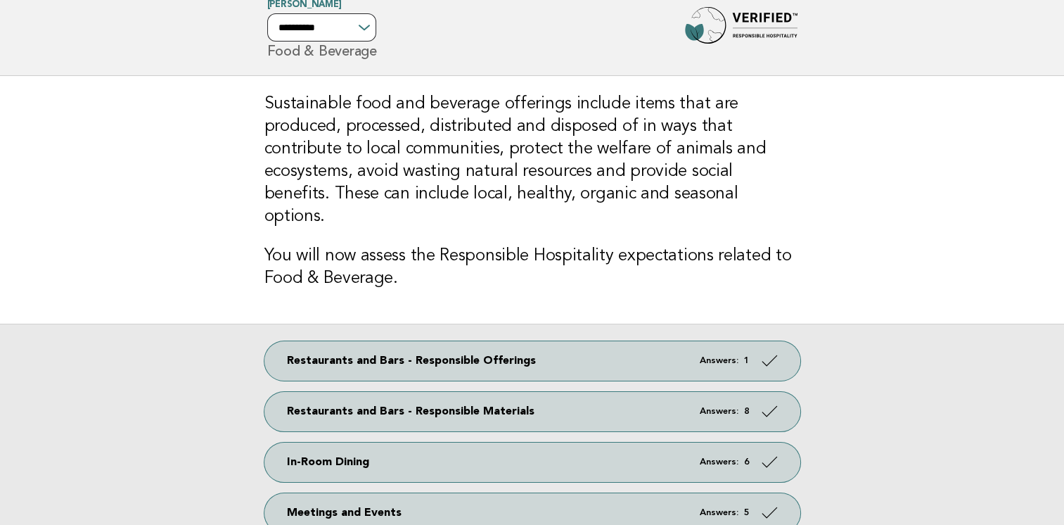
click at [267, 13] on select "**********" at bounding box center [321, 27] width 109 height 28
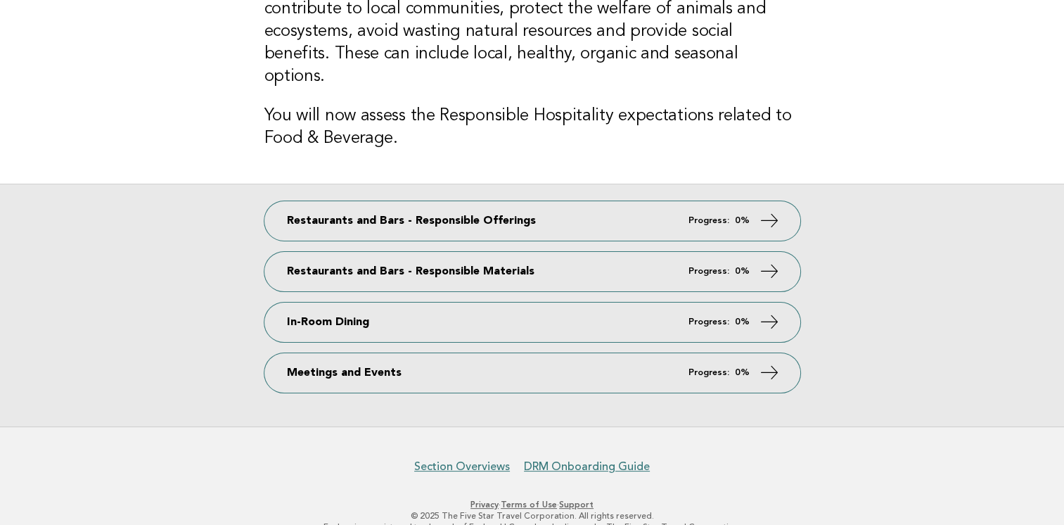
scroll to position [181, 0]
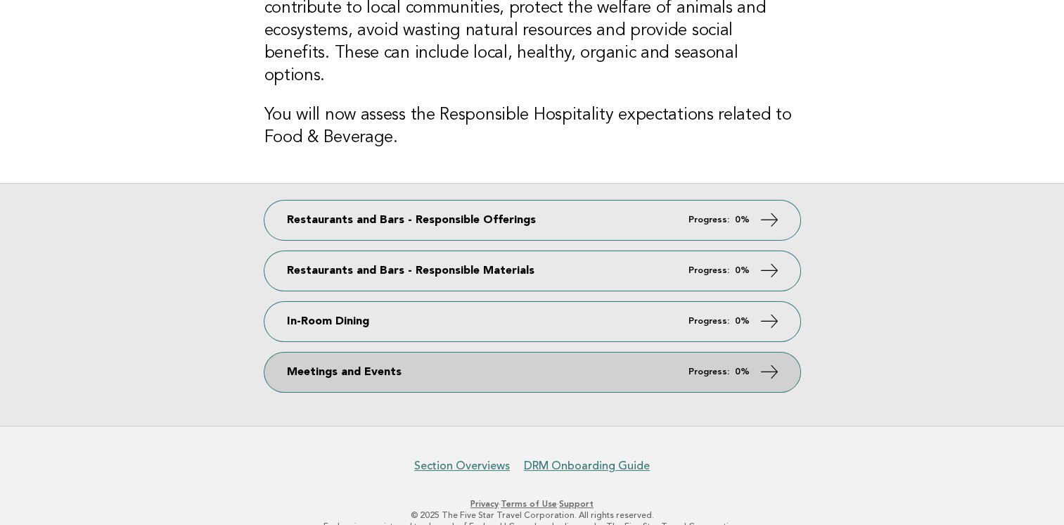
click at [759, 361] on icon at bounding box center [769, 371] width 20 height 20
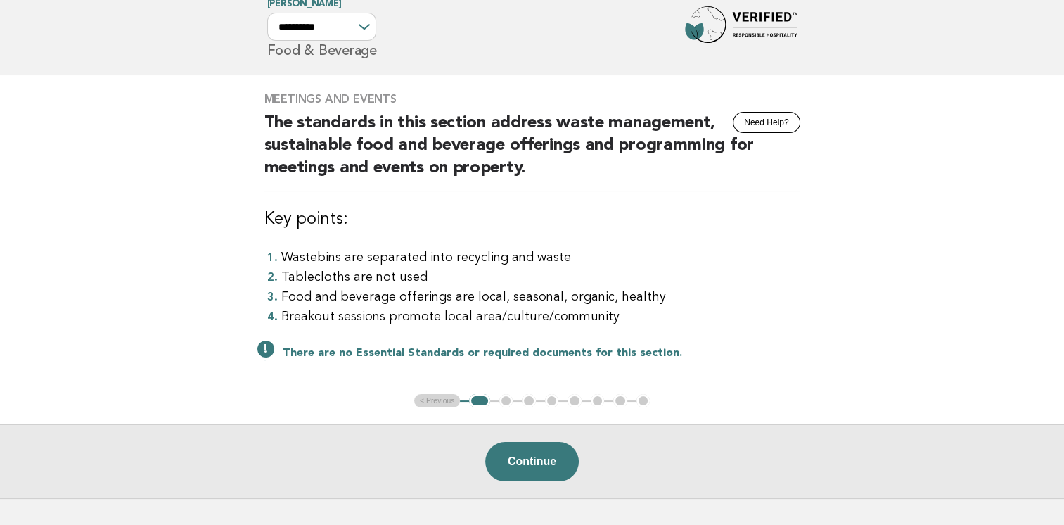
scroll to position [70, 0]
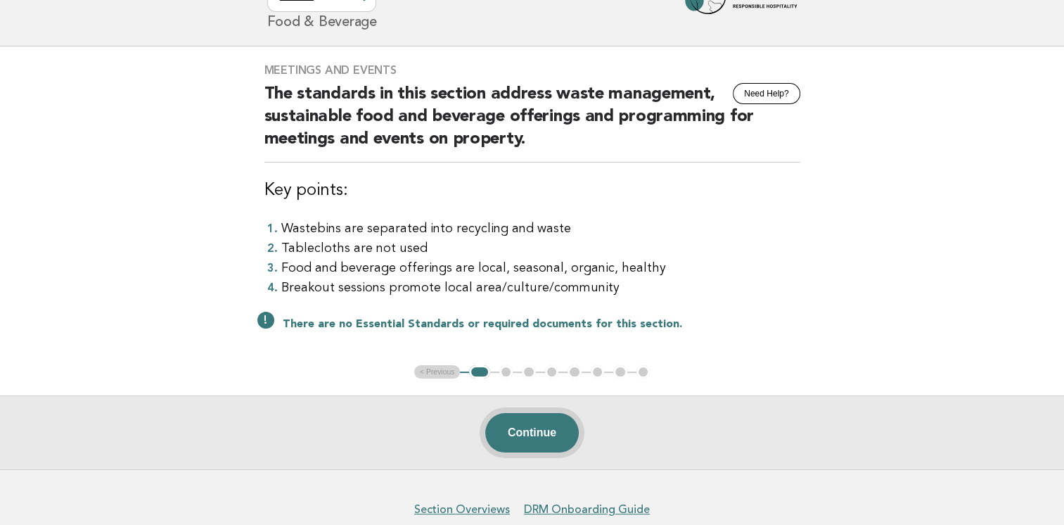
click at [549, 432] on button "Continue" at bounding box center [532, 432] width 94 height 39
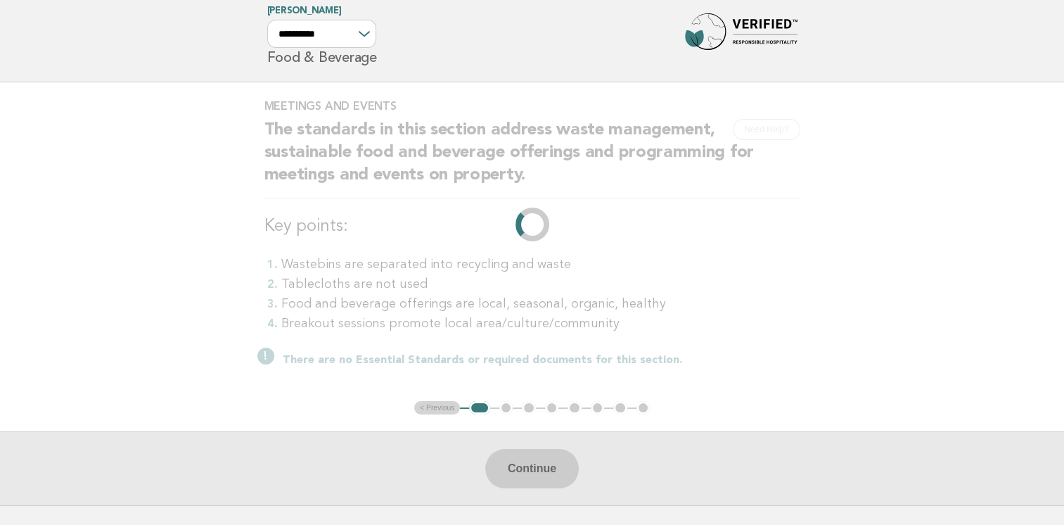
scroll to position [0, 0]
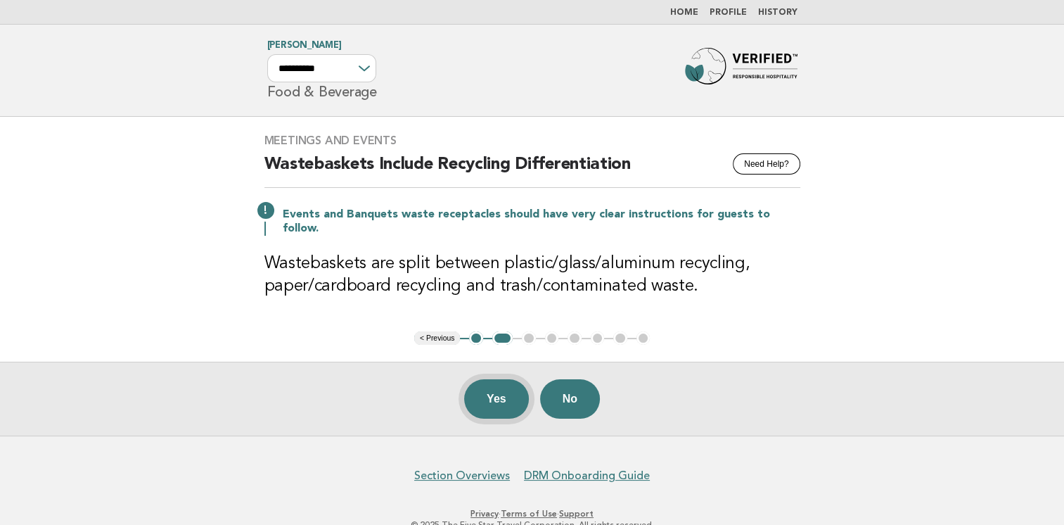
click at [492, 385] on button "Yes" at bounding box center [496, 398] width 65 height 39
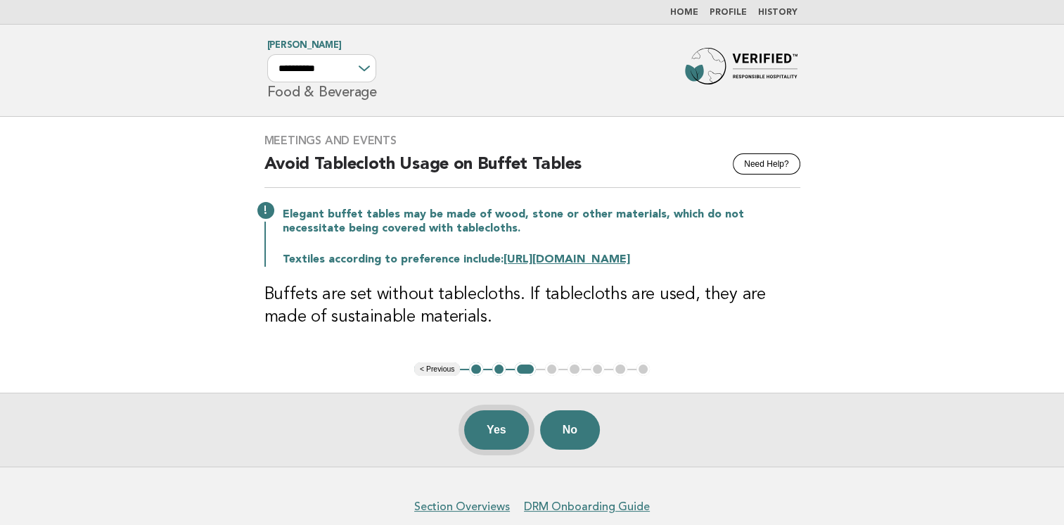
click at [491, 425] on button "Yes" at bounding box center [496, 429] width 65 height 39
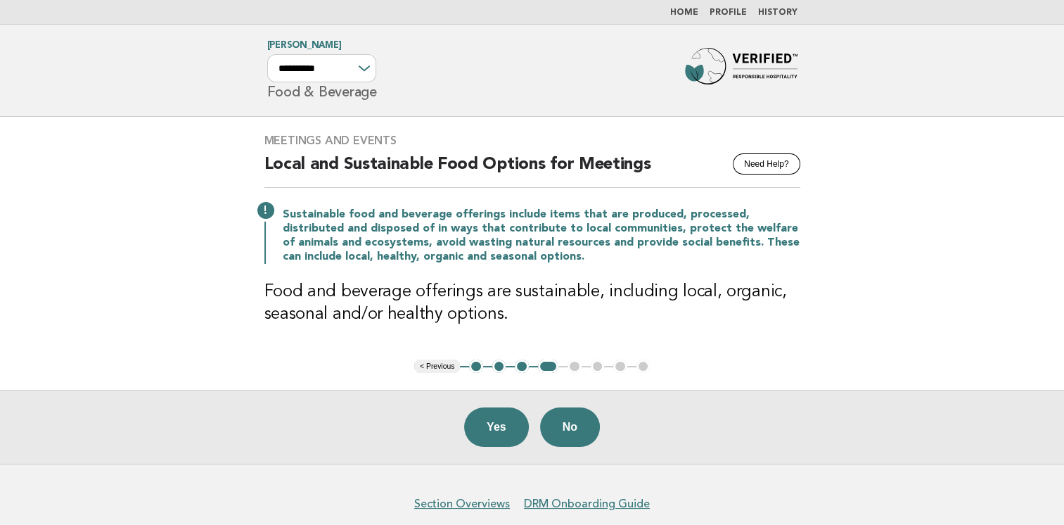
click at [491, 425] on button "Yes" at bounding box center [496, 426] width 65 height 39
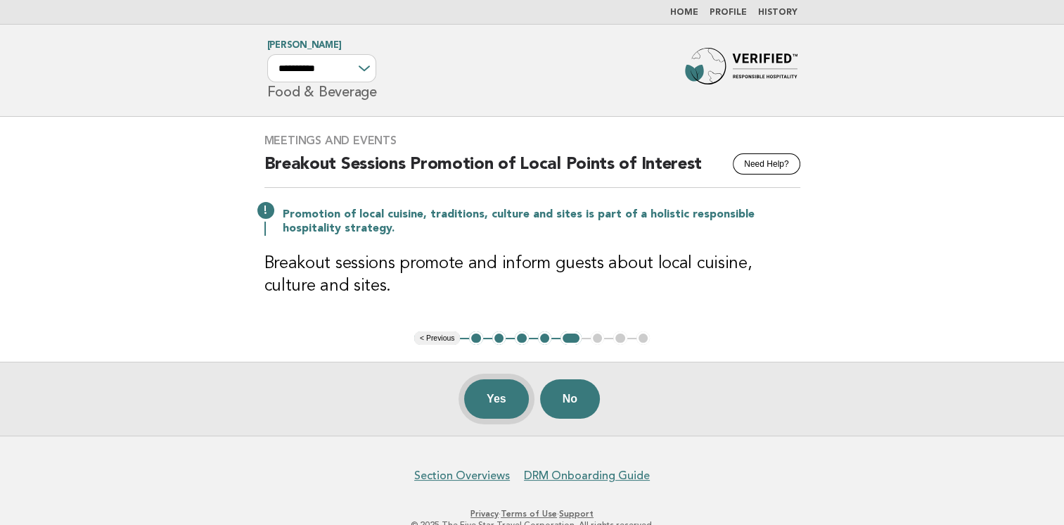
click at [494, 404] on button "Yes" at bounding box center [496, 398] width 65 height 39
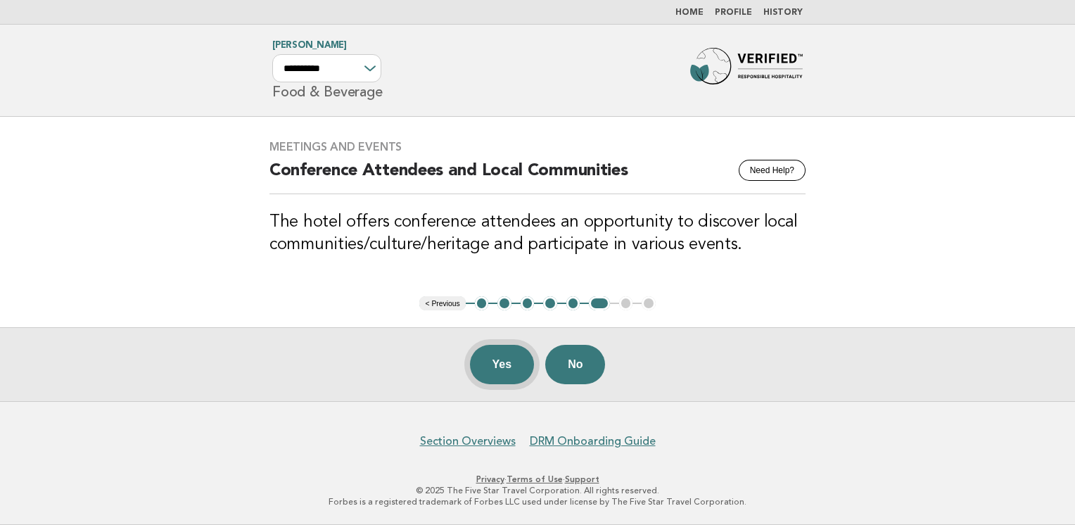
click at [501, 366] on button "Yes" at bounding box center [502, 364] width 65 height 39
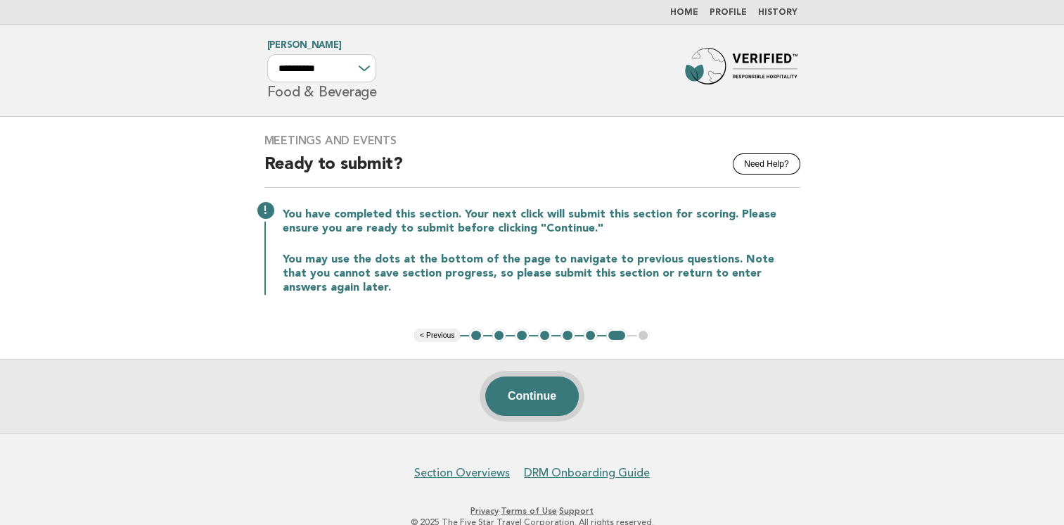
click at [526, 392] on button "Continue" at bounding box center [532, 395] width 94 height 39
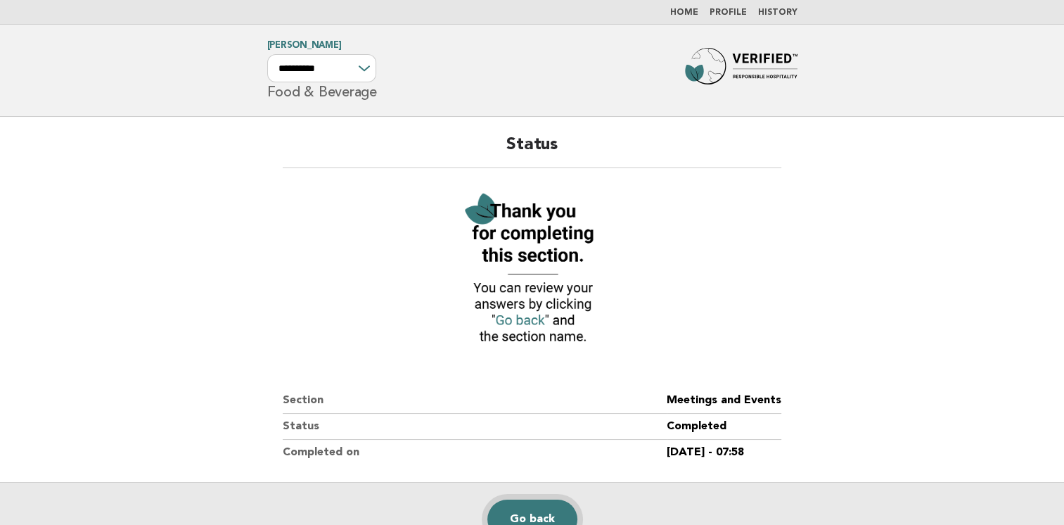
click at [541, 506] on link "Go back" at bounding box center [532, 518] width 90 height 39
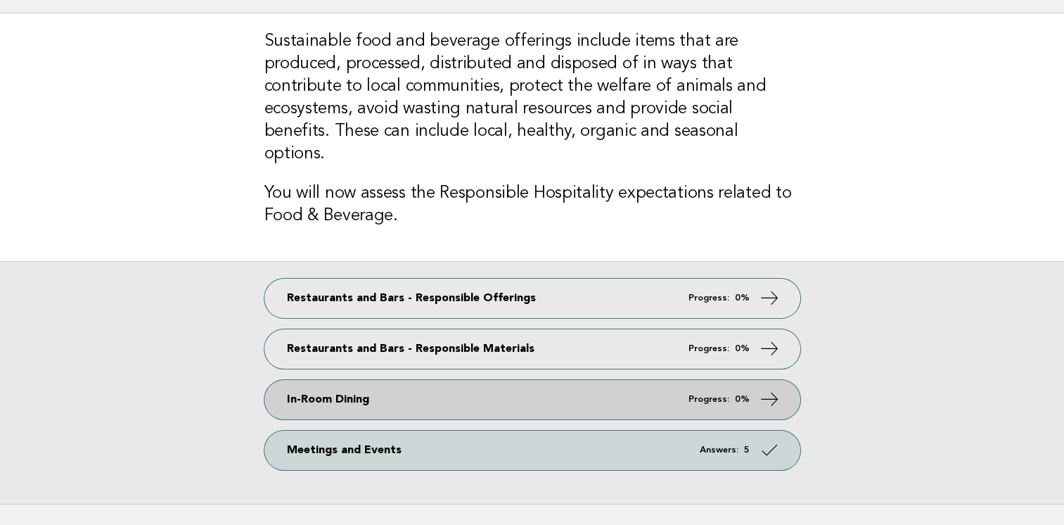
scroll to position [181, 0]
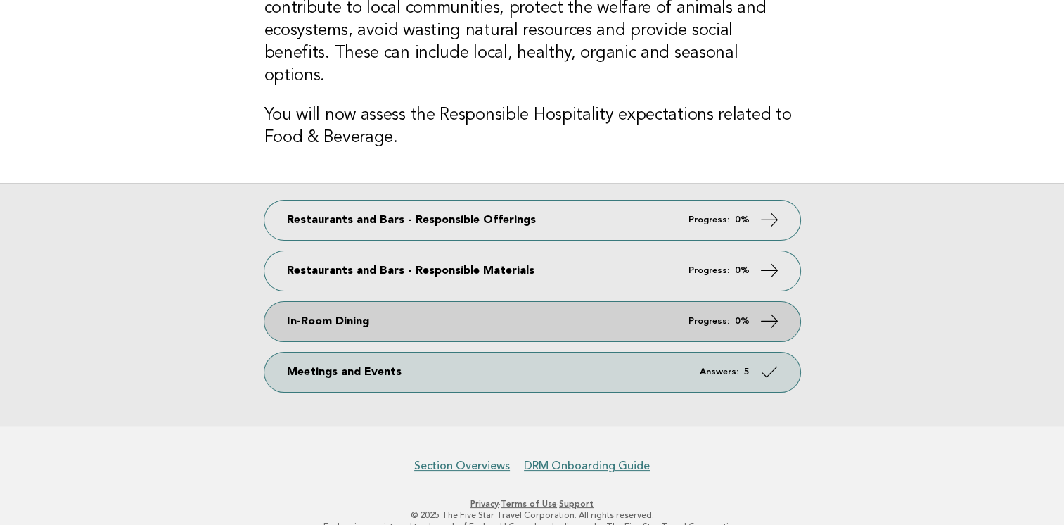
click at [431, 302] on link "In-Room Dining Progress: 0%" at bounding box center [532, 321] width 536 height 39
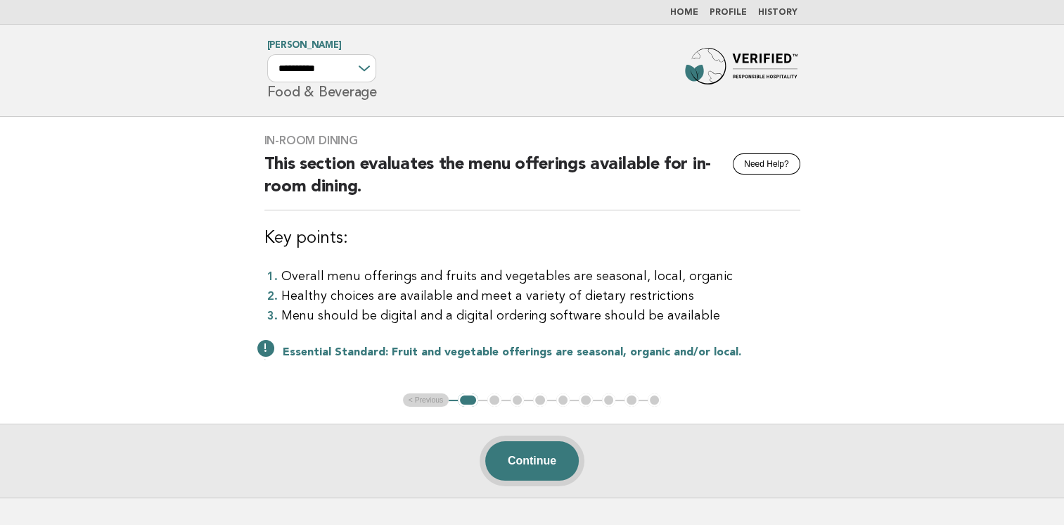
click at [532, 469] on button "Continue" at bounding box center [532, 460] width 94 height 39
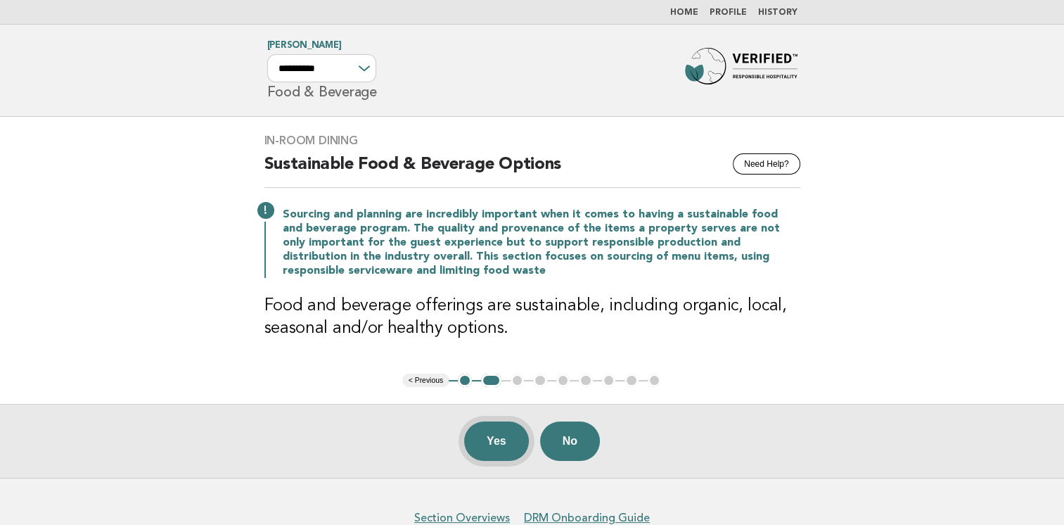
click at [483, 447] on button "Yes" at bounding box center [496, 440] width 65 height 39
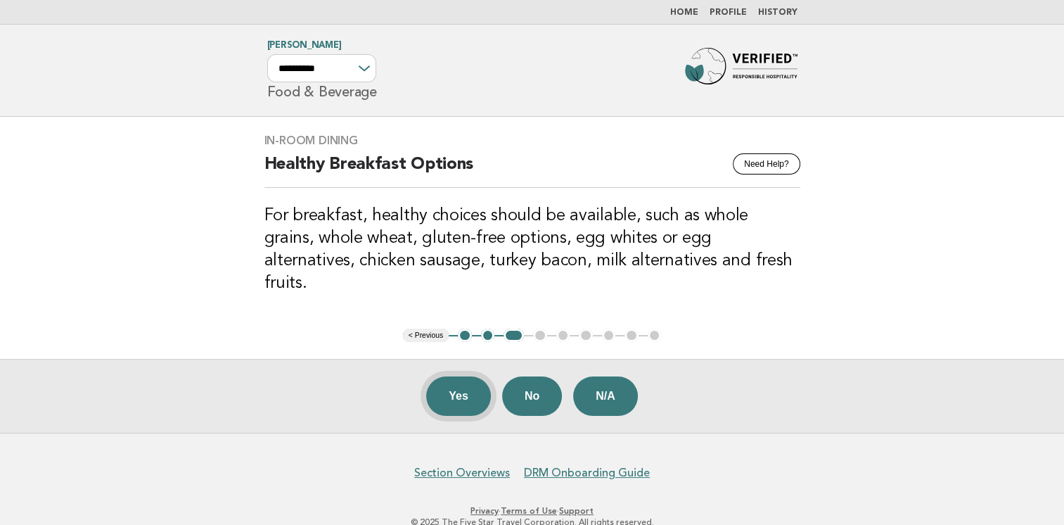
click at [456, 378] on button "Yes" at bounding box center [458, 395] width 65 height 39
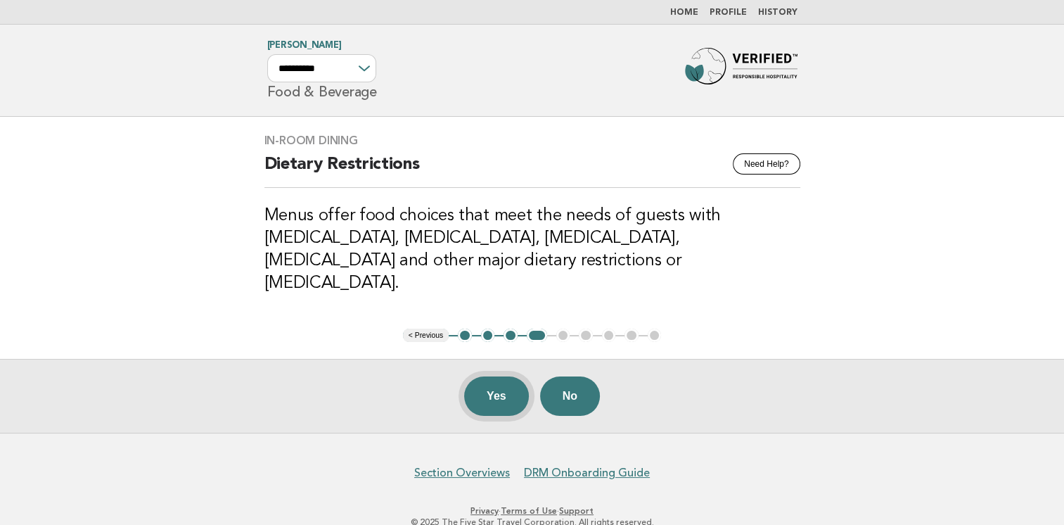
click at [498, 380] on button "Yes" at bounding box center [496, 395] width 65 height 39
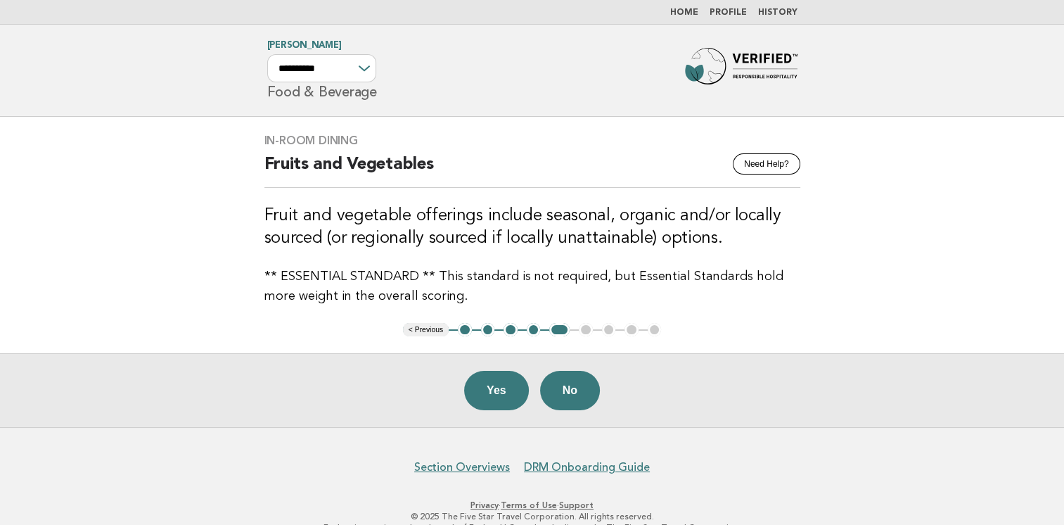
click at [498, 380] on button "Yes" at bounding box center [496, 390] width 65 height 39
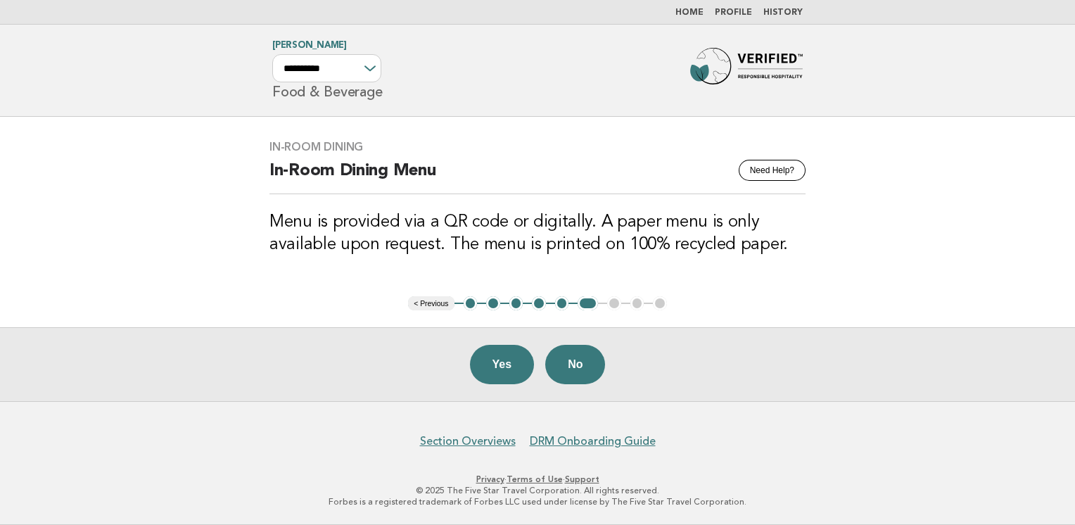
click at [498, 380] on button "Yes" at bounding box center [502, 364] width 65 height 39
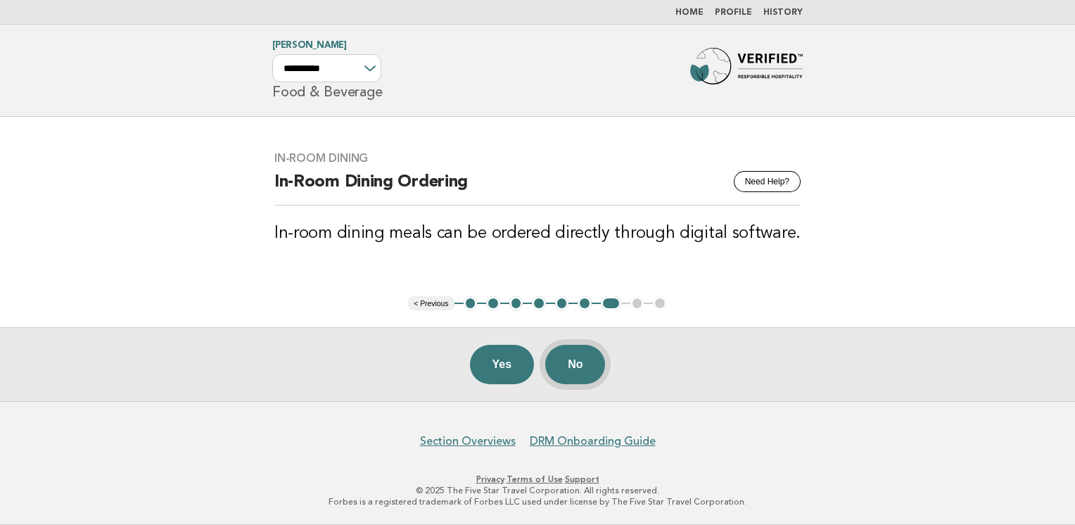
click at [587, 370] on button "No" at bounding box center [575, 364] width 60 height 39
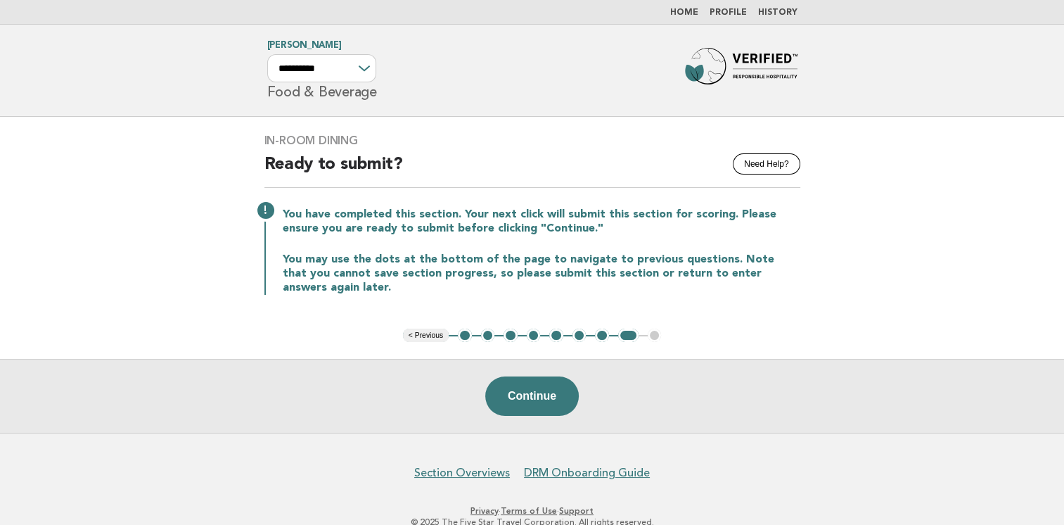
click at [552, 335] on button "5" at bounding box center [556, 335] width 14 height 14
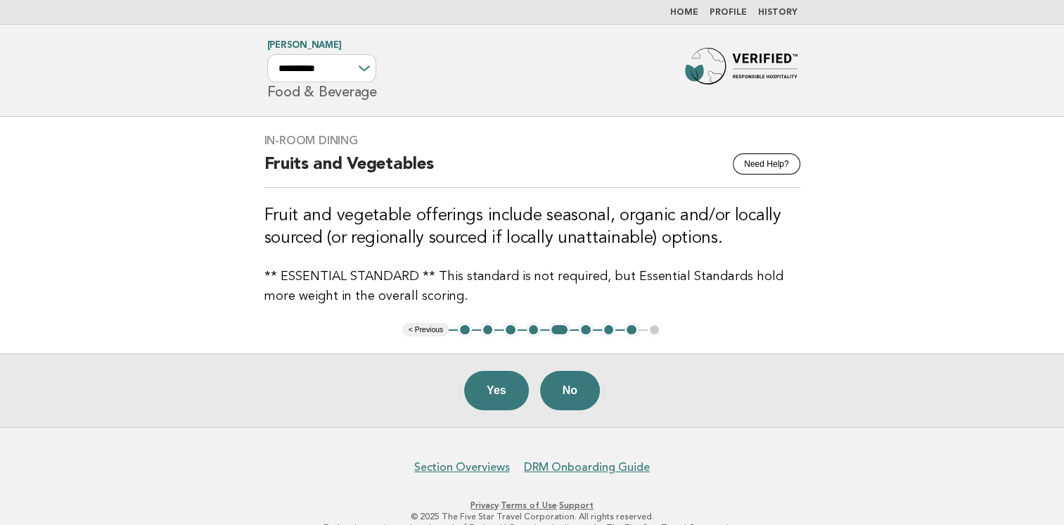
click at [604, 328] on button "7" at bounding box center [609, 330] width 14 height 14
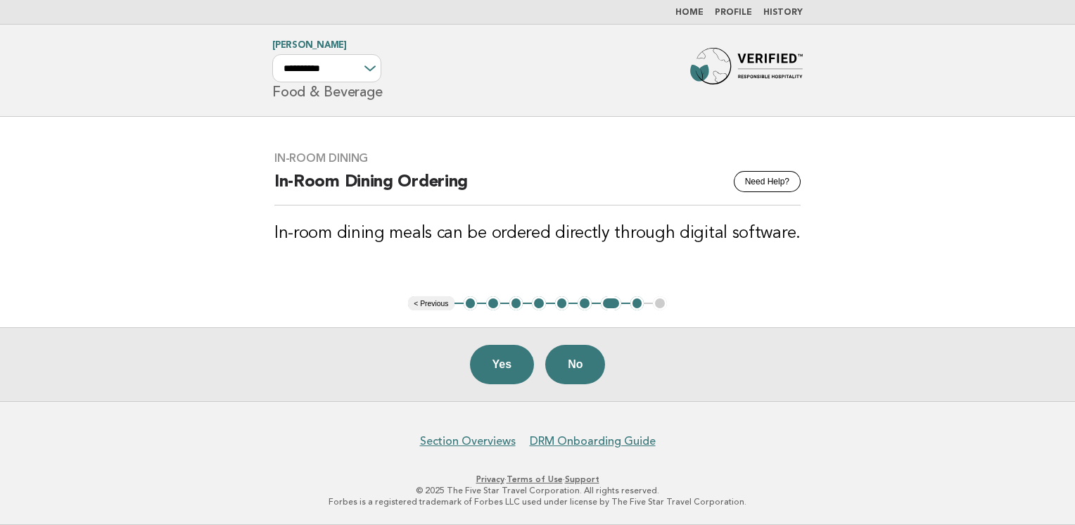
click at [585, 305] on button "6" at bounding box center [584, 303] width 14 height 14
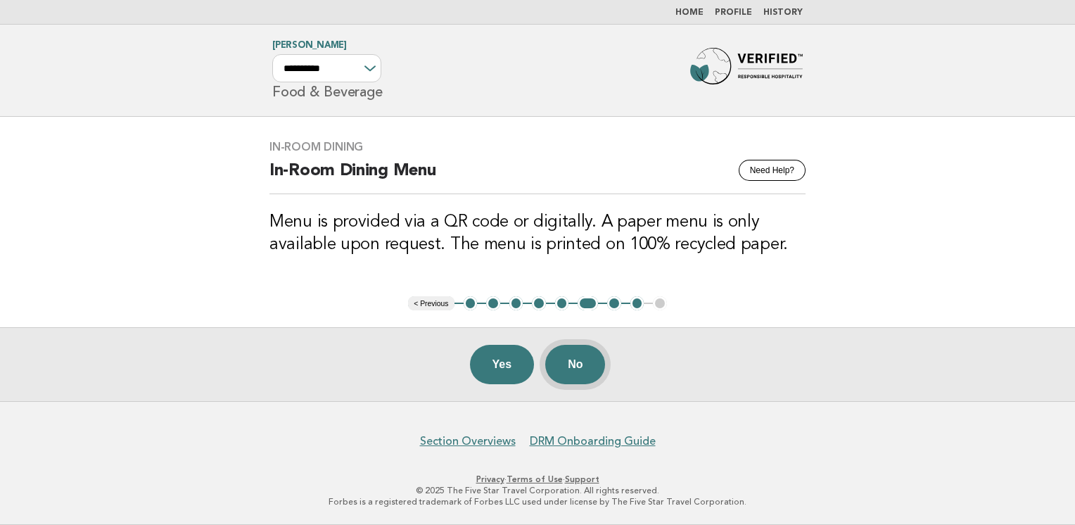
click at [568, 362] on button "No" at bounding box center [575, 364] width 60 height 39
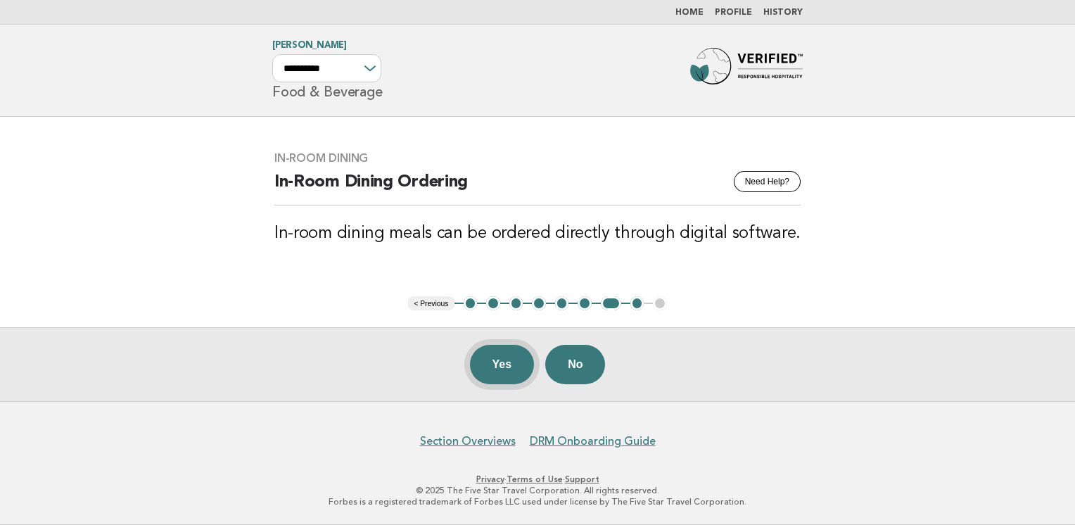
click at [495, 366] on button "Yes" at bounding box center [502, 364] width 65 height 39
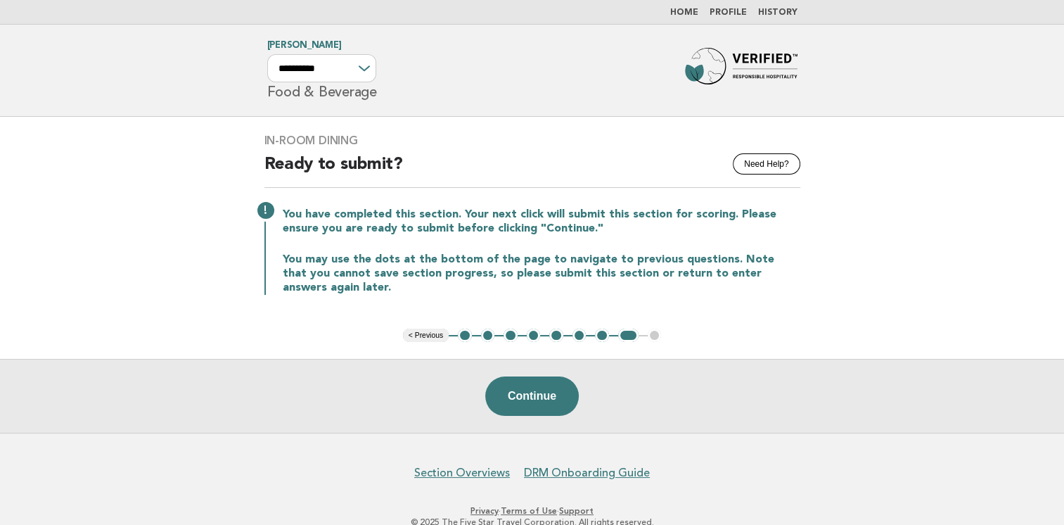
click at [558, 336] on button "5" at bounding box center [556, 335] width 14 height 14
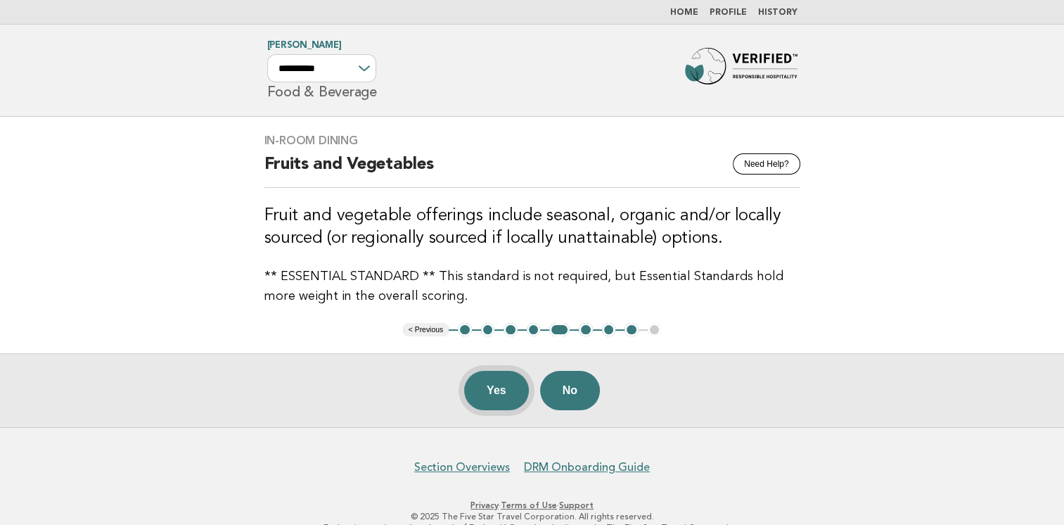
click at [481, 398] on button "Yes" at bounding box center [496, 390] width 65 height 39
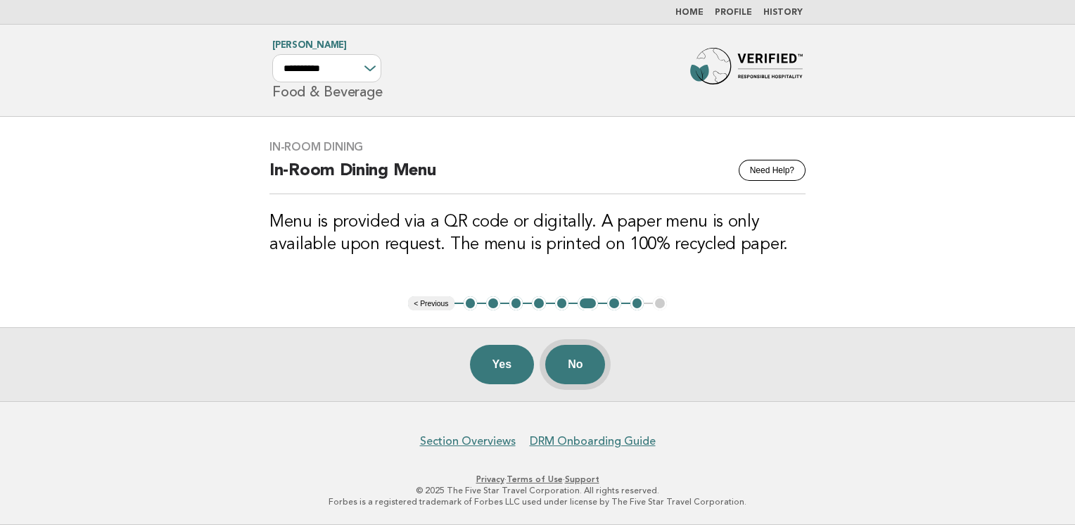
click at [593, 365] on button "No" at bounding box center [575, 364] width 60 height 39
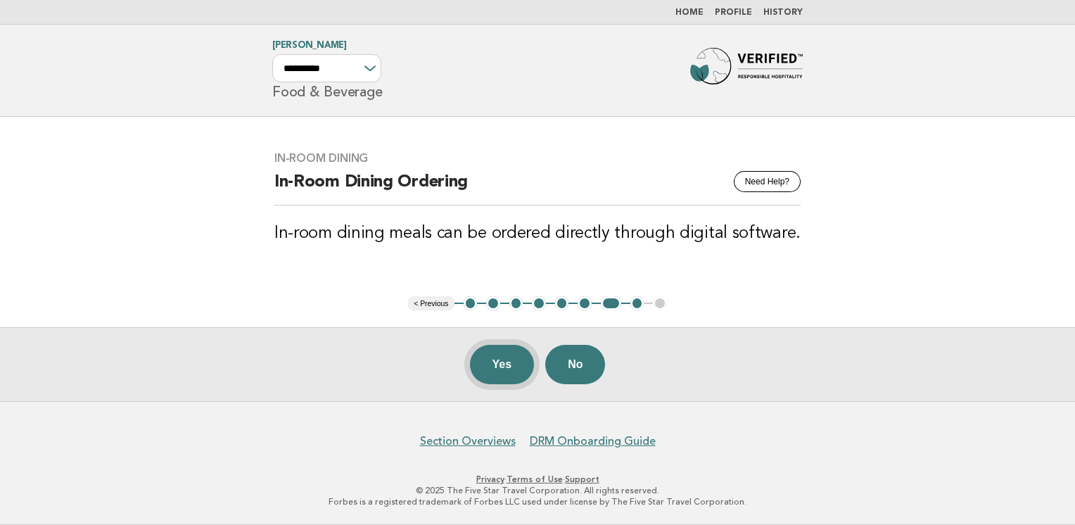
click at [501, 362] on button "Yes" at bounding box center [502, 364] width 65 height 39
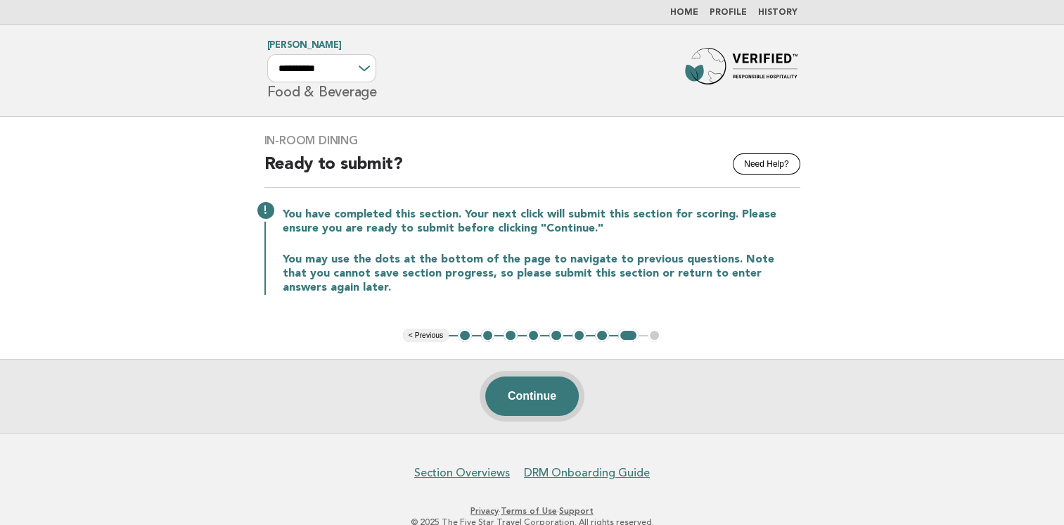
click at [554, 402] on button "Continue" at bounding box center [532, 395] width 94 height 39
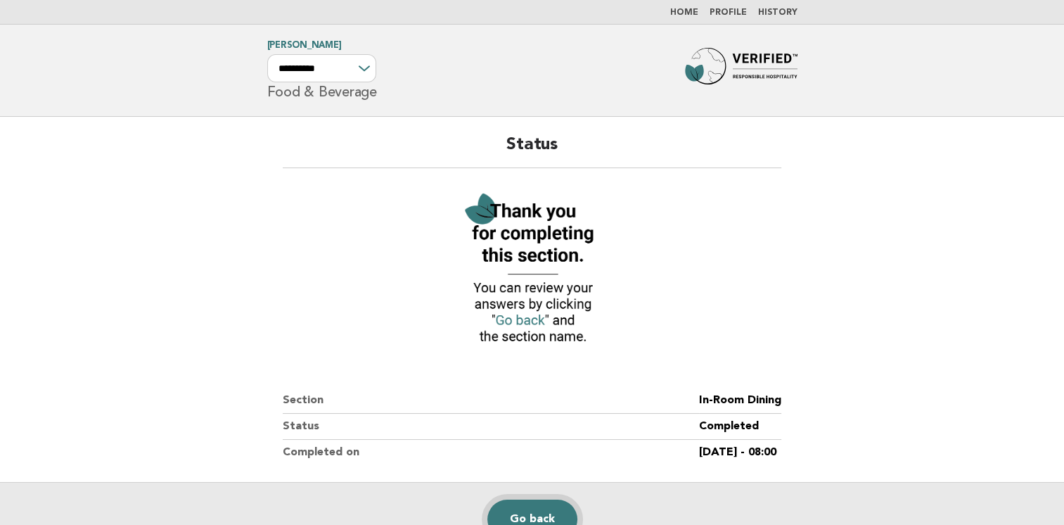
click at [537, 507] on link "Go back" at bounding box center [532, 518] width 90 height 39
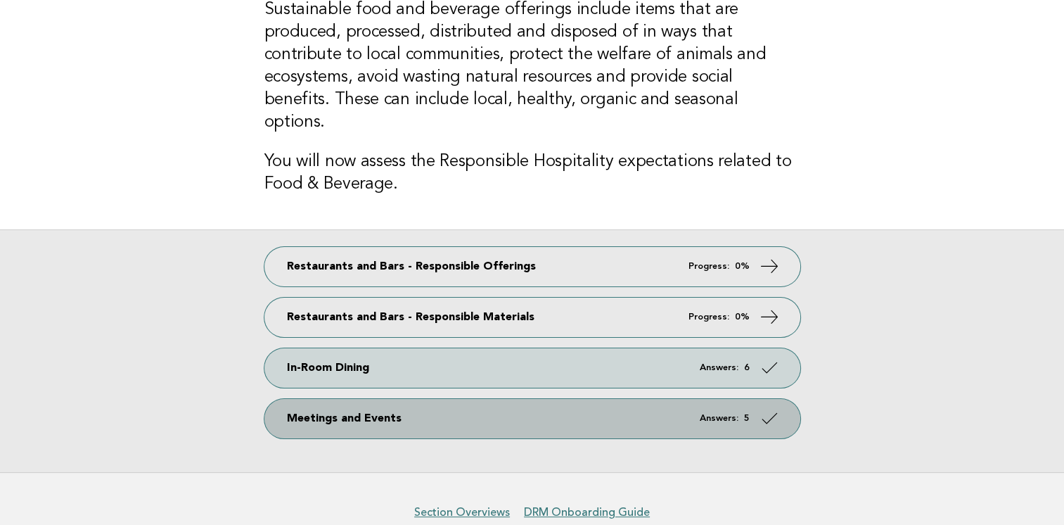
scroll to position [141, 0]
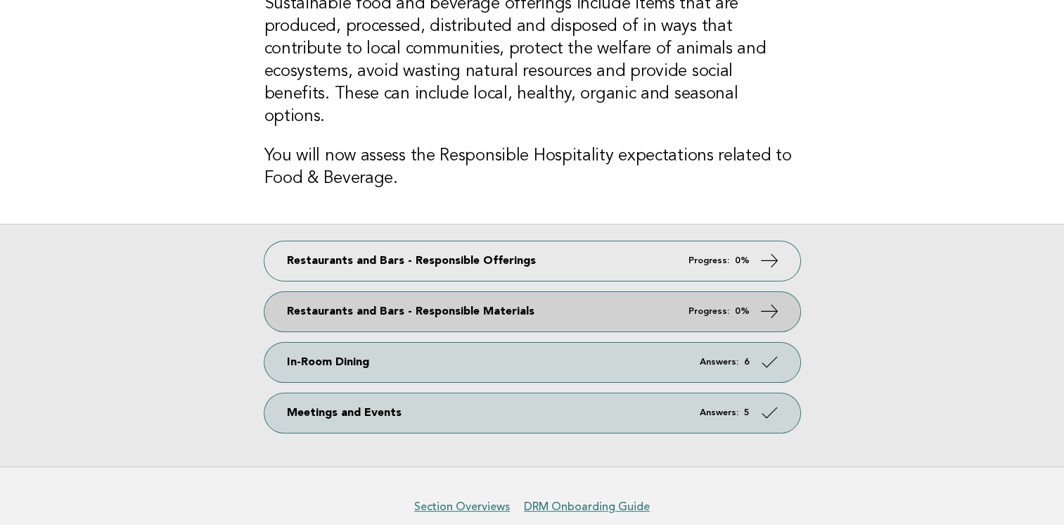
click at [765, 300] on icon at bounding box center [769, 310] width 20 height 20
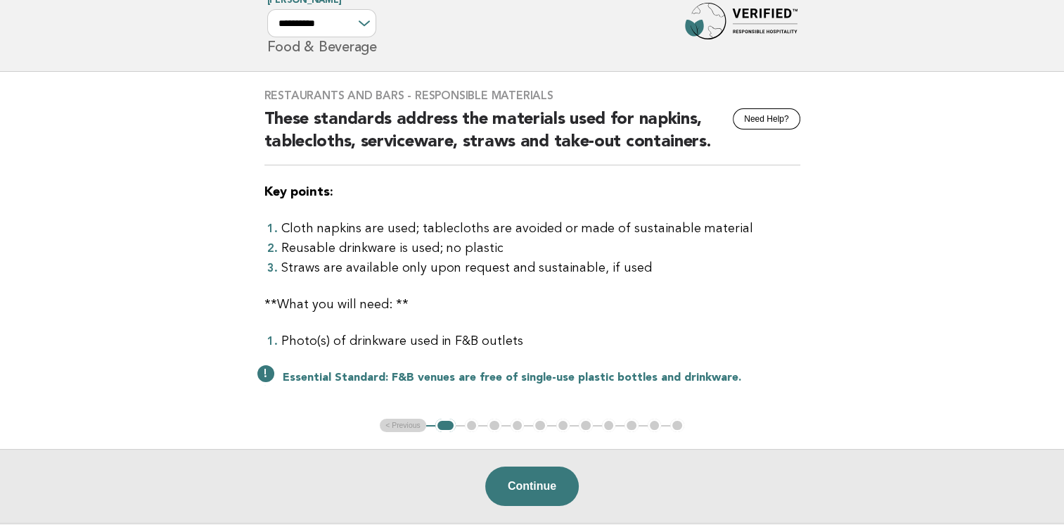
scroll to position [70, 0]
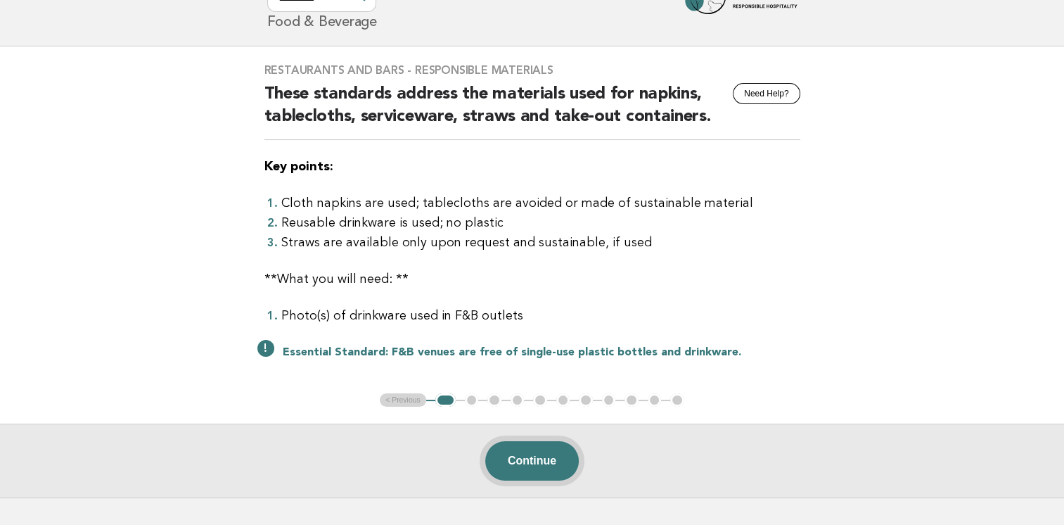
click at [537, 454] on button "Continue" at bounding box center [532, 460] width 94 height 39
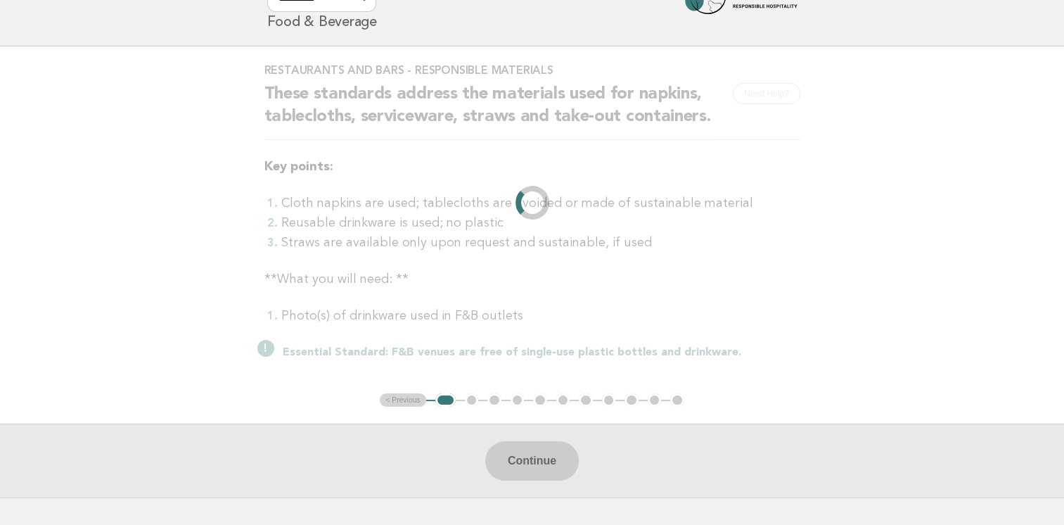
scroll to position [0, 0]
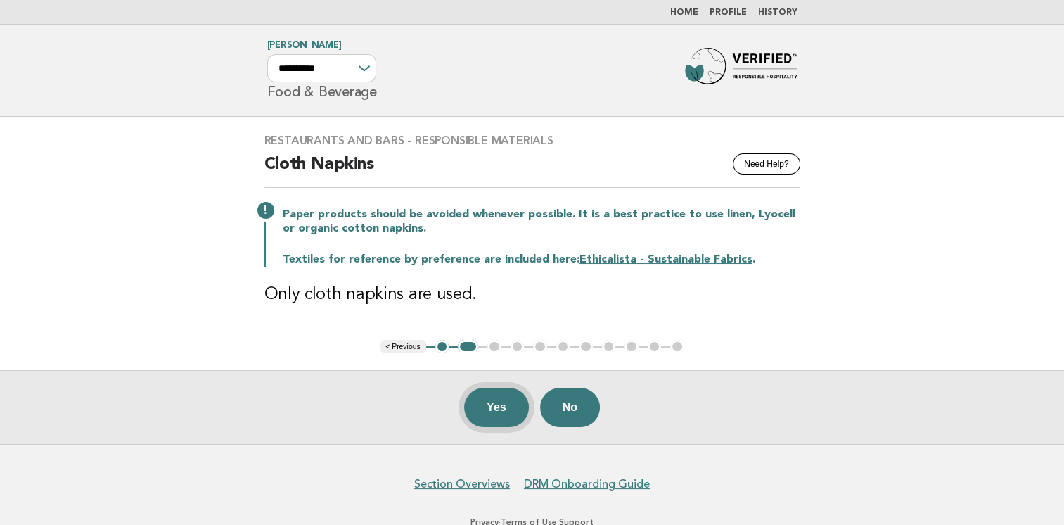
click at [471, 393] on button "Yes" at bounding box center [496, 406] width 65 height 39
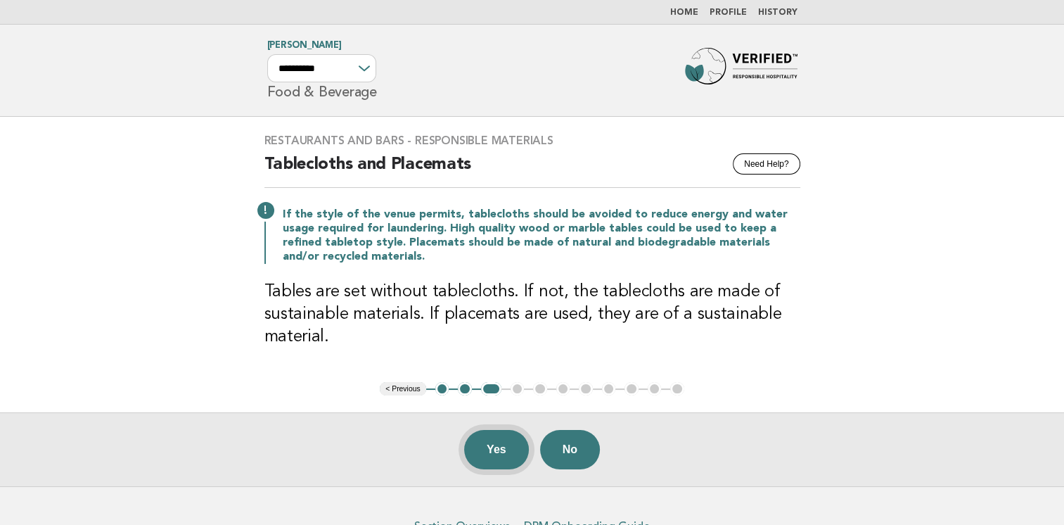
click at [495, 449] on button "Yes" at bounding box center [496, 449] width 65 height 39
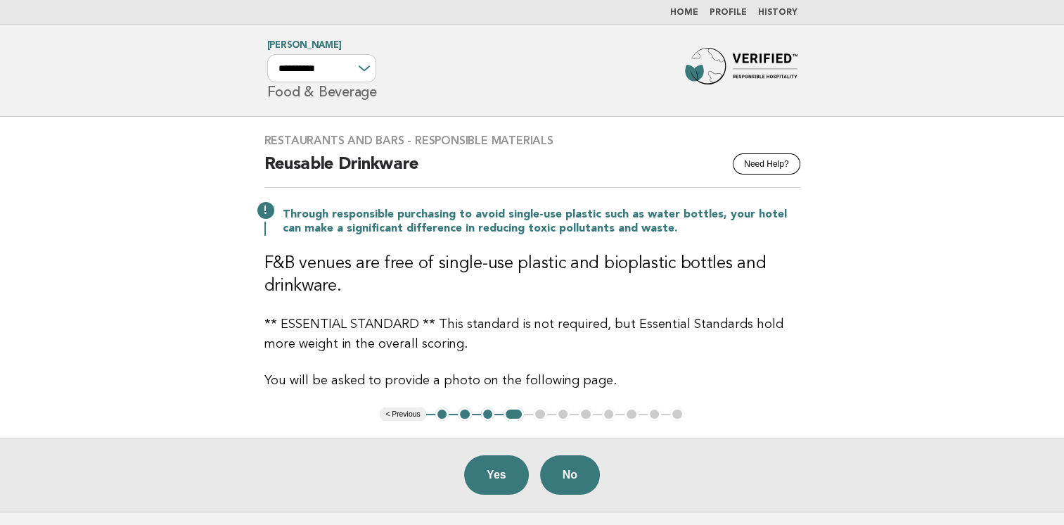
scroll to position [70, 0]
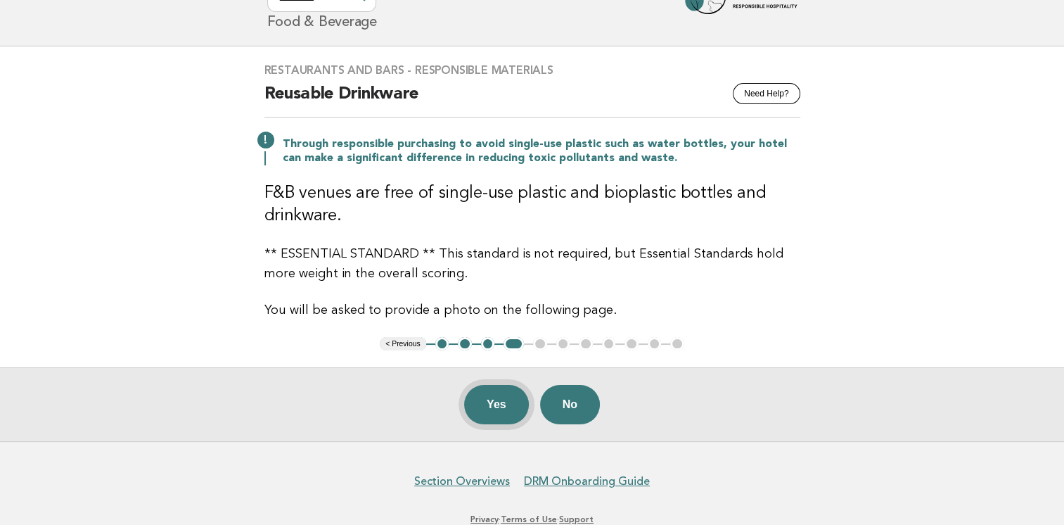
click at [499, 402] on button "Yes" at bounding box center [496, 404] width 65 height 39
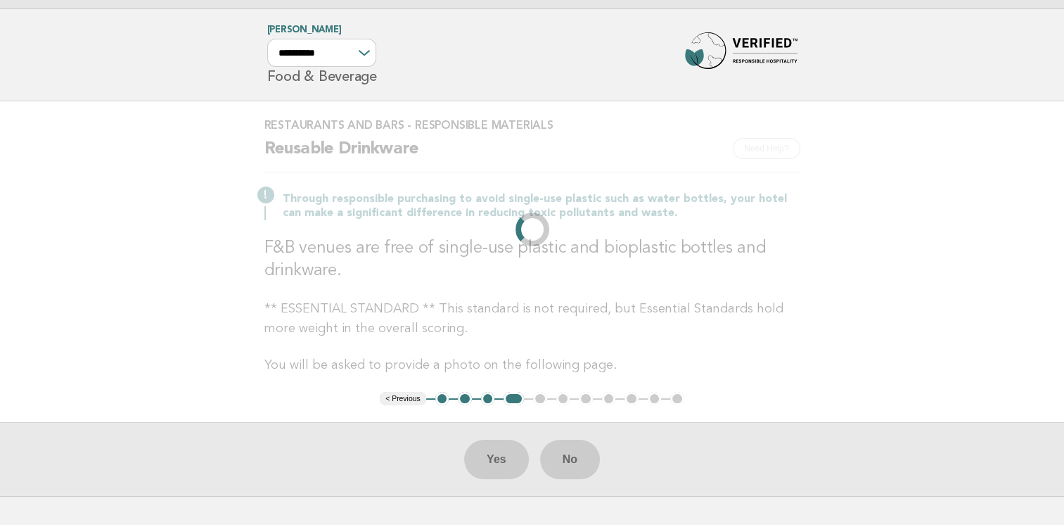
scroll to position [0, 0]
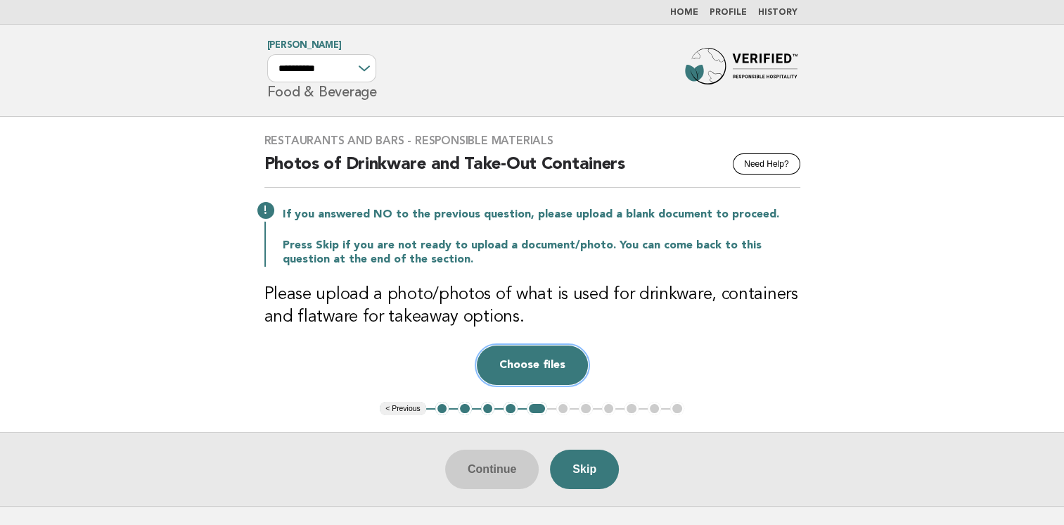
click at [522, 369] on button "Choose files" at bounding box center [532, 364] width 111 height 39
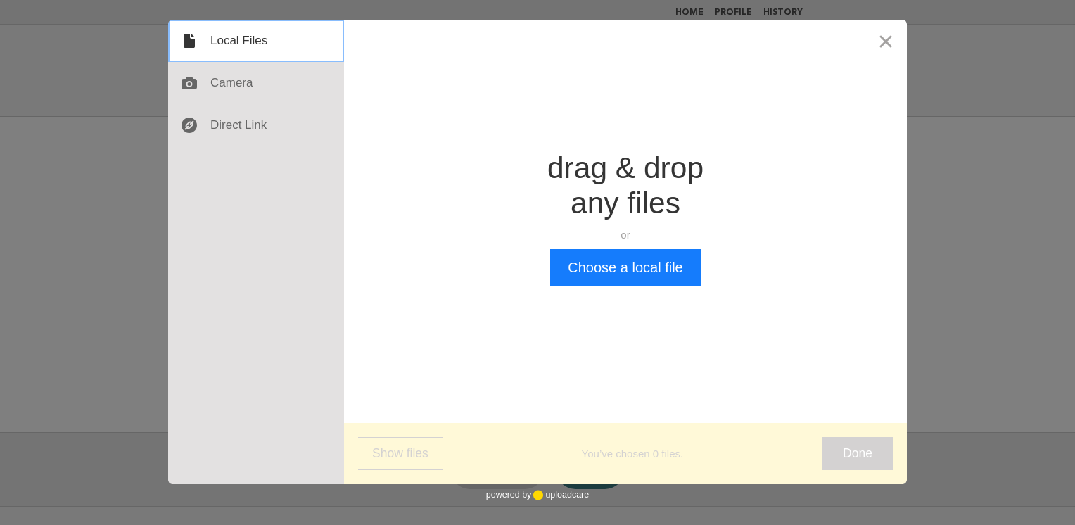
click at [222, 46] on div at bounding box center [256, 41] width 176 height 42
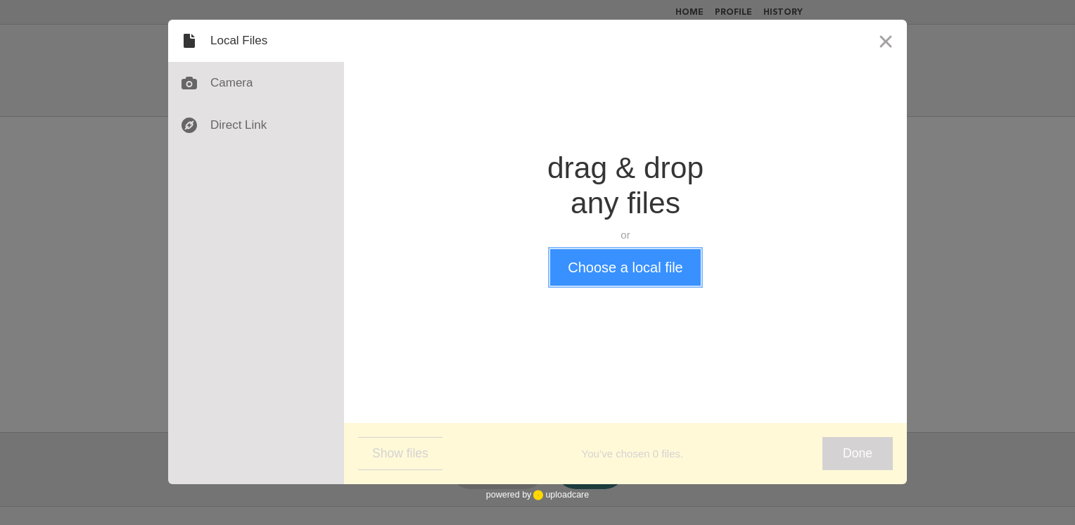
click at [619, 269] on button "Choose a local file" at bounding box center [625, 267] width 150 height 37
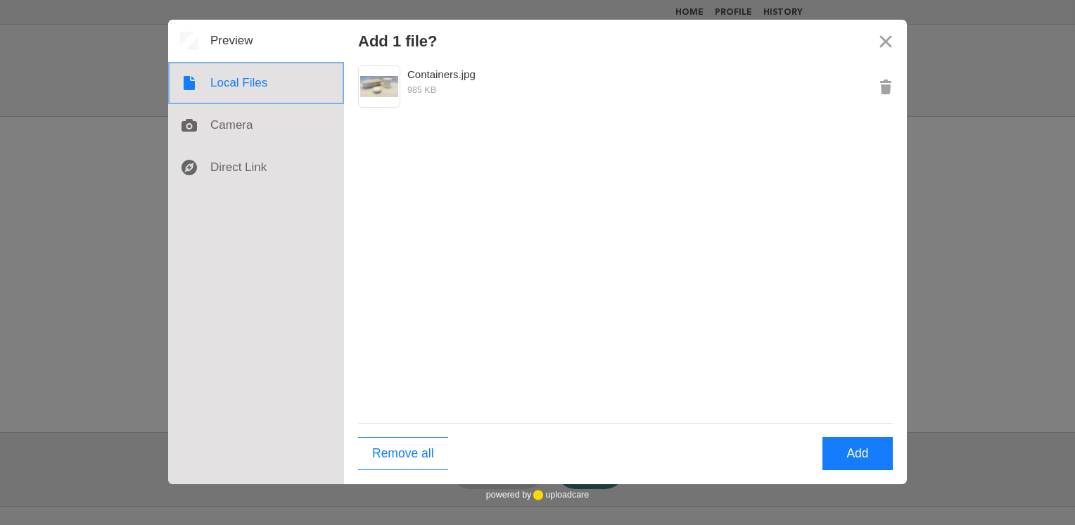
click at [247, 85] on div at bounding box center [256, 83] width 176 height 42
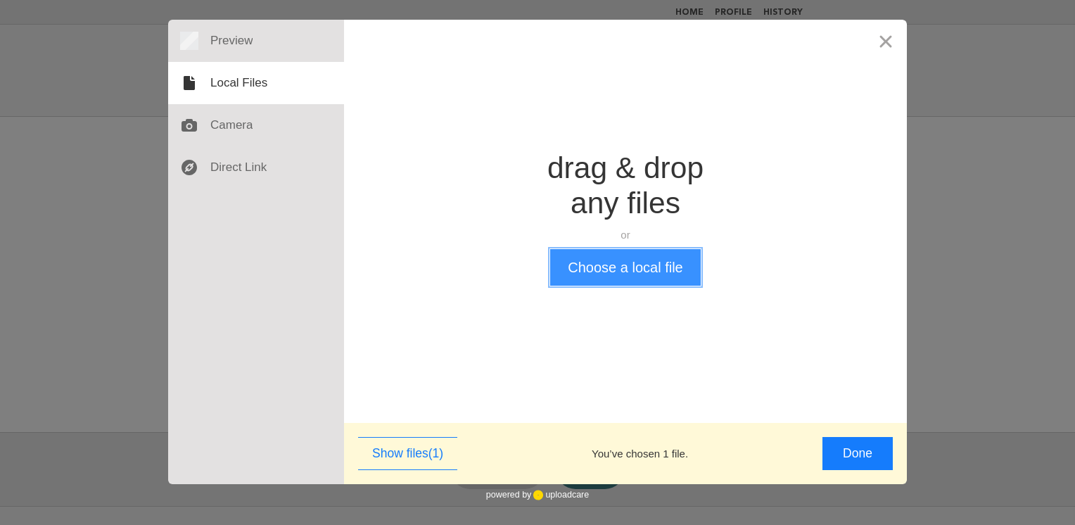
click at [632, 263] on button "Choose a local file" at bounding box center [625, 267] width 150 height 37
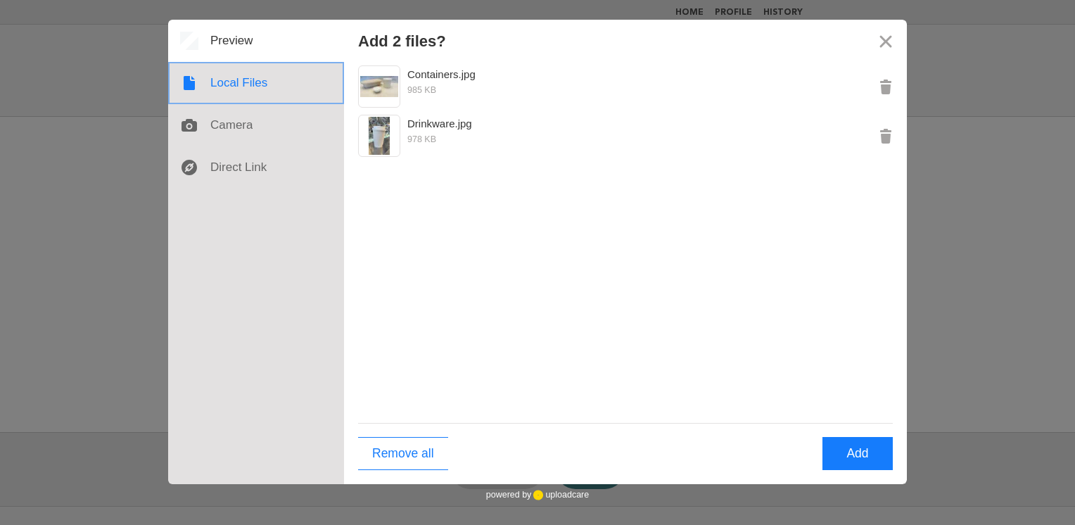
click at [236, 80] on div at bounding box center [256, 83] width 176 height 42
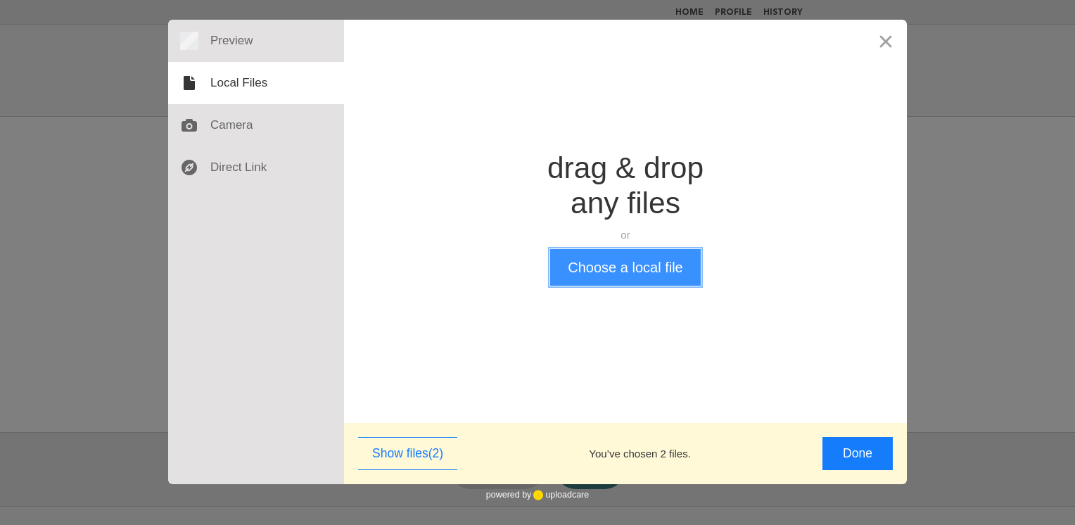
click at [617, 276] on button "Choose a local file" at bounding box center [625, 267] width 150 height 37
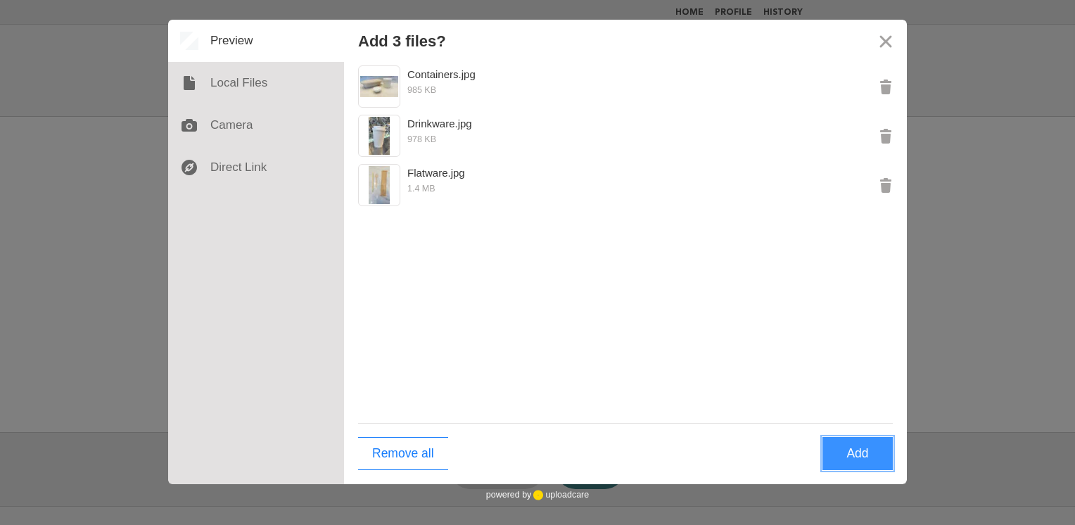
click at [865, 460] on button "Add" at bounding box center [857, 453] width 70 height 33
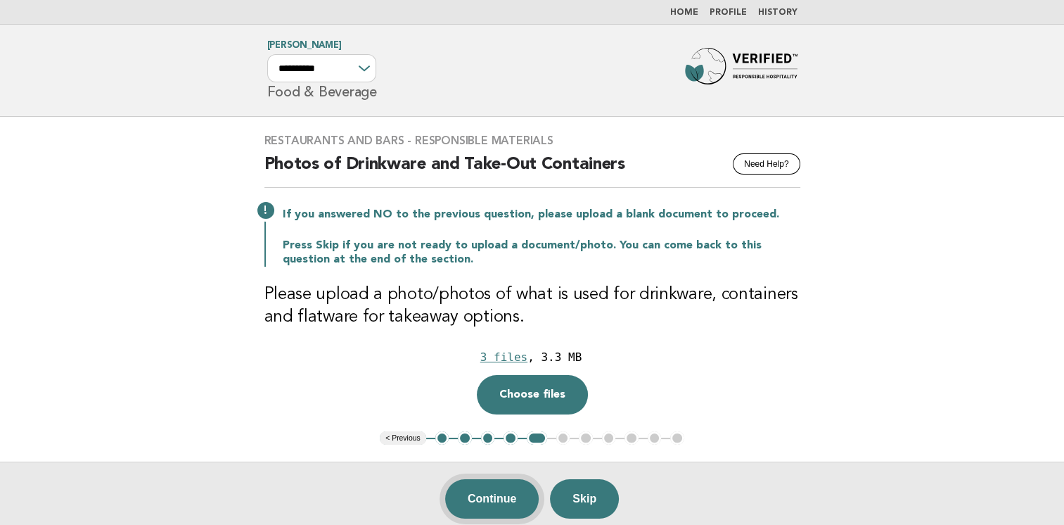
click at [499, 508] on button "Continue" at bounding box center [492, 498] width 94 height 39
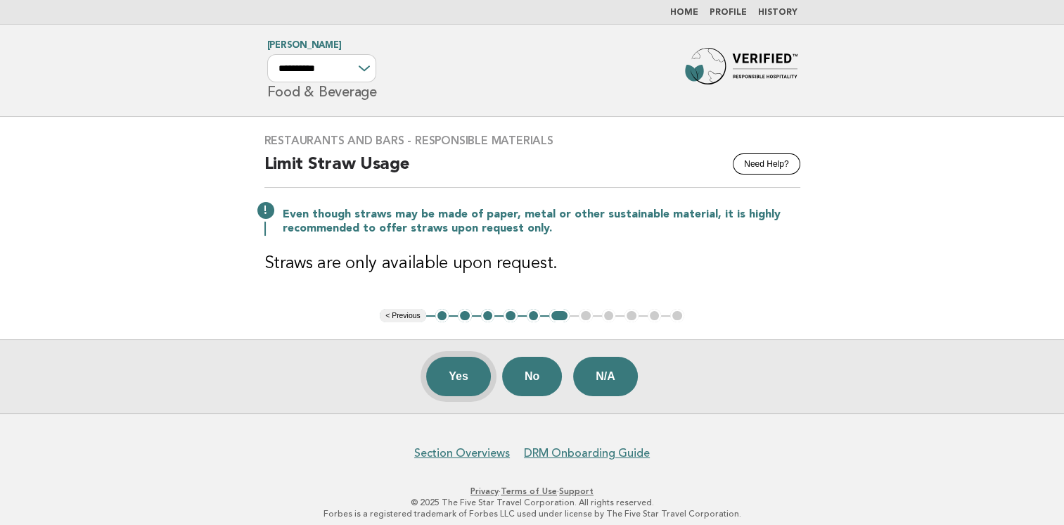
click at [459, 367] on button "Yes" at bounding box center [458, 376] width 65 height 39
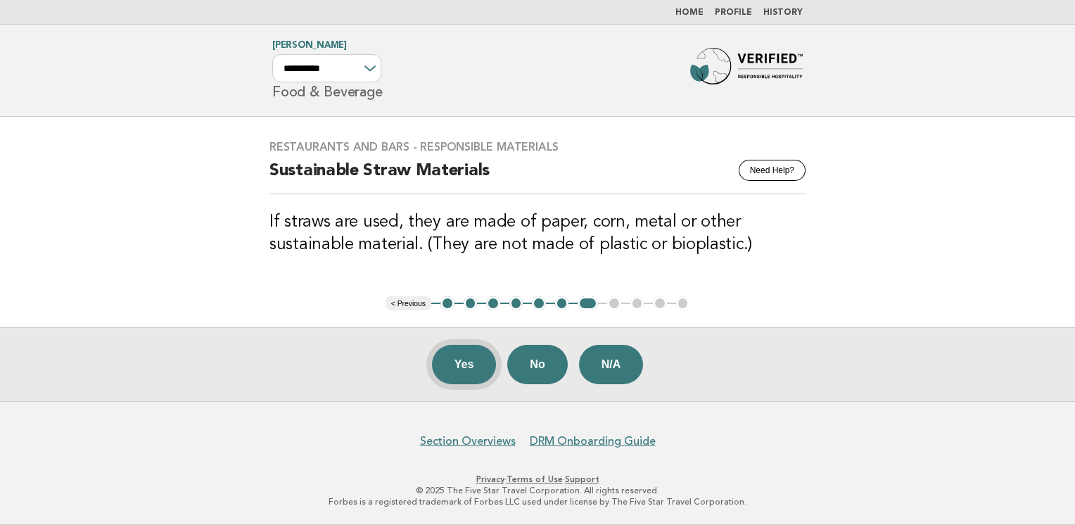
click at [453, 364] on button "Yes" at bounding box center [464, 364] width 65 height 39
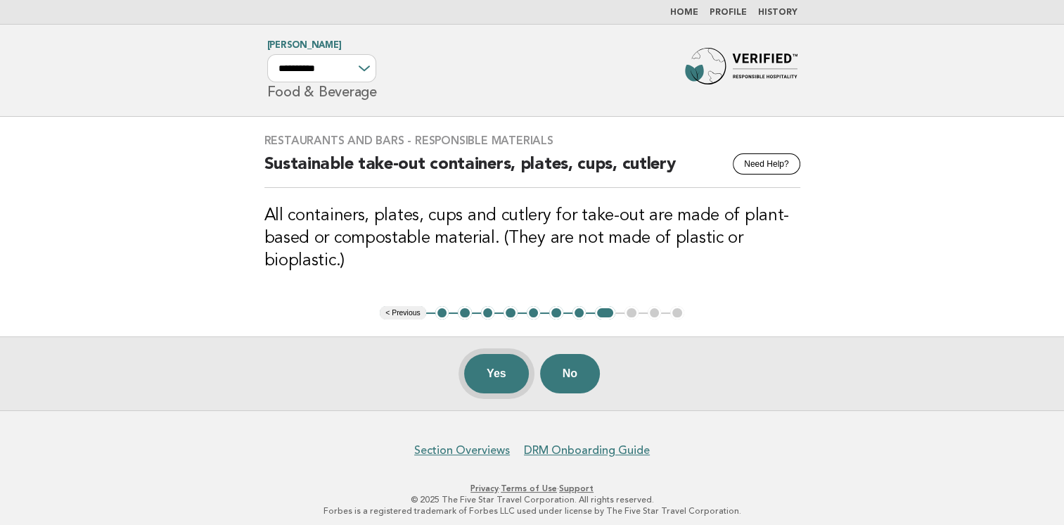
click at [491, 380] on button "Yes" at bounding box center [496, 373] width 65 height 39
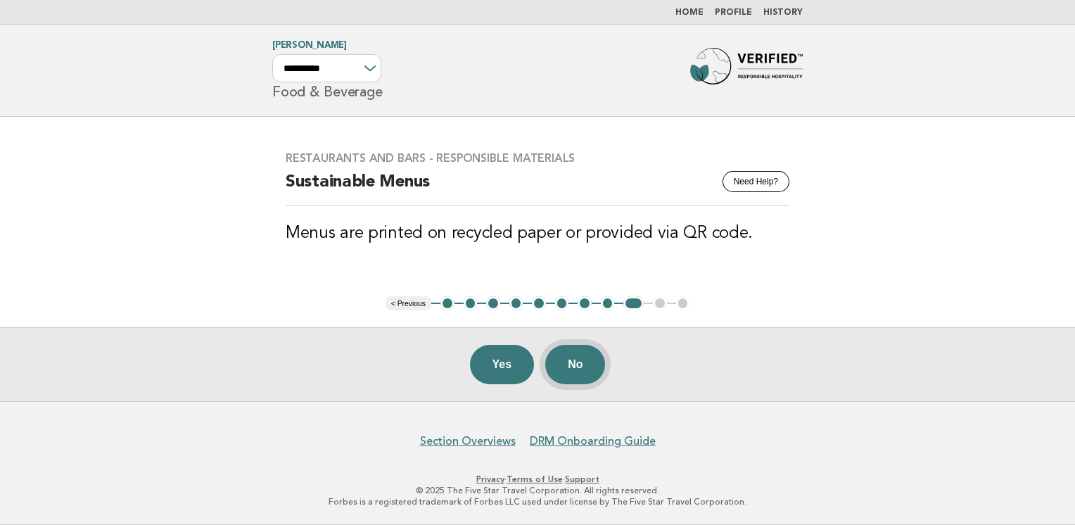
click at [577, 363] on button "No" at bounding box center [575, 364] width 60 height 39
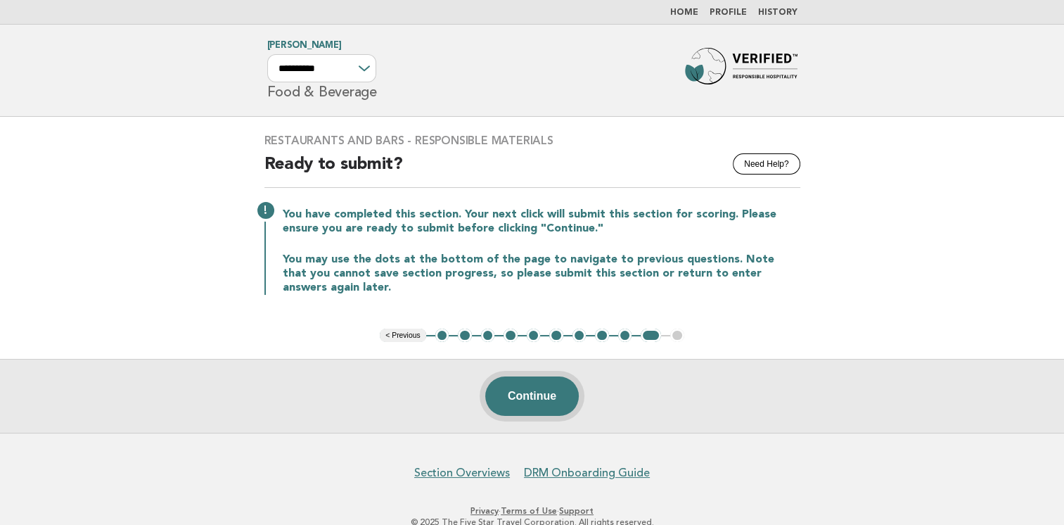
click at [526, 394] on button "Continue" at bounding box center [532, 395] width 94 height 39
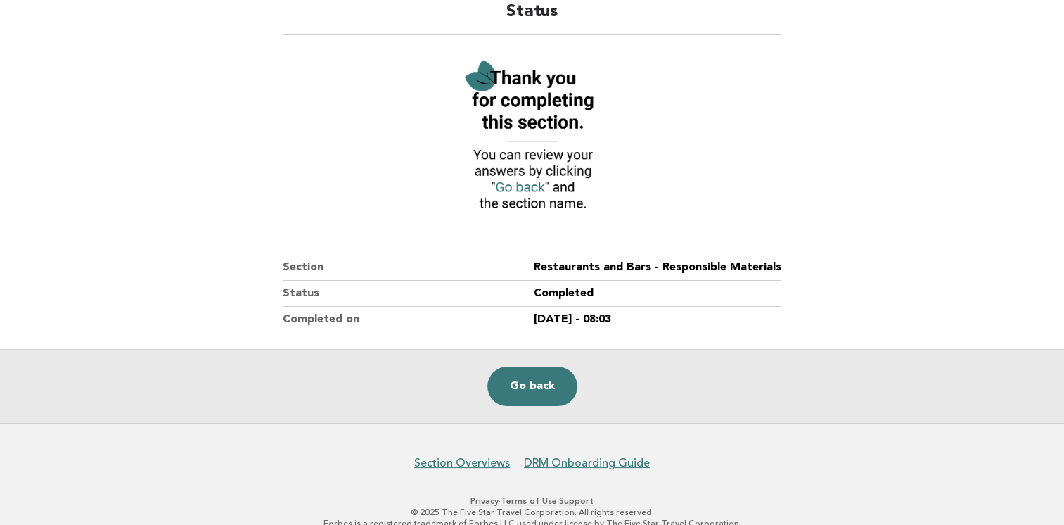
scroll to position [152, 0]
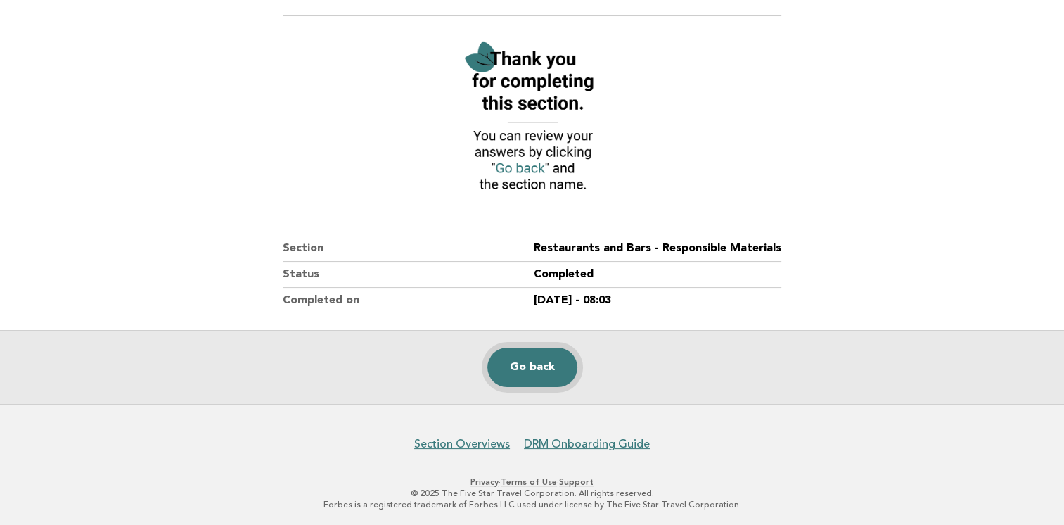
click at [543, 370] on link "Go back" at bounding box center [532, 366] width 90 height 39
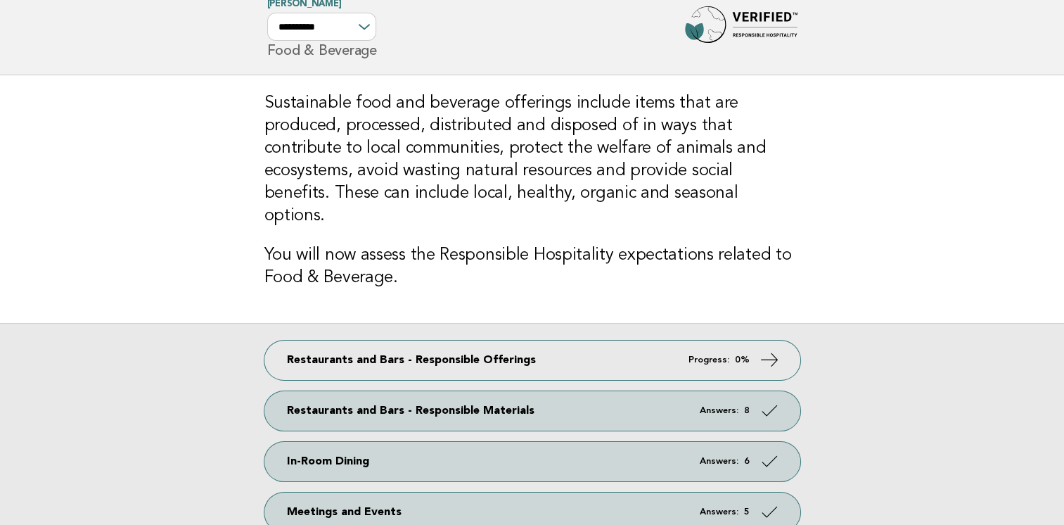
scroll to position [70, 0]
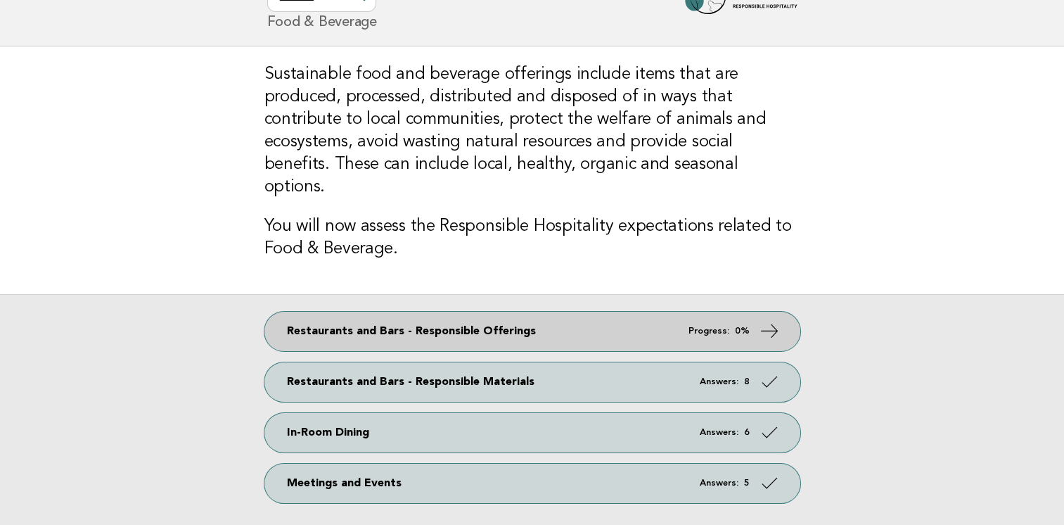
click at [731, 326] on span "Progress: 0%" at bounding box center [718, 330] width 61 height 9
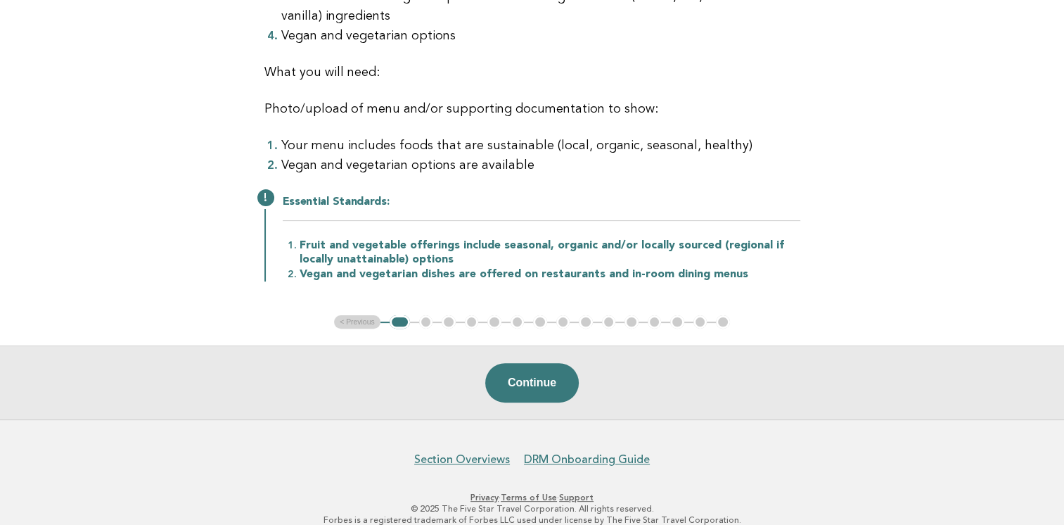
scroll to position [352, 0]
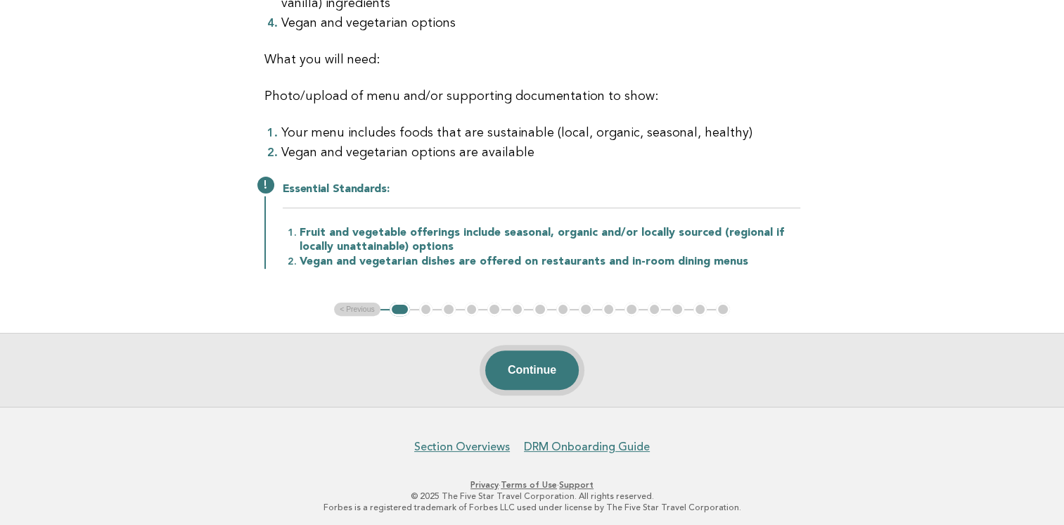
click at [528, 375] on button "Continue" at bounding box center [532, 369] width 94 height 39
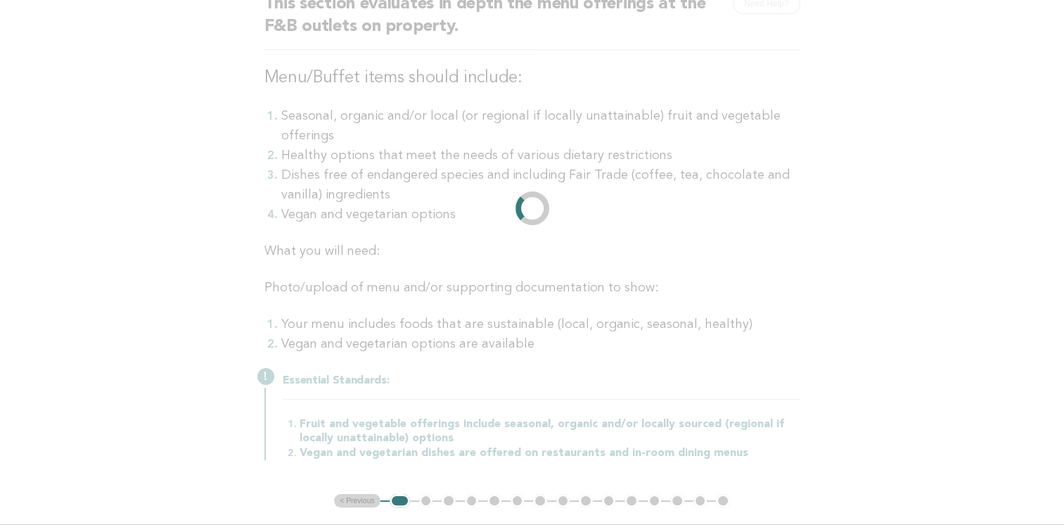
scroll to position [0, 0]
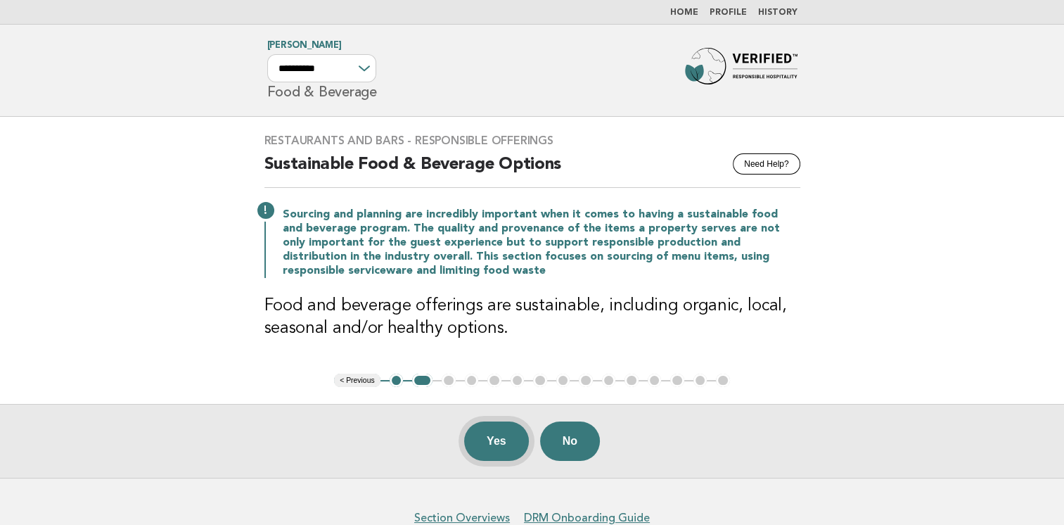
click at [486, 442] on button "Yes" at bounding box center [496, 440] width 65 height 39
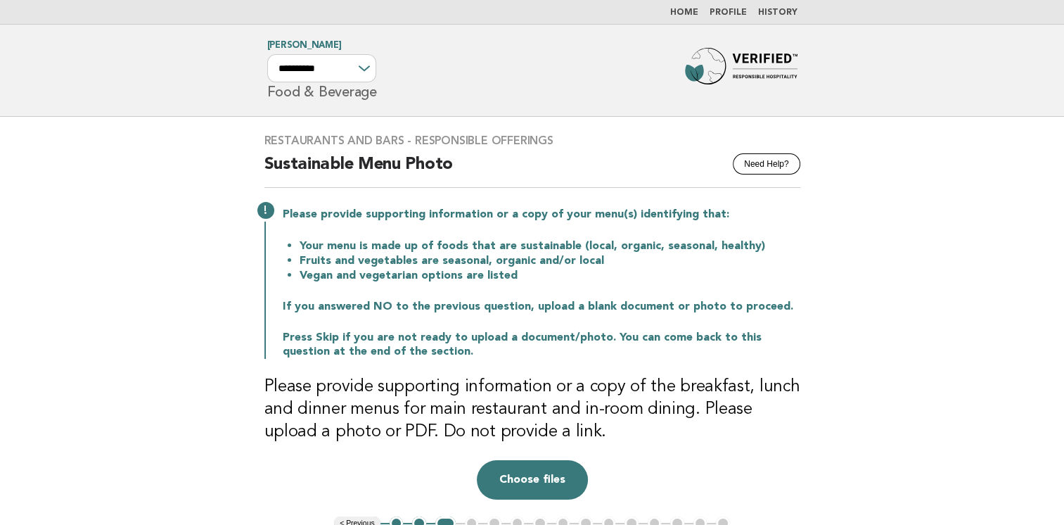
scroll to position [70, 0]
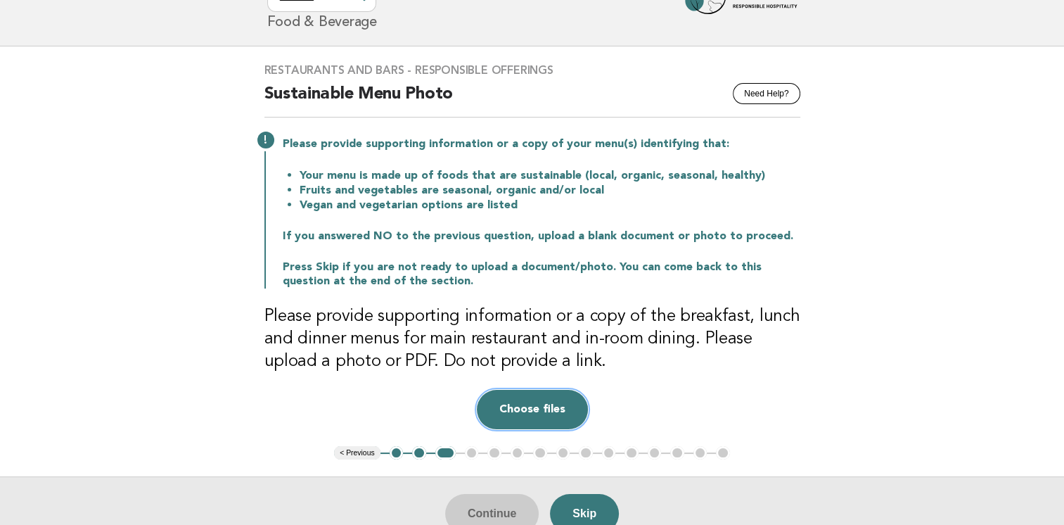
click at [530, 412] on button "Choose files" at bounding box center [532, 409] width 111 height 39
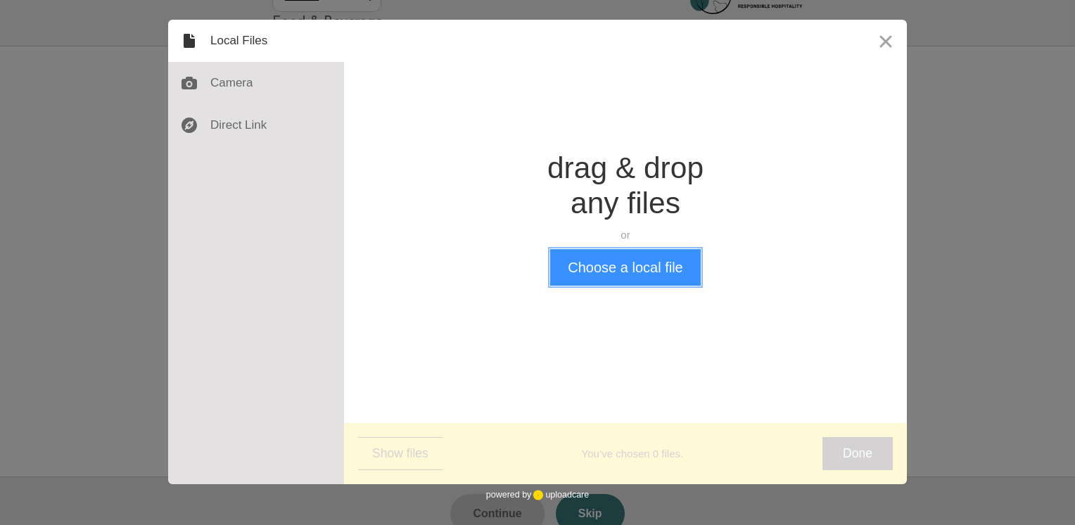
click at [646, 267] on button "Choose a local file" at bounding box center [625, 267] width 150 height 37
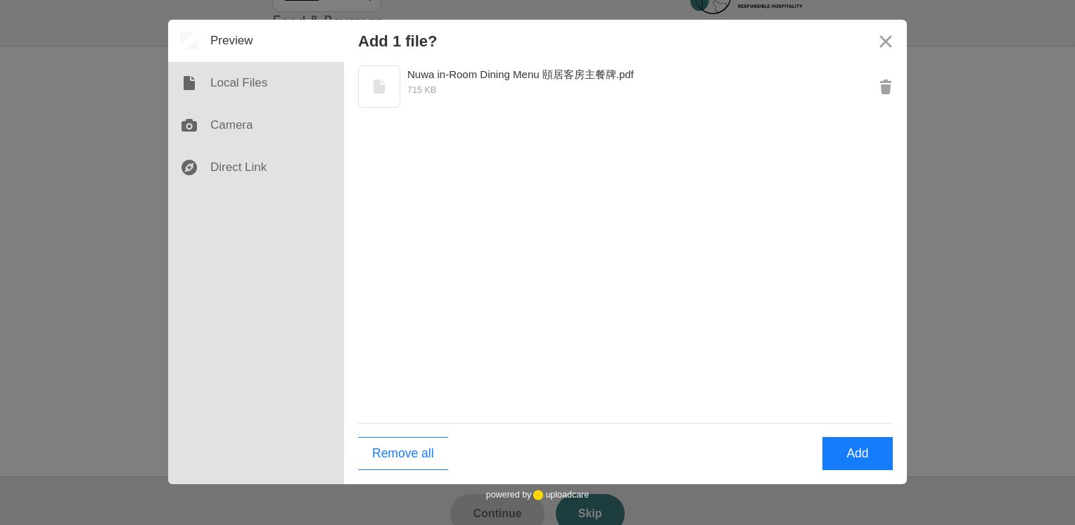
click at [627, 254] on div "Nuwa in-Room Dining Menu 頤居客房主餐牌.pdf 715 KB" at bounding box center [625, 242] width 563 height 361
click at [864, 455] on button "Add" at bounding box center [857, 453] width 70 height 33
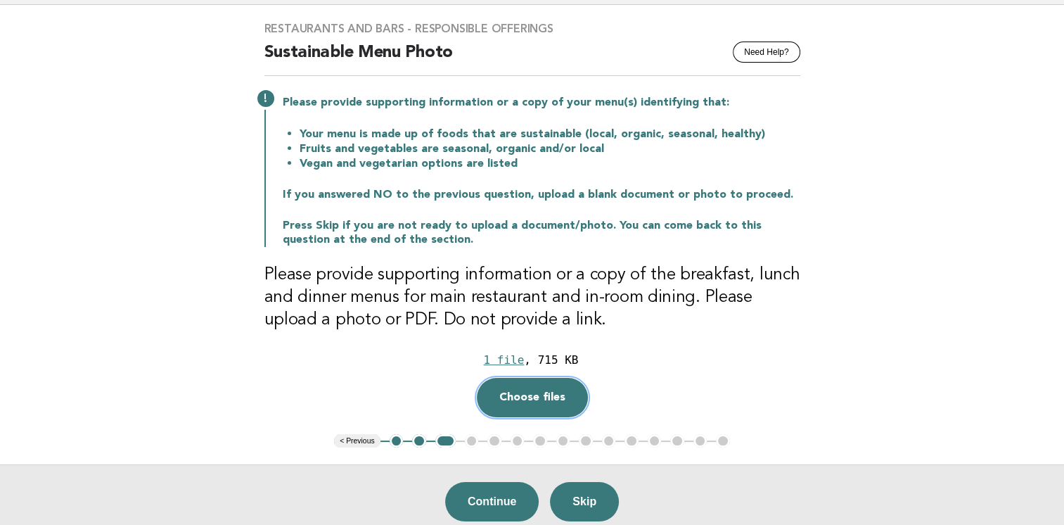
scroll to position [141, 0]
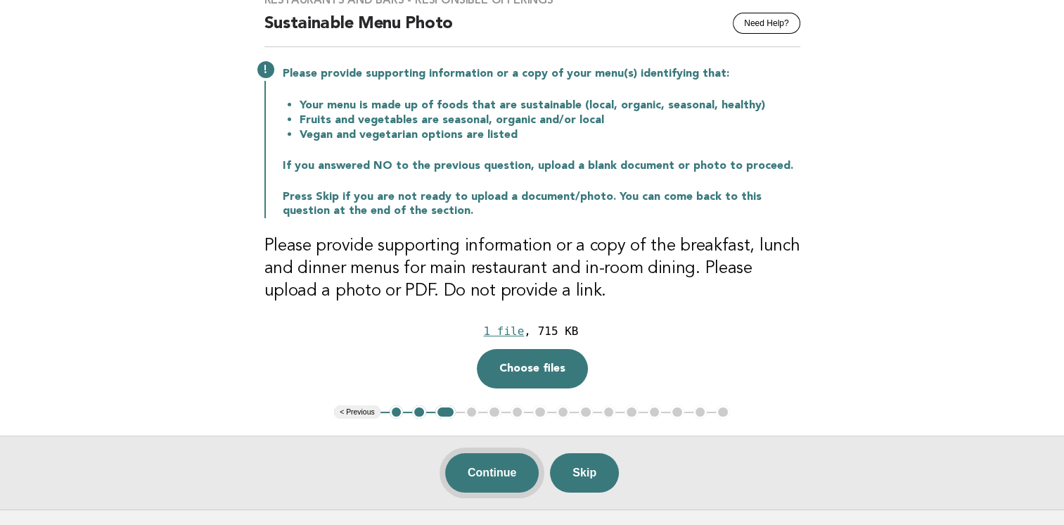
click at [504, 473] on button "Continue" at bounding box center [492, 472] width 94 height 39
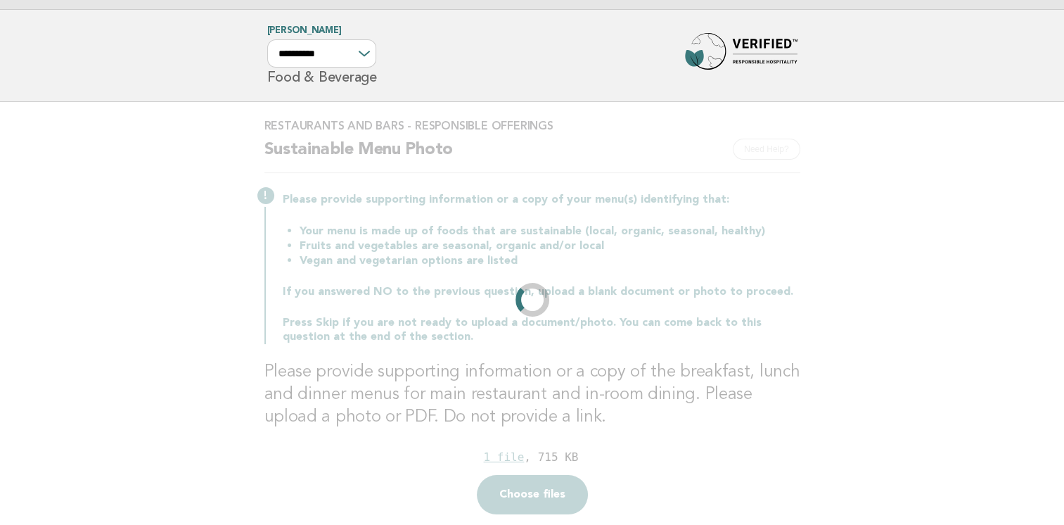
scroll to position [0, 0]
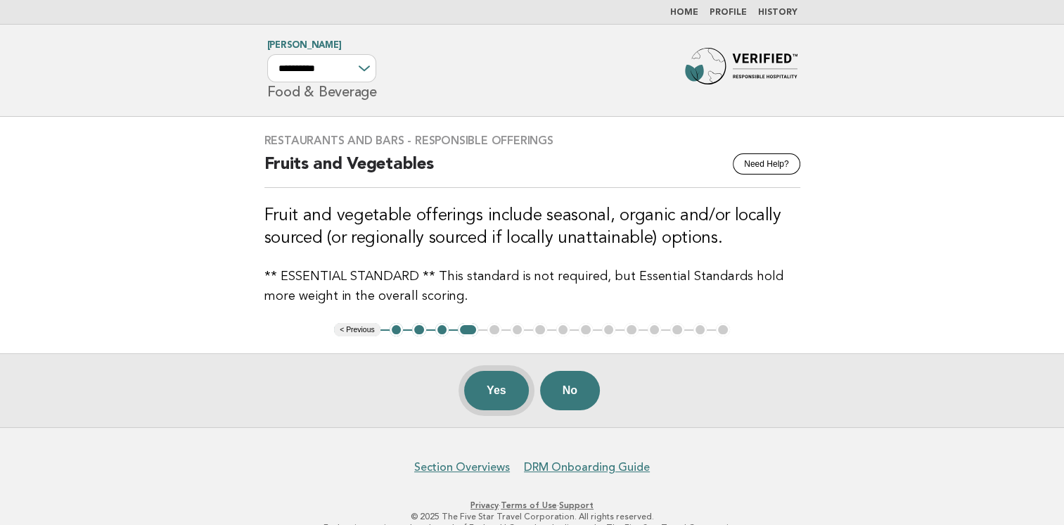
click at [479, 393] on button "Yes" at bounding box center [496, 390] width 65 height 39
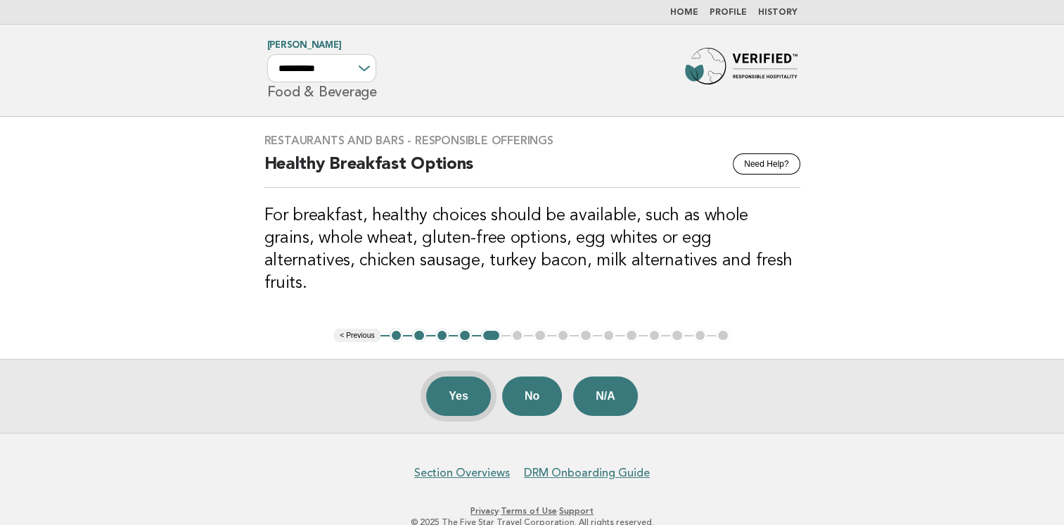
click at [456, 376] on button "Yes" at bounding box center [458, 395] width 65 height 39
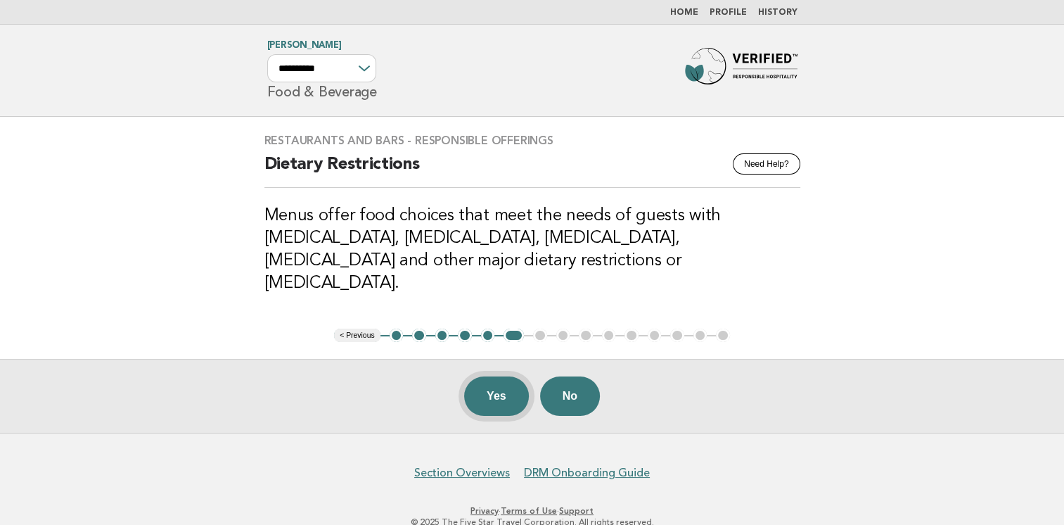
click at [491, 378] on button "Yes" at bounding box center [496, 395] width 65 height 39
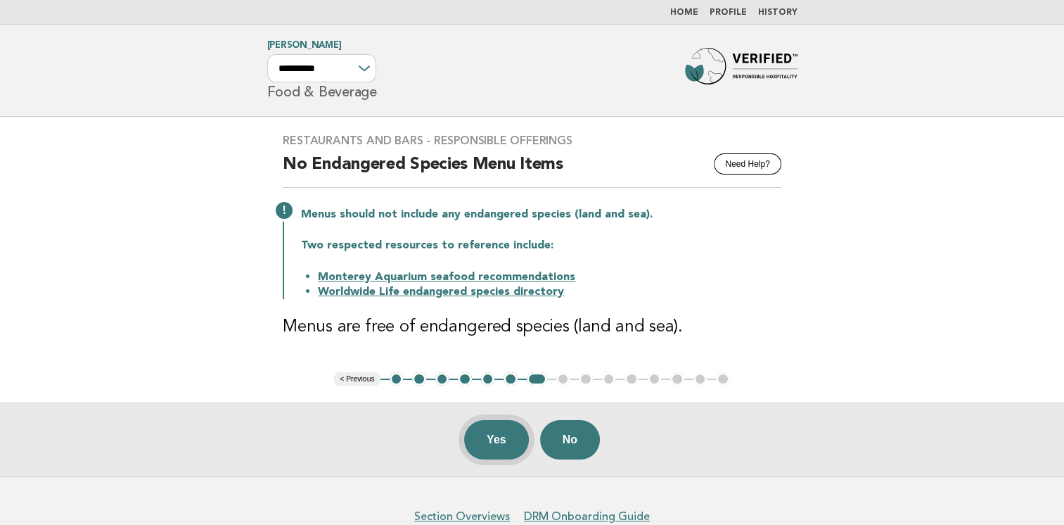
click at [495, 440] on button "Yes" at bounding box center [496, 439] width 65 height 39
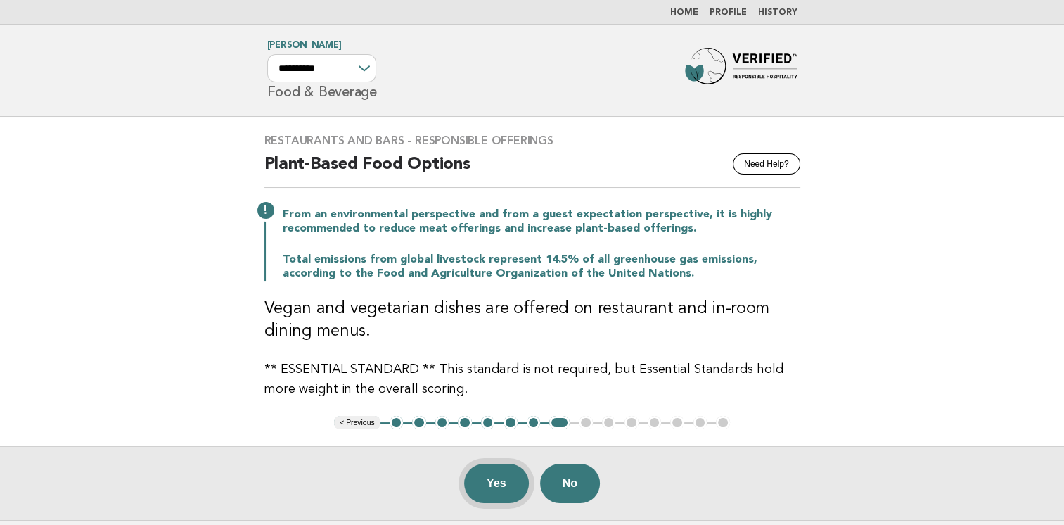
click at [495, 480] on button "Yes" at bounding box center [496, 482] width 65 height 39
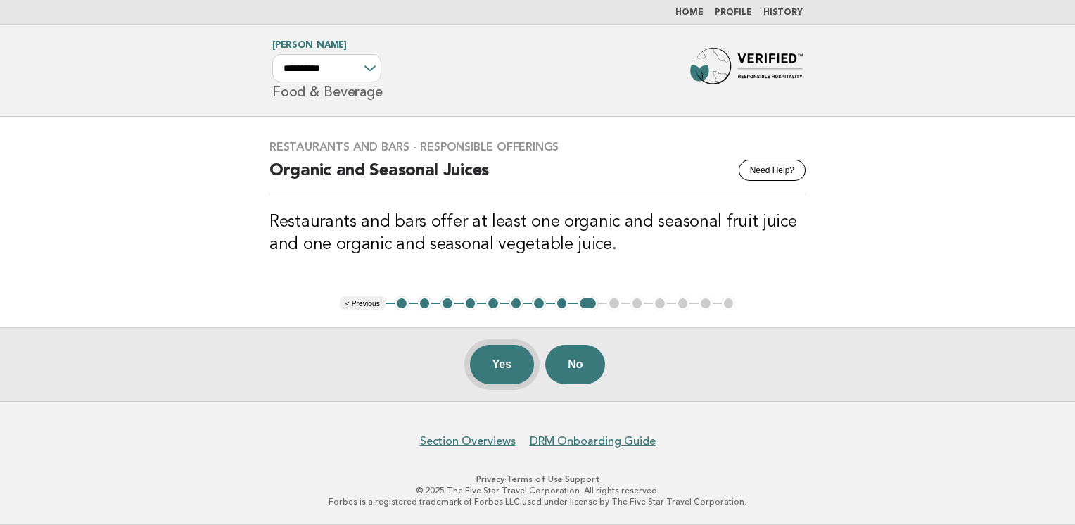
click at [494, 367] on button "Yes" at bounding box center [502, 364] width 65 height 39
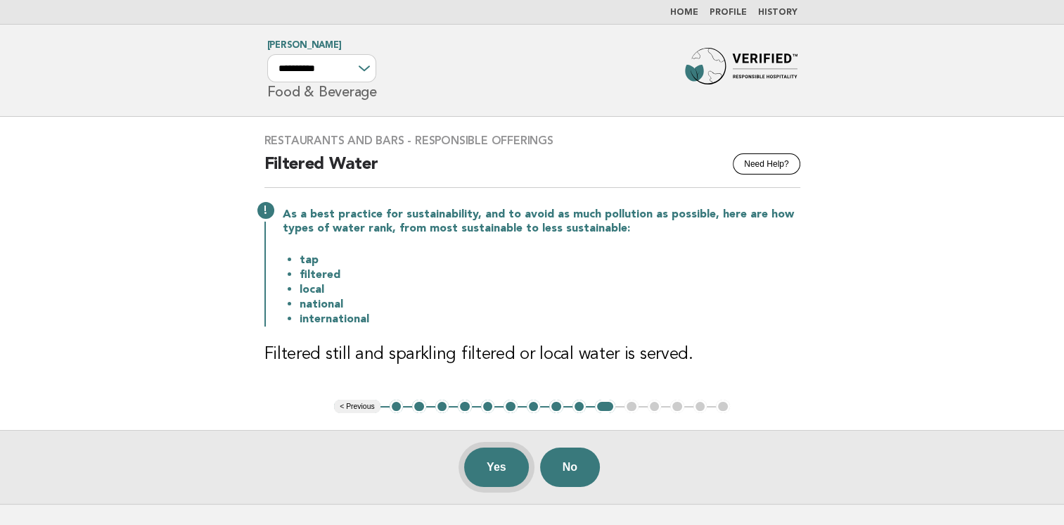
click at [480, 471] on button "Yes" at bounding box center [496, 466] width 65 height 39
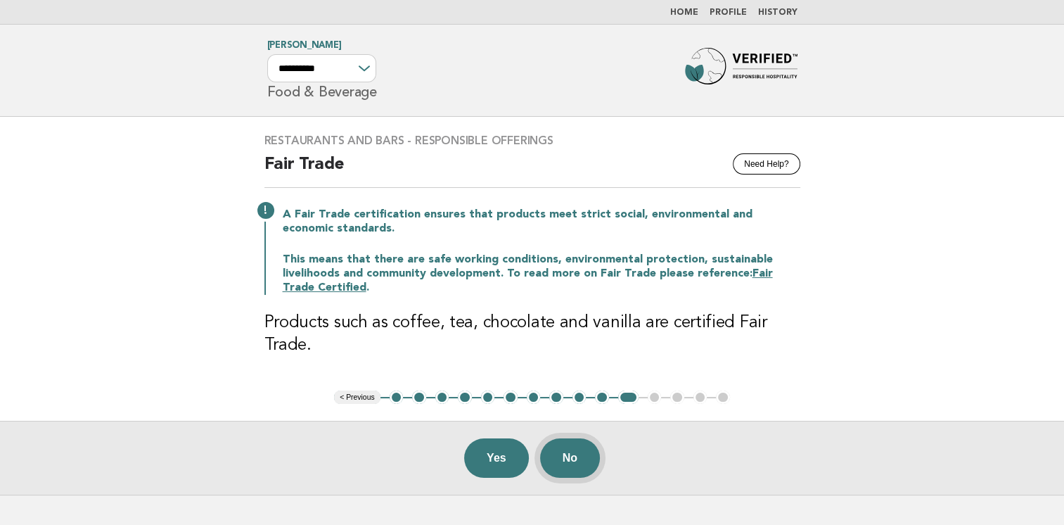
click at [568, 461] on button "No" at bounding box center [570, 457] width 60 height 39
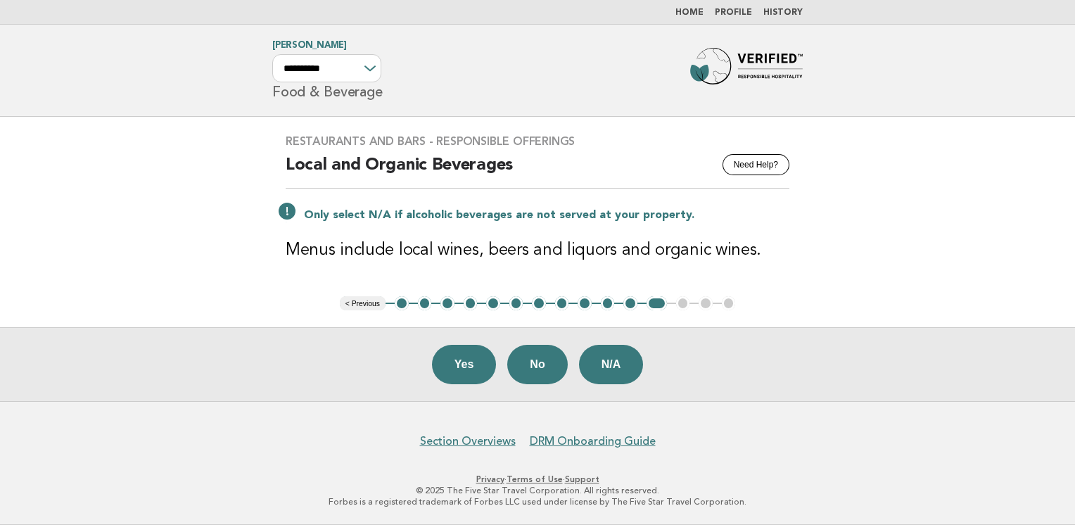
click at [934, 418] on footer "Section Overviews DRM Onboarding Guide Privacy · Terms of Use · Support © 2025 …" at bounding box center [537, 463] width 1075 height 124
click at [454, 368] on button "Yes" at bounding box center [464, 364] width 65 height 39
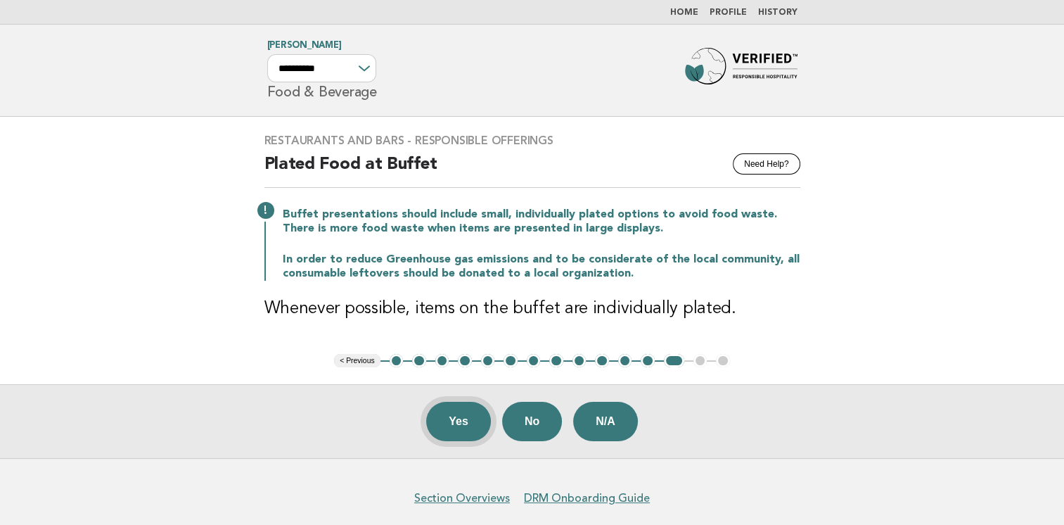
click at [458, 418] on button "Yes" at bounding box center [458, 421] width 65 height 39
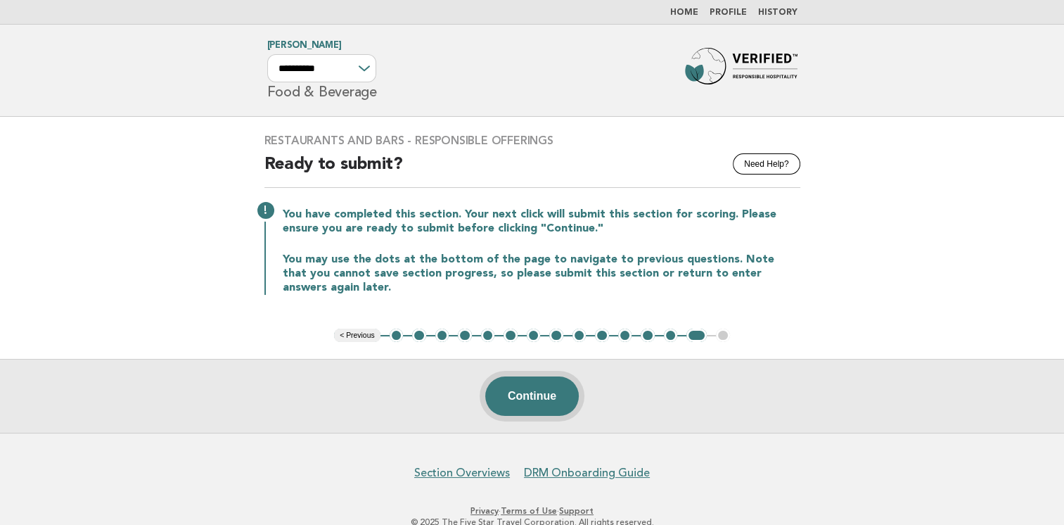
click at [551, 401] on button "Continue" at bounding box center [532, 395] width 94 height 39
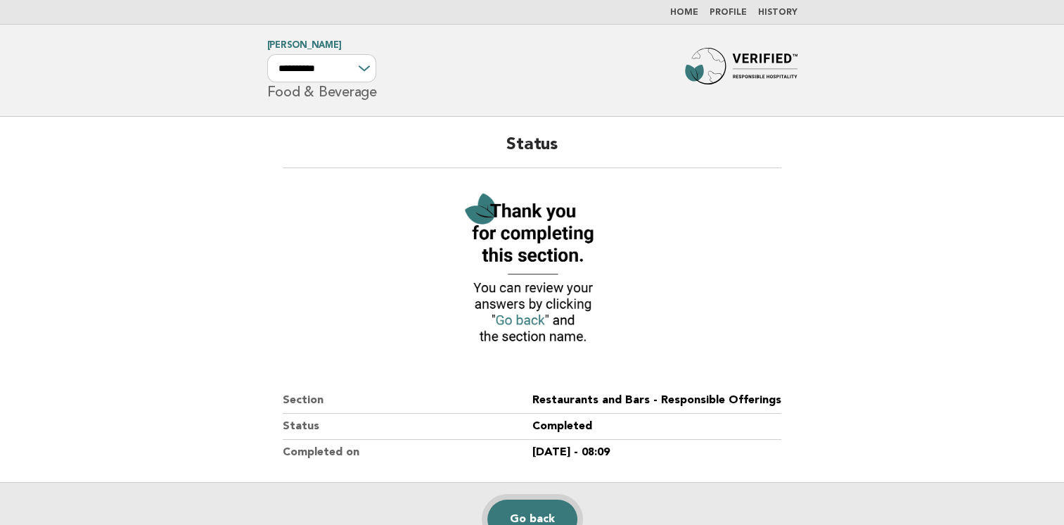
click at [532, 511] on link "Go back" at bounding box center [532, 518] width 90 height 39
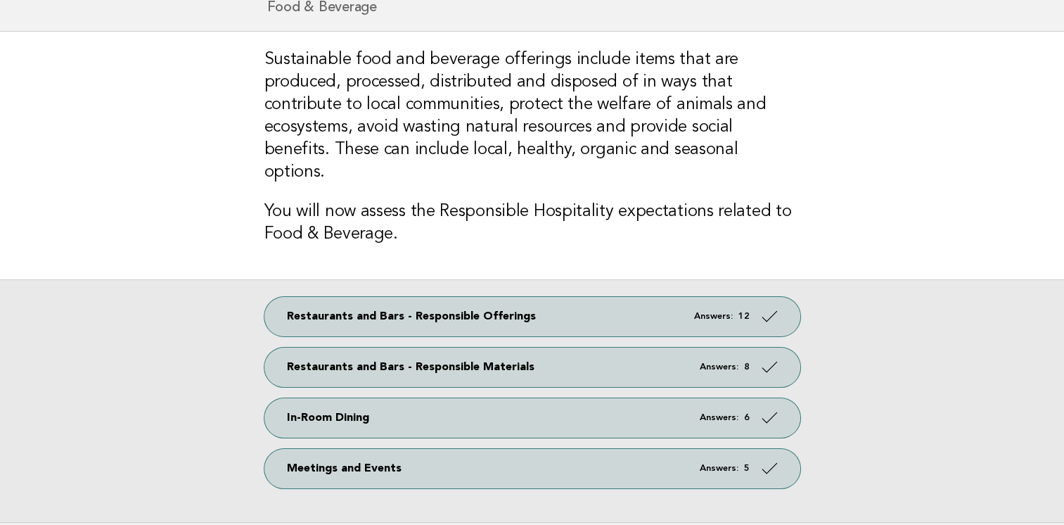
scroll to position [34, 0]
